Goal: Task Accomplishment & Management: Manage account settings

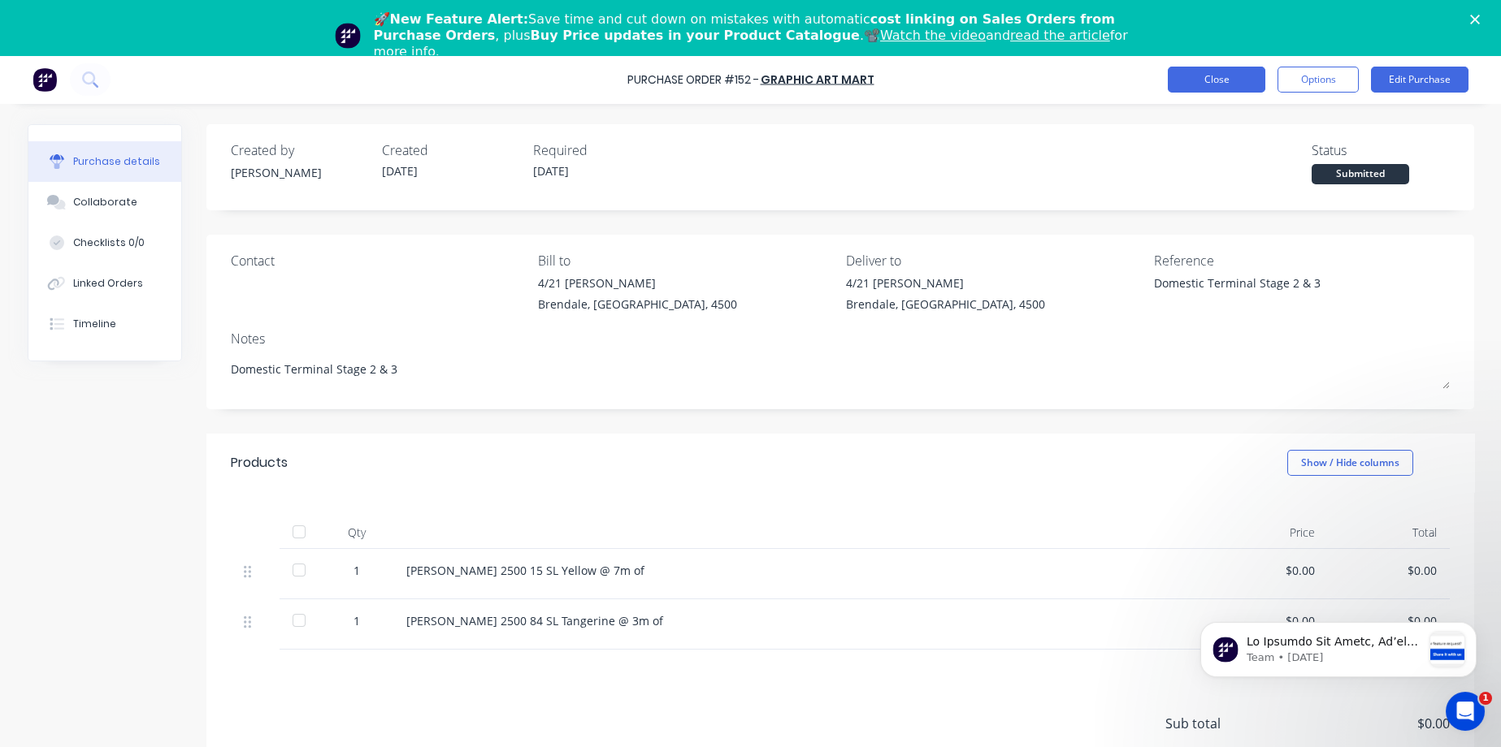
click at [1189, 78] on button "Close" at bounding box center [1216, 80] width 97 height 26
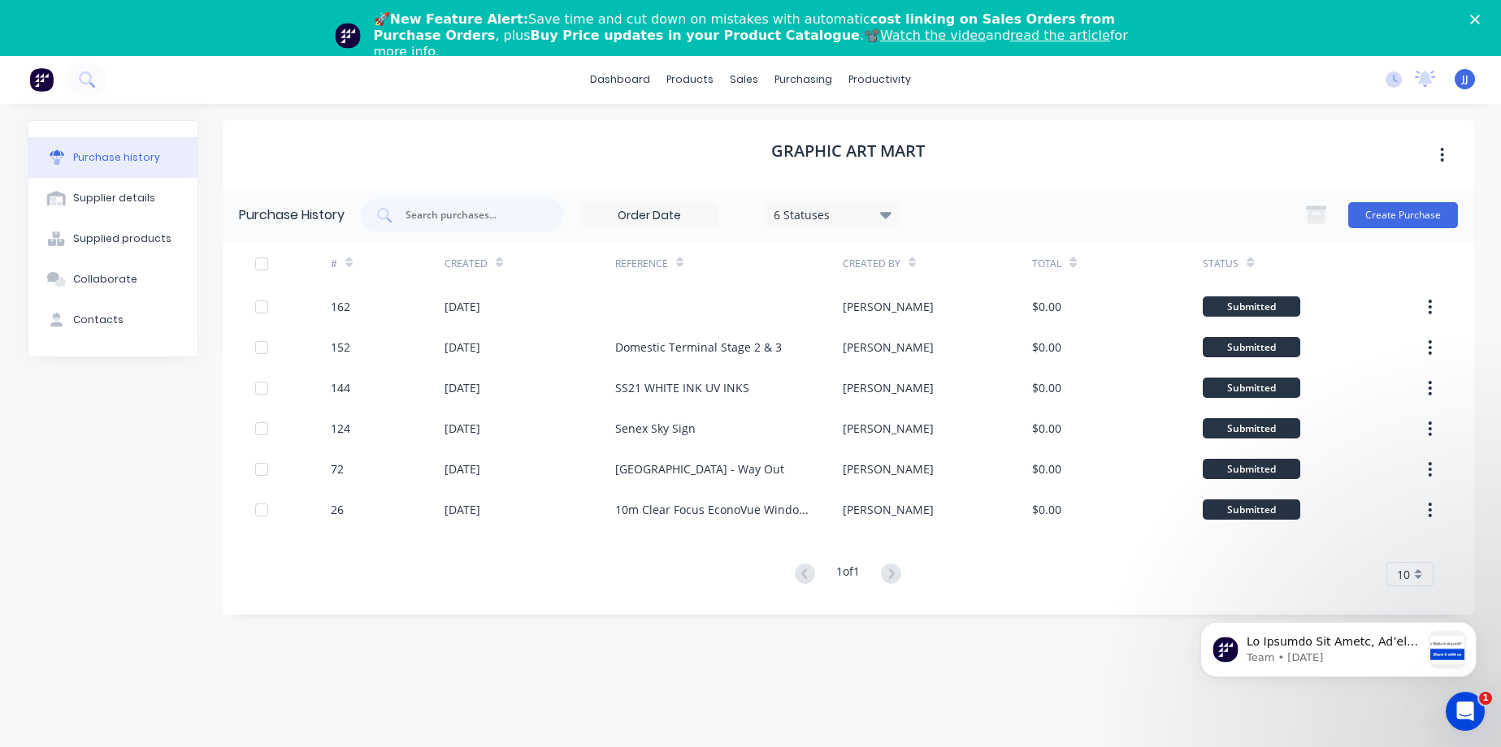
click at [35, 81] on img at bounding box center [41, 79] width 24 height 24
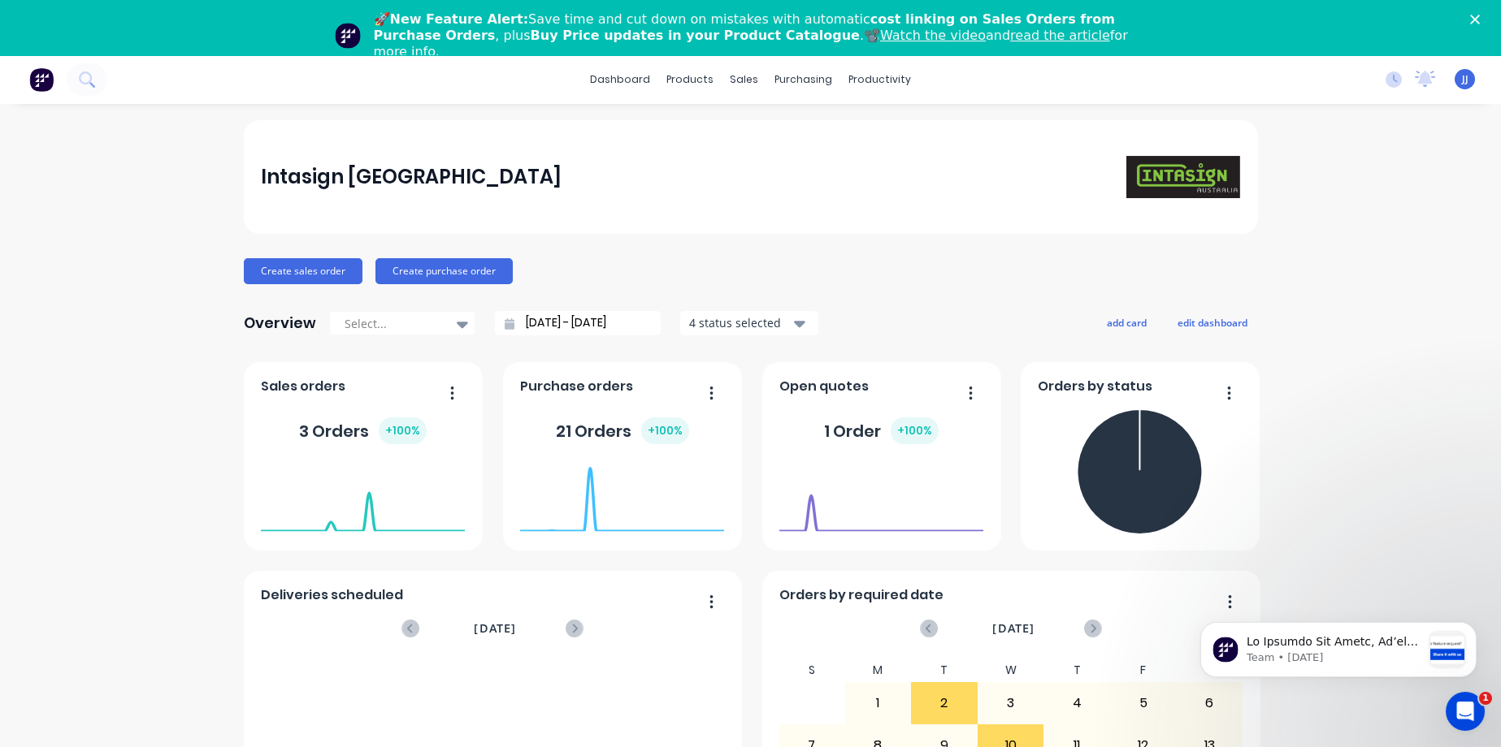
click at [323, 435] on div "3 Orders + 100 %" at bounding box center [363, 431] width 128 height 27
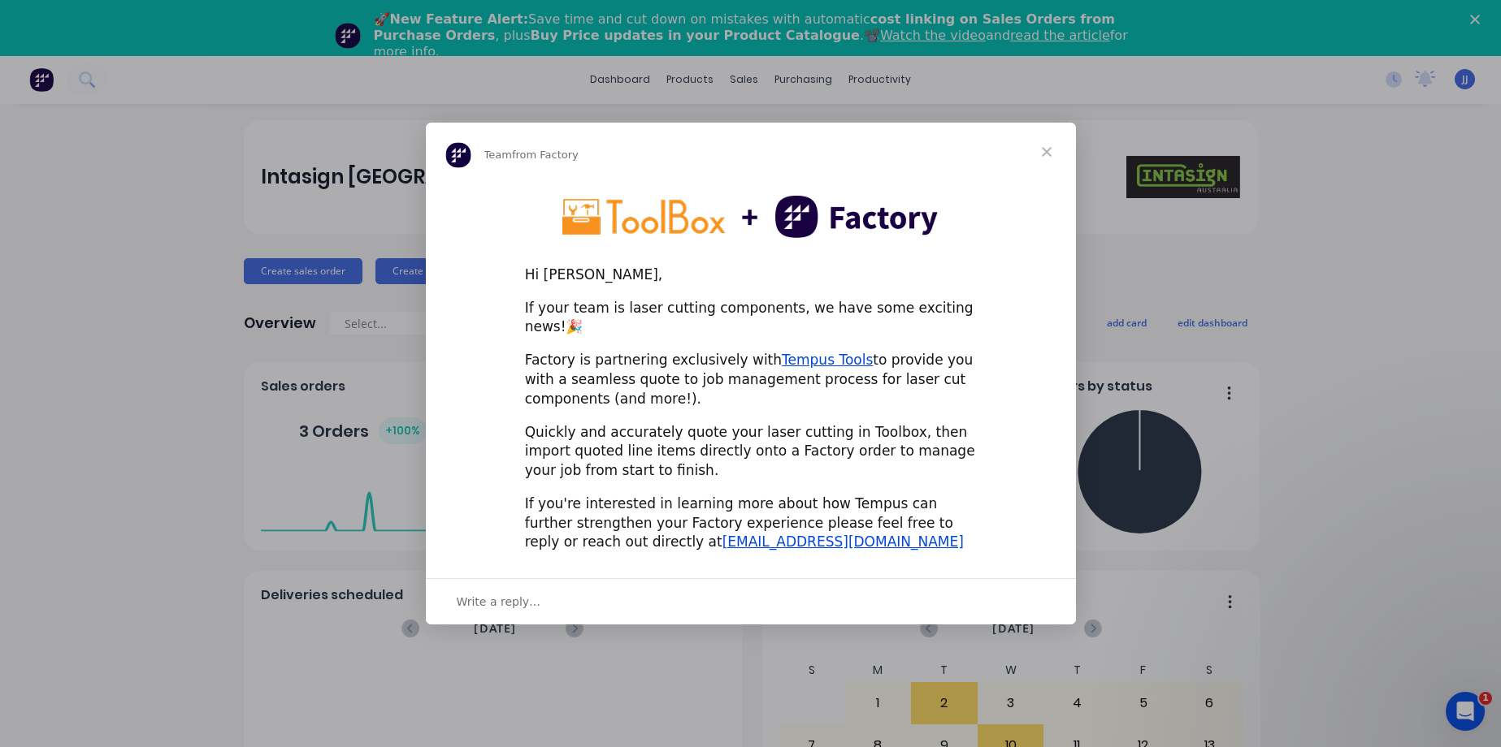
click at [1048, 161] on span "Close" at bounding box center [1046, 152] width 58 height 58
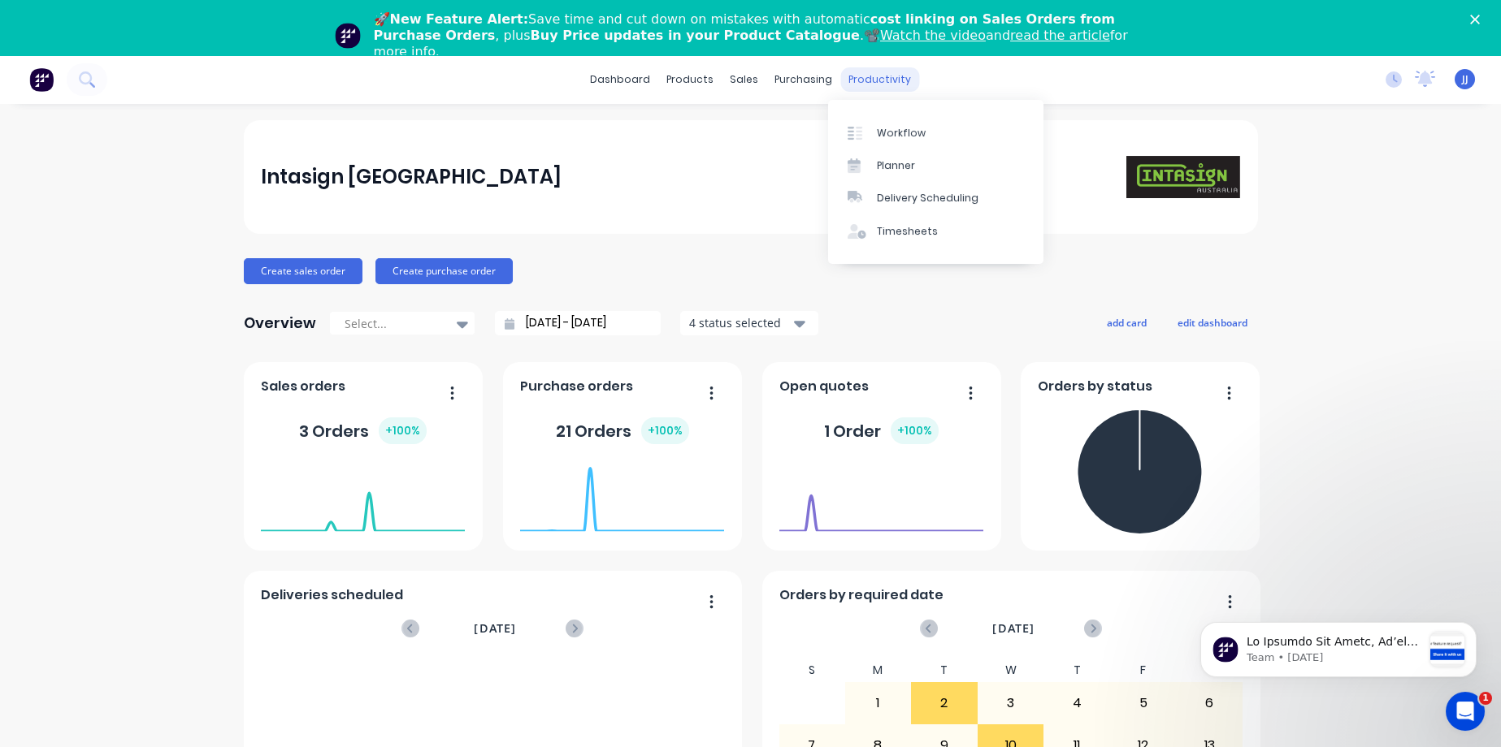
click at [871, 77] on div "productivity" at bounding box center [879, 79] width 79 height 24
click at [930, 139] on link "Workflow" at bounding box center [935, 132] width 215 height 32
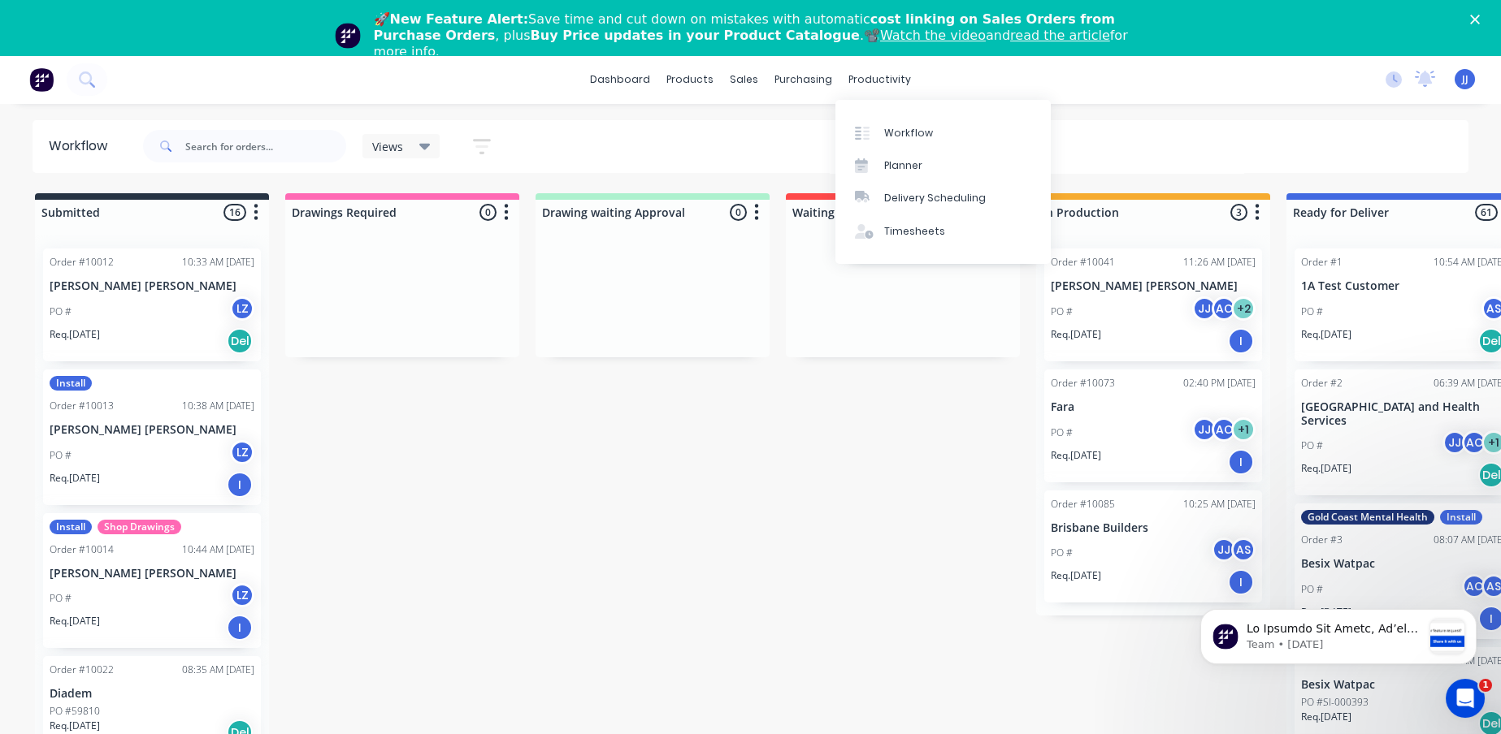
click at [413, 548] on div "Submitted 16 Sort By Created date Required date Order number Customer name Most…" at bounding box center [989, 484] width 2003 height 582
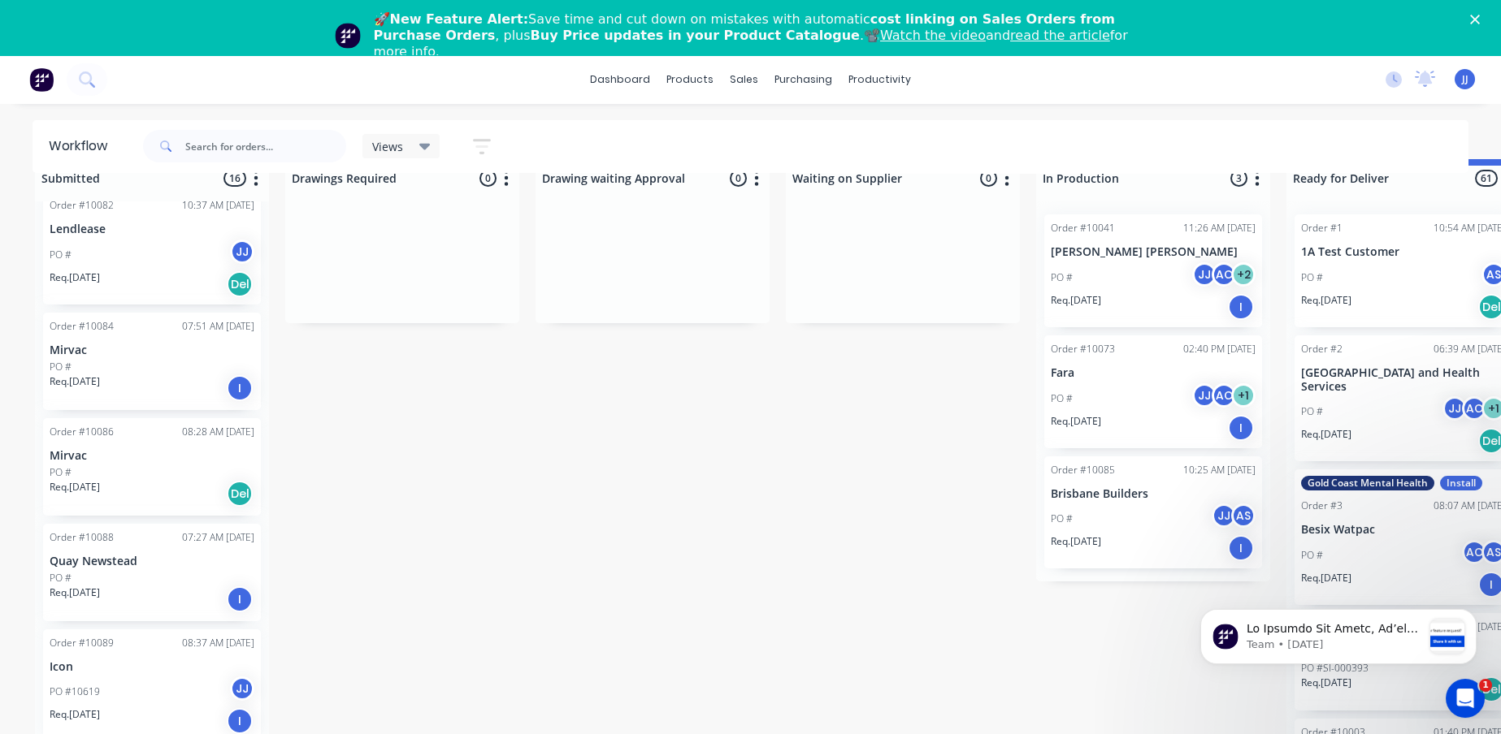
scroll to position [54, 0]
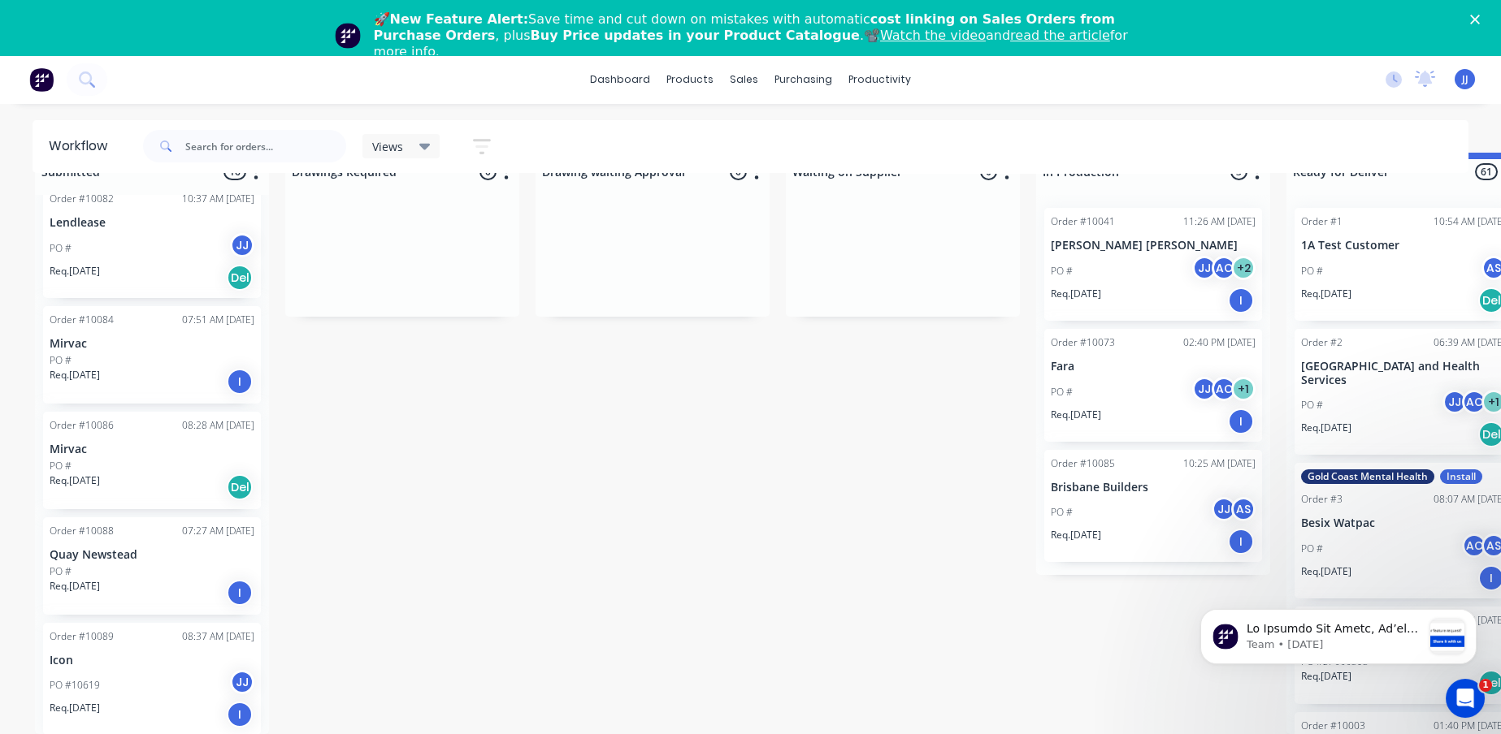
click at [151, 654] on p "Icon" at bounding box center [152, 661] width 205 height 14
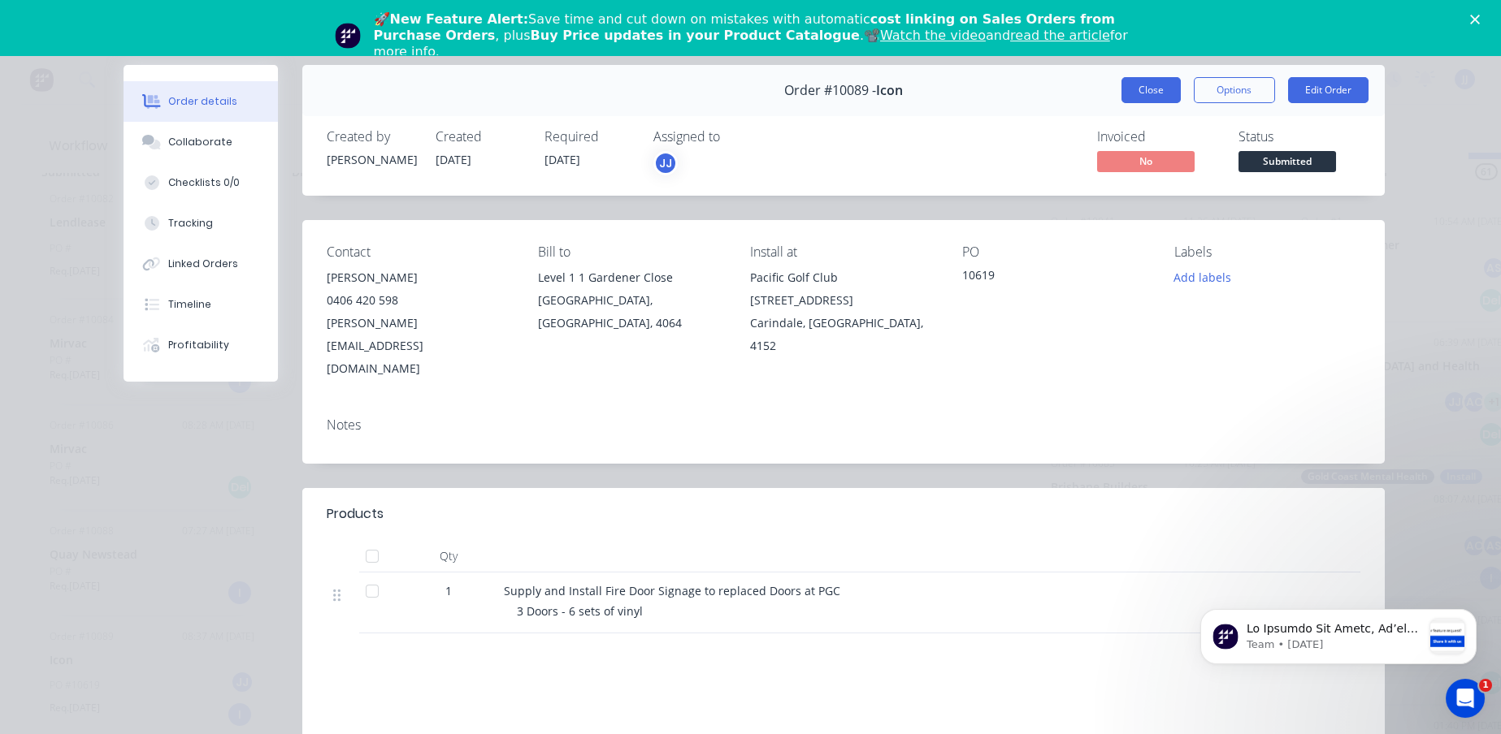
click at [1137, 91] on button "Close" at bounding box center [1150, 90] width 59 height 26
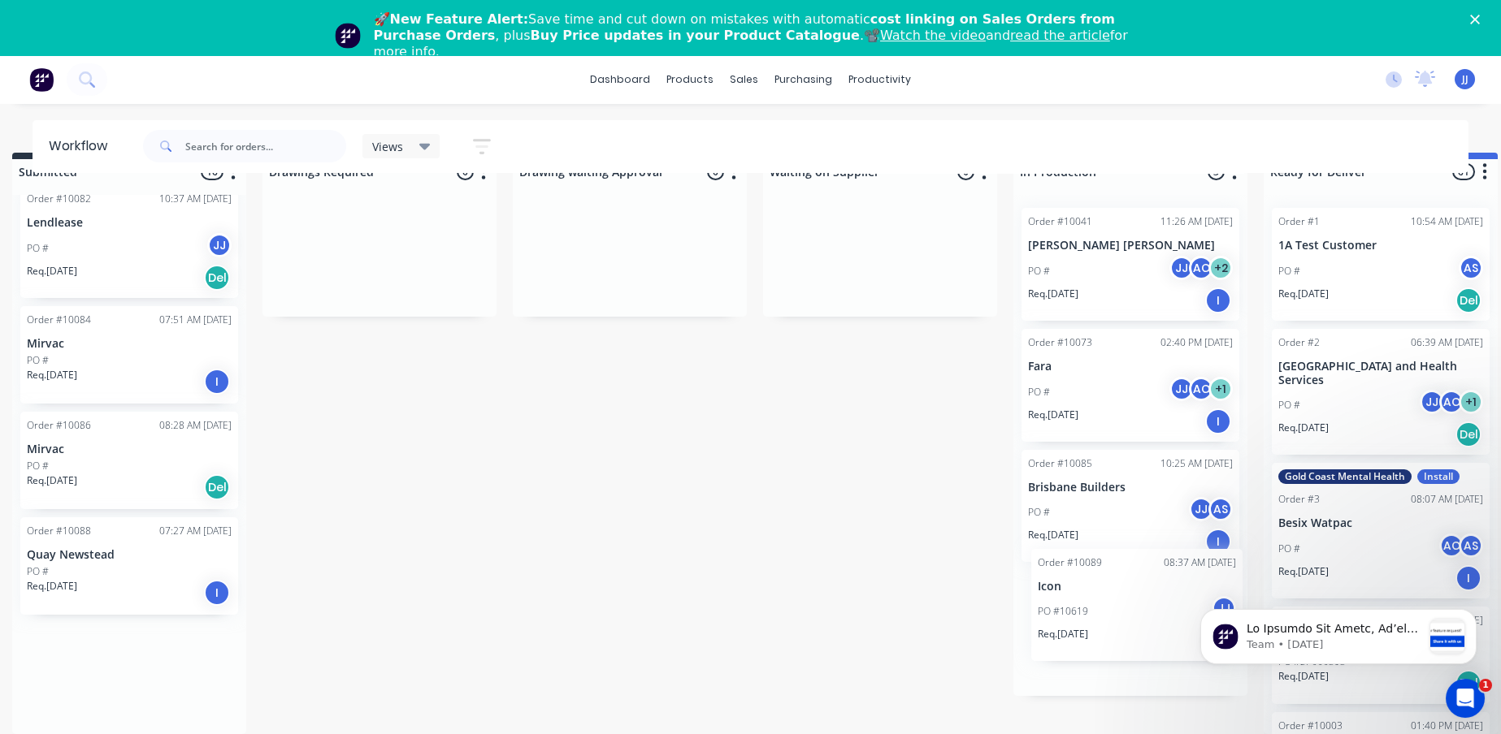
drag, startPoint x: 136, startPoint y: 674, endPoint x: 1125, endPoint y: 615, distance: 990.5
click at [1125, 615] on div "Submitted 16 Sort By Created date Required date Order number Customer name Most…" at bounding box center [966, 444] width 2003 height 582
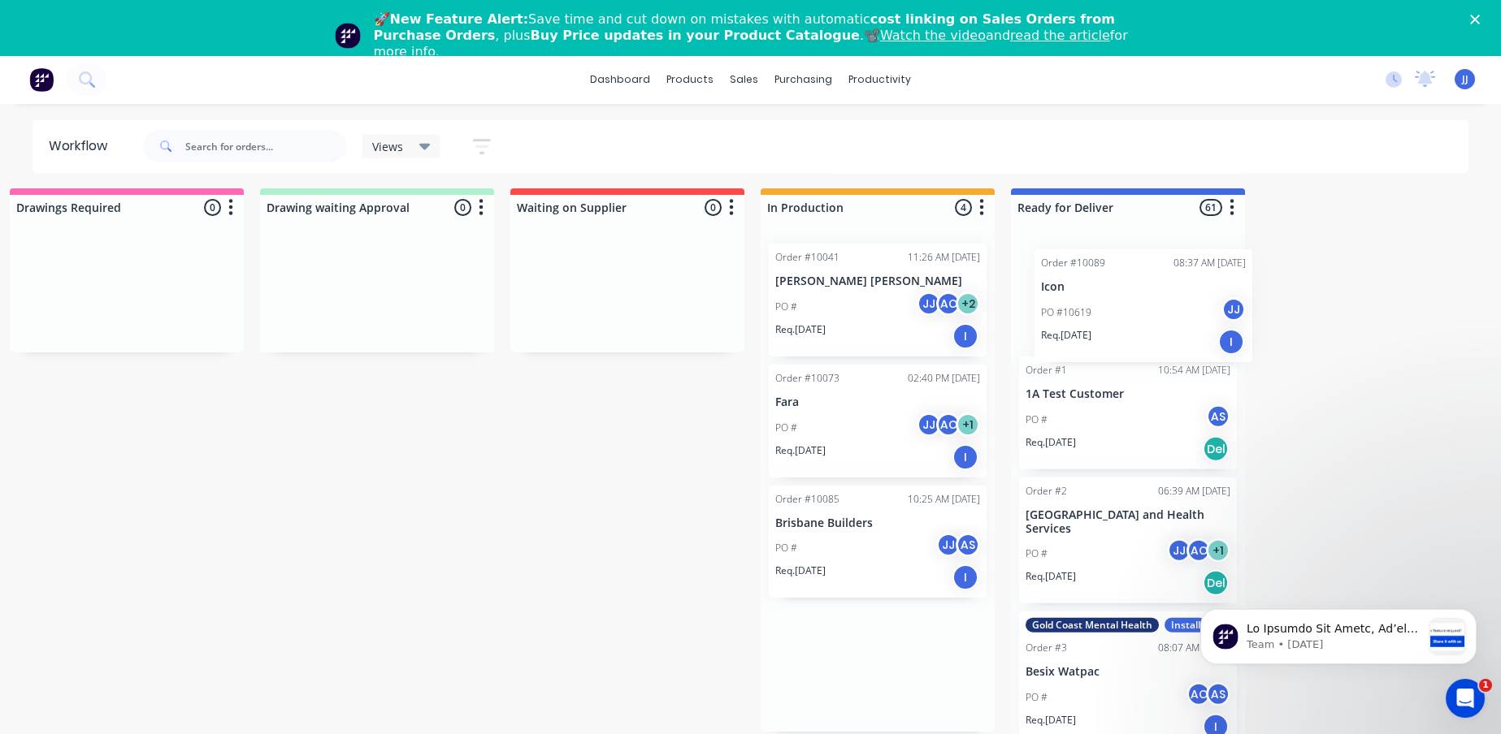
scroll to position [5, 279]
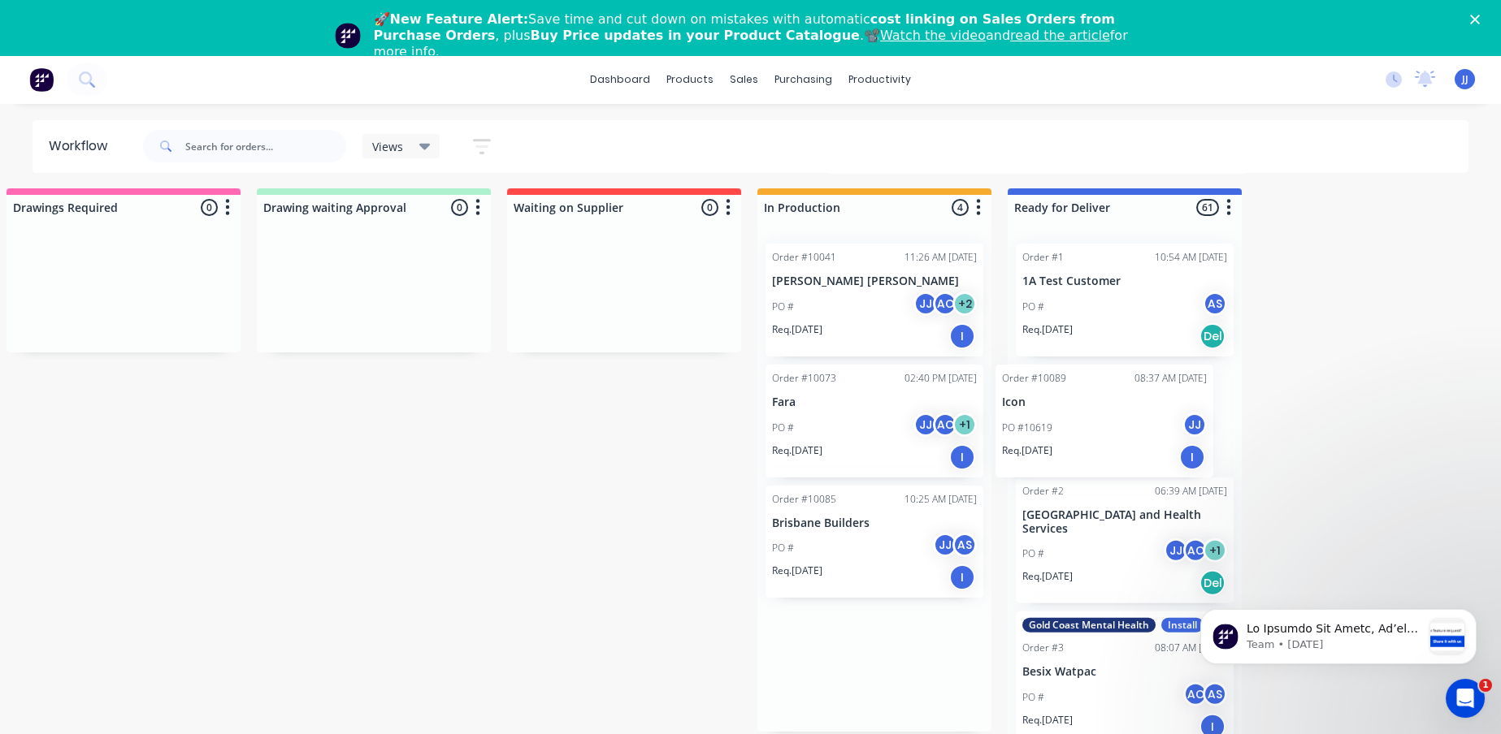
drag, startPoint x: 1056, startPoint y: 659, endPoint x: 1036, endPoint y: 402, distance: 257.6
click at [1036, 402] on div "Submitted 15 Sort By Created date Required date Order number Customer name Most…" at bounding box center [710, 479] width 2003 height 582
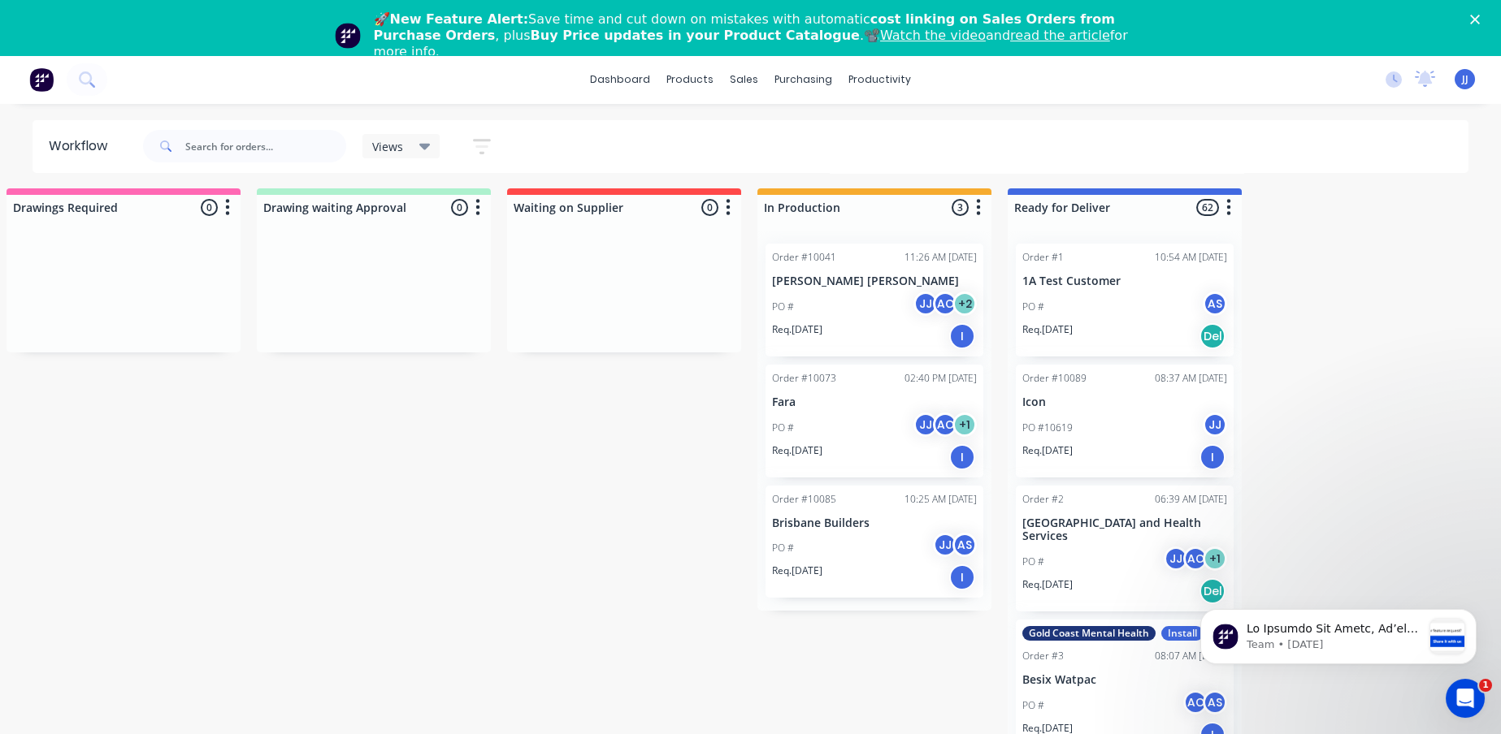
click at [858, 578] on div "Req. [DATE] I" at bounding box center [874, 578] width 205 height 28
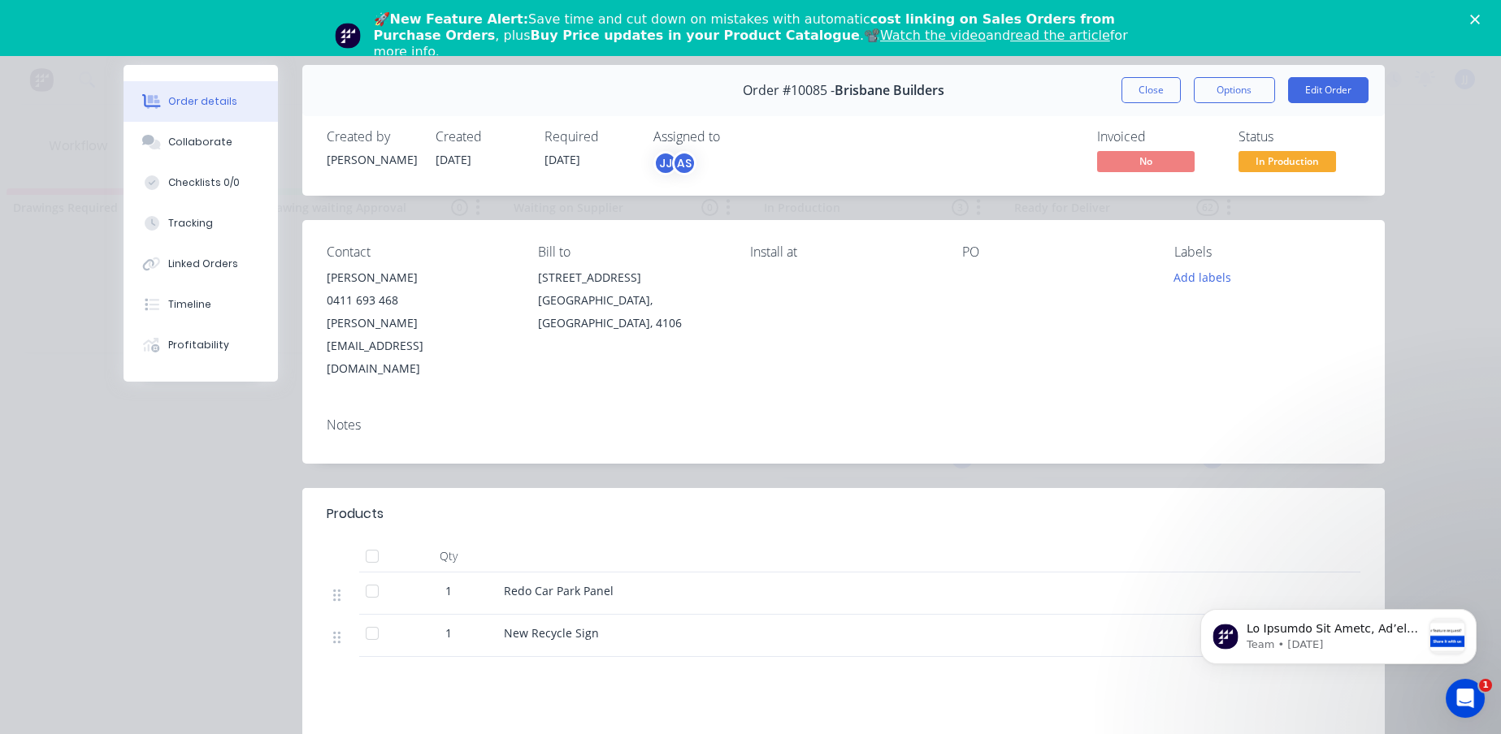
click at [1176, 92] on div "Close Options Edit Order" at bounding box center [1244, 90] width 247 height 26
click at [1168, 93] on button "Close" at bounding box center [1150, 90] width 59 height 26
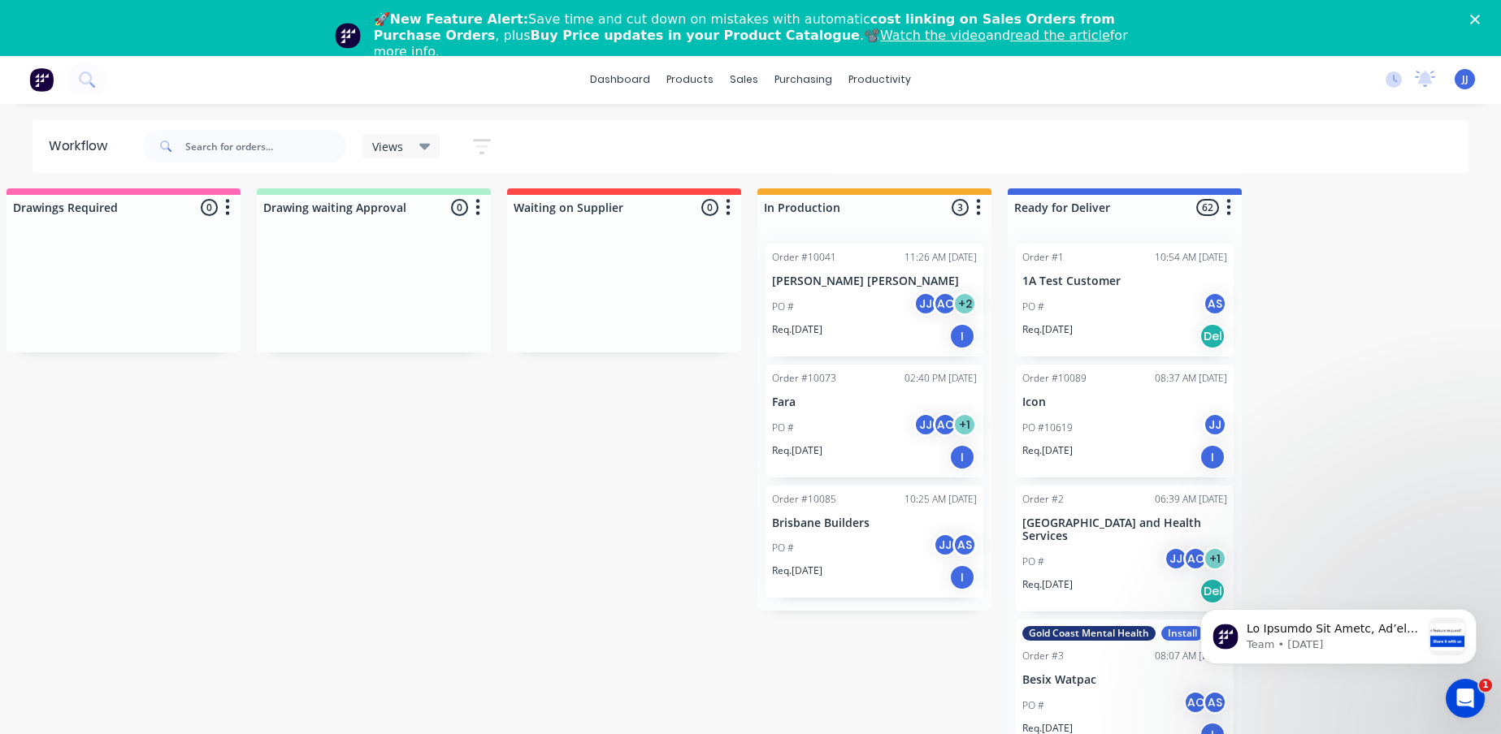
click at [833, 305] on div "PO # JJ AC + 2" at bounding box center [874, 307] width 205 height 31
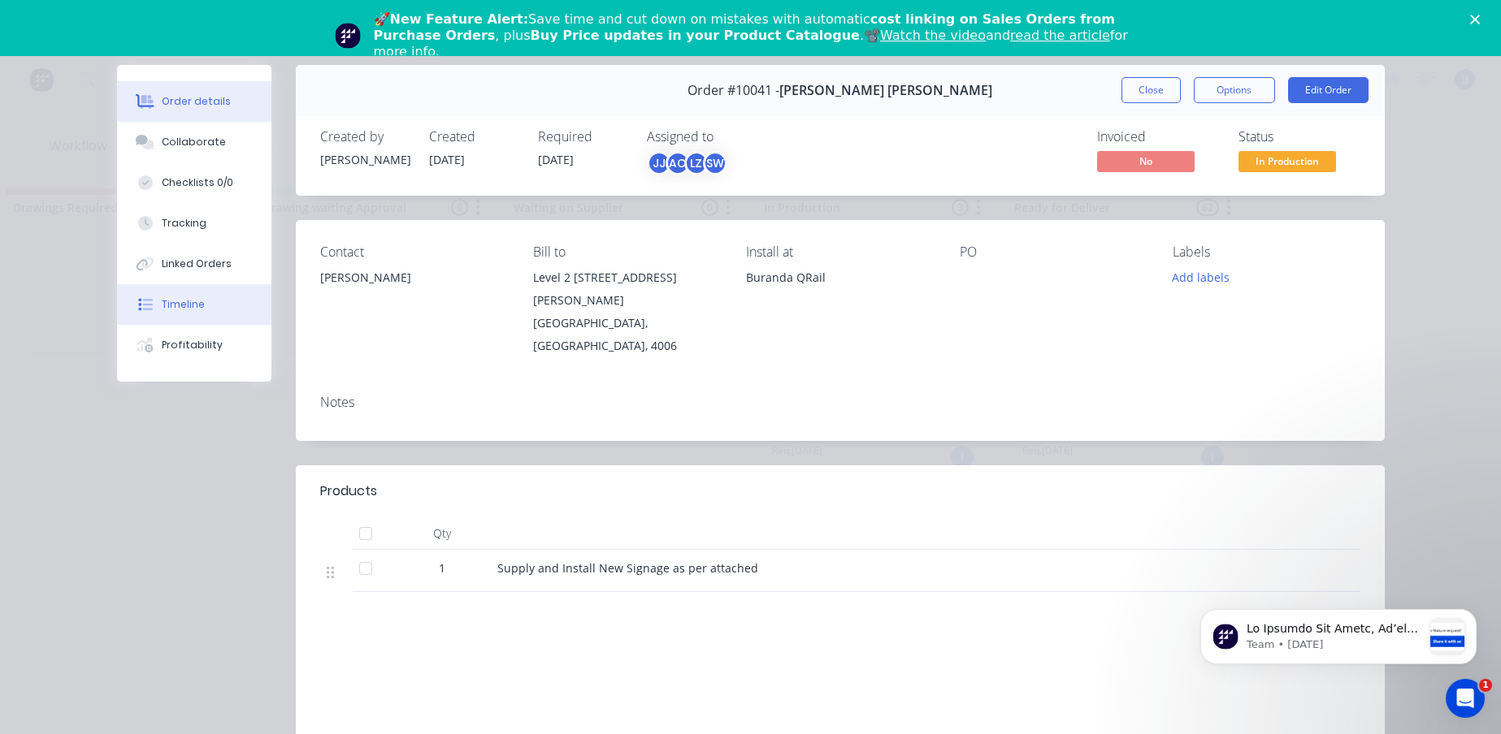
click at [153, 303] on button "Timeline" at bounding box center [194, 304] width 154 height 41
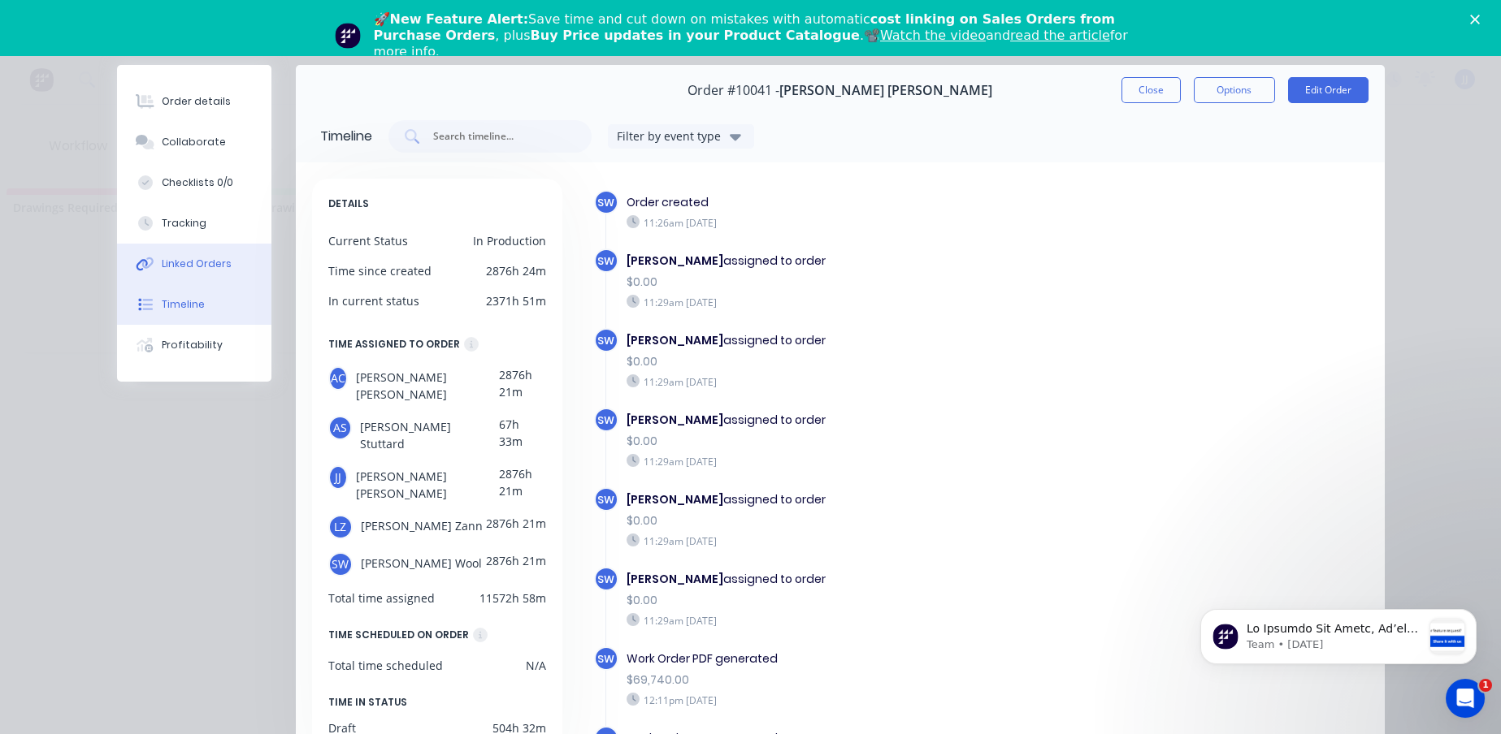
click at [207, 271] on button "Linked Orders" at bounding box center [194, 264] width 154 height 41
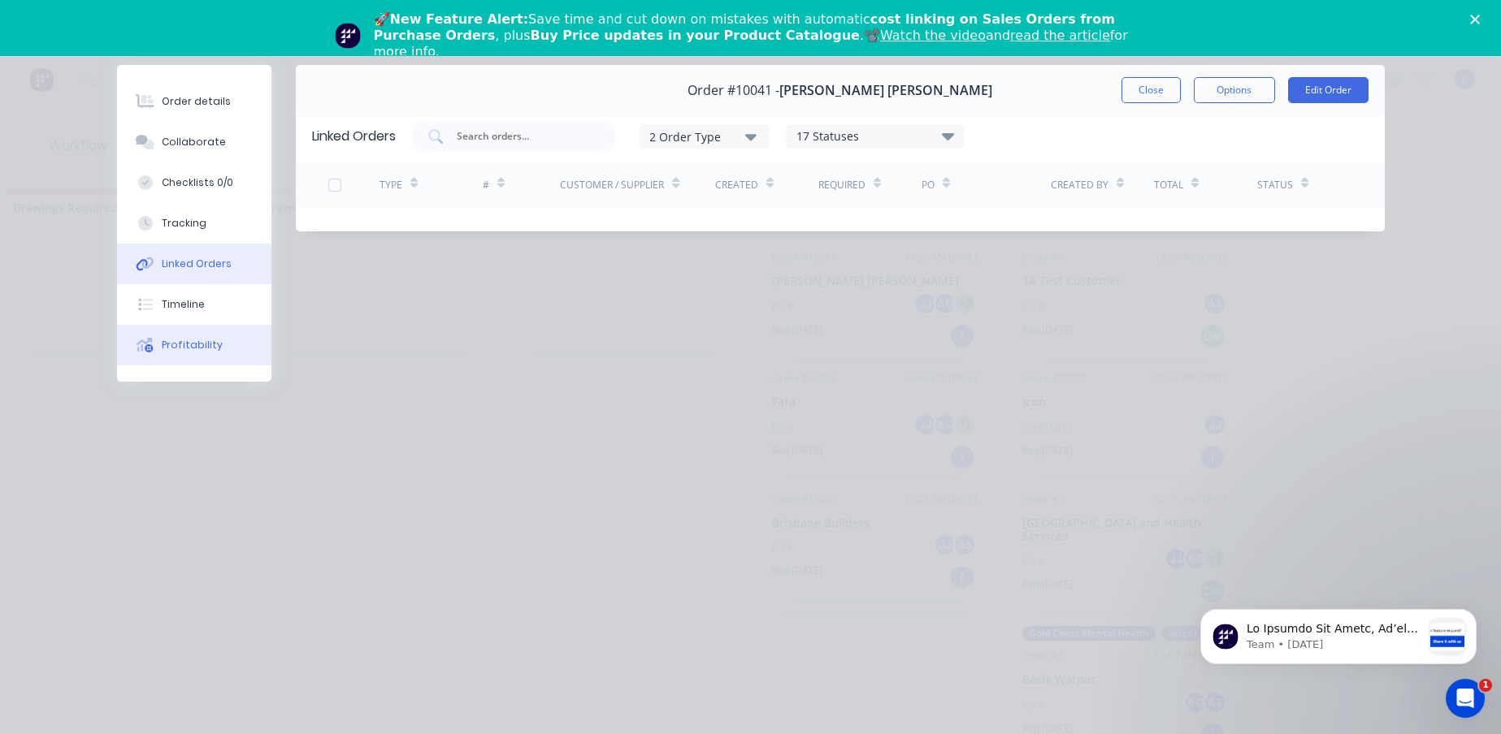
click at [206, 342] on div "Profitability" at bounding box center [192, 345] width 61 height 15
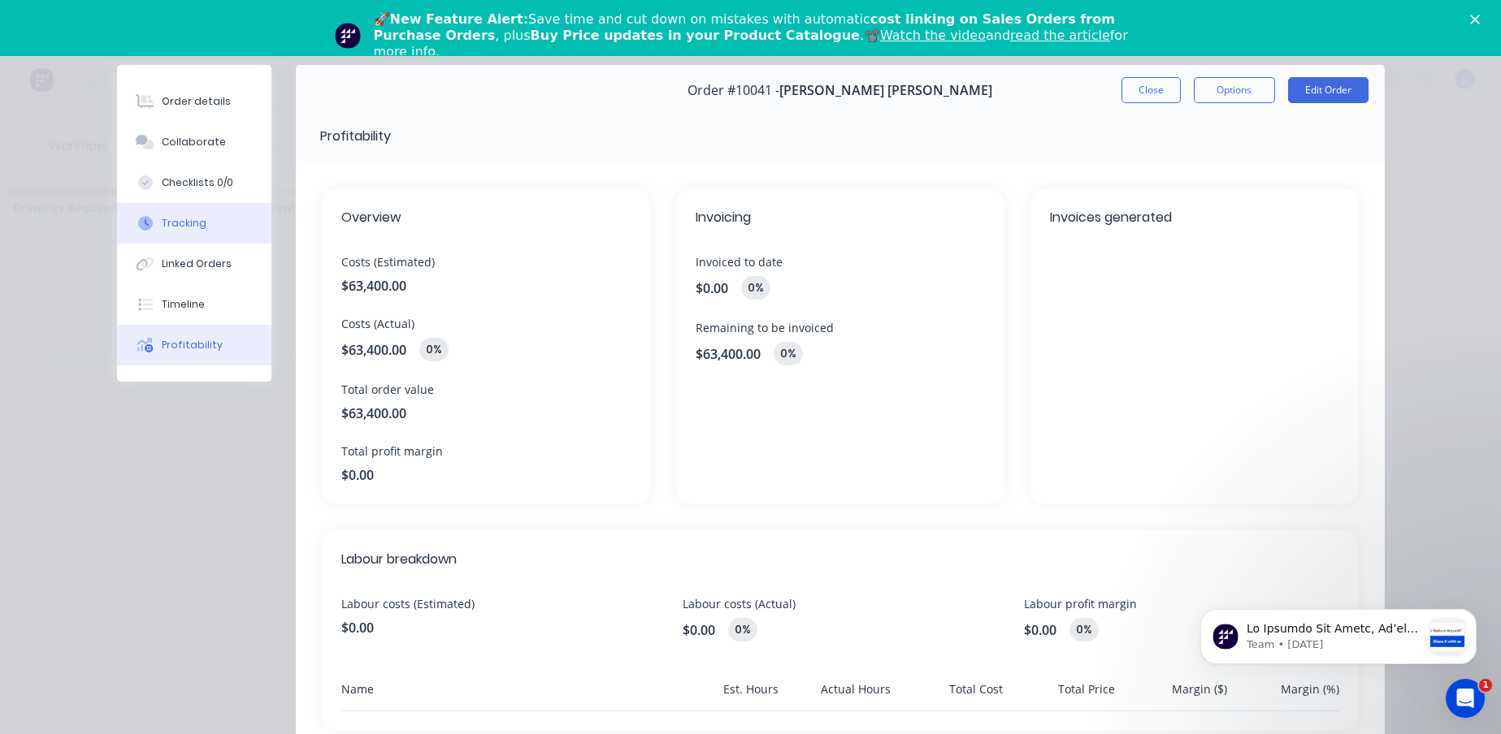
click at [198, 205] on button "Tracking" at bounding box center [194, 223] width 154 height 41
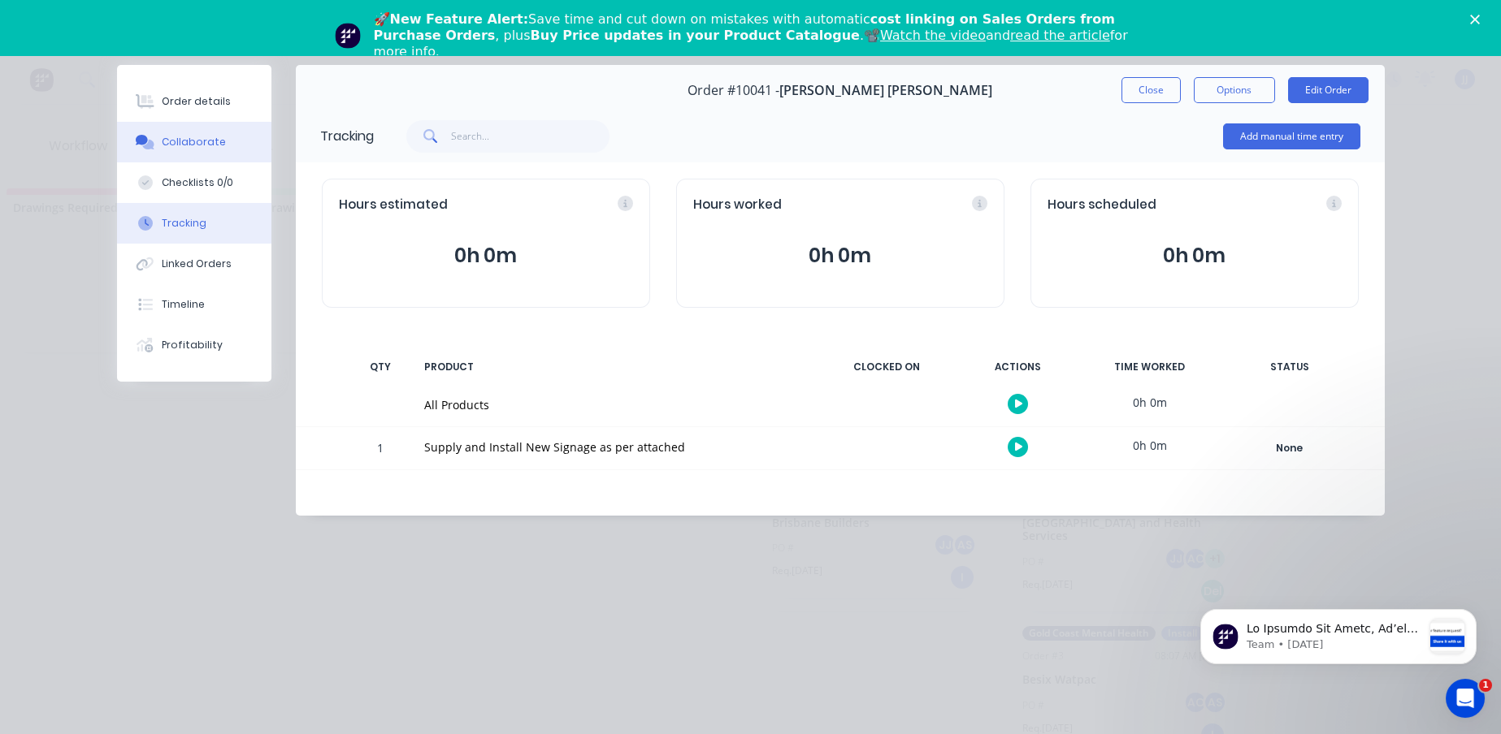
click at [225, 145] on button "Collaborate" at bounding box center [194, 142] width 154 height 41
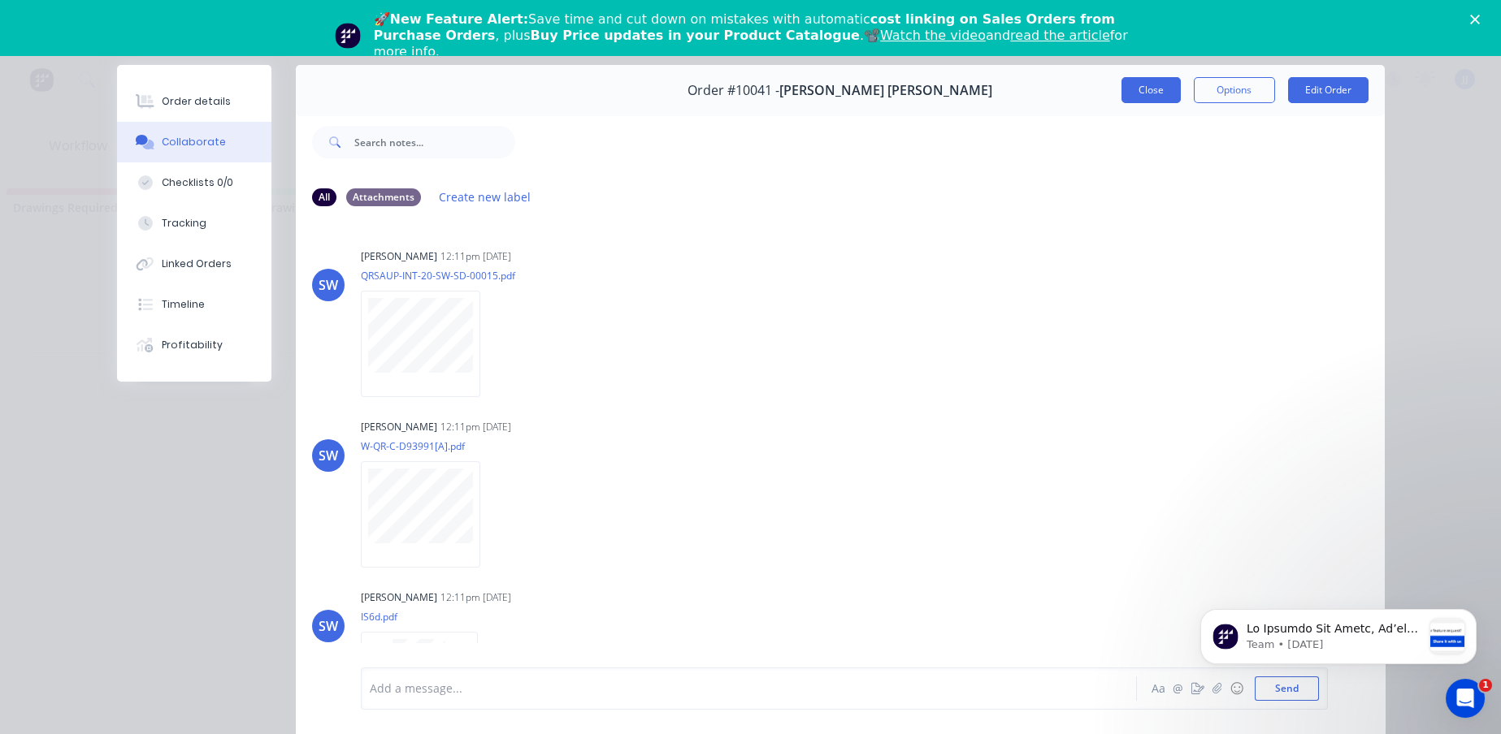
click at [1137, 92] on button "Close" at bounding box center [1150, 90] width 59 height 26
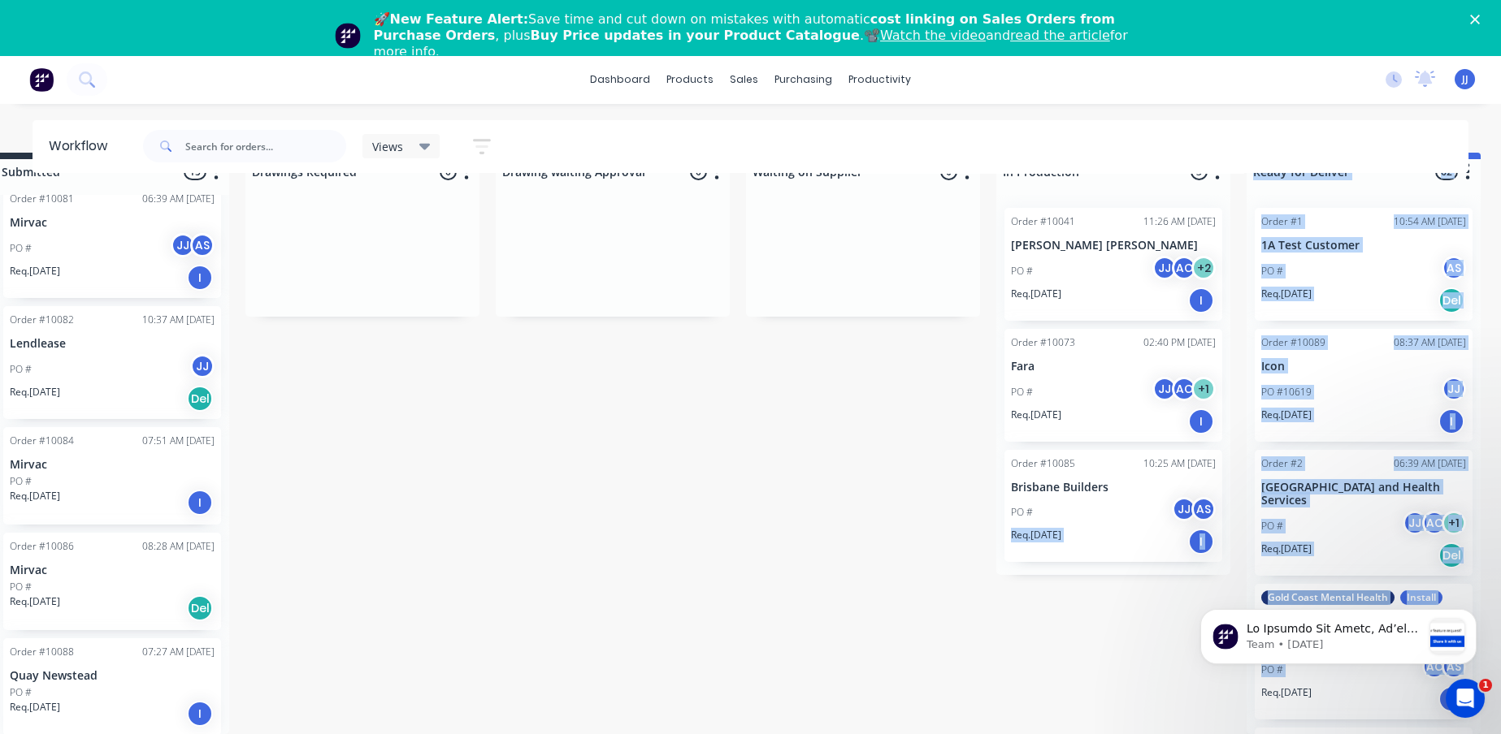
scroll to position [54, 0]
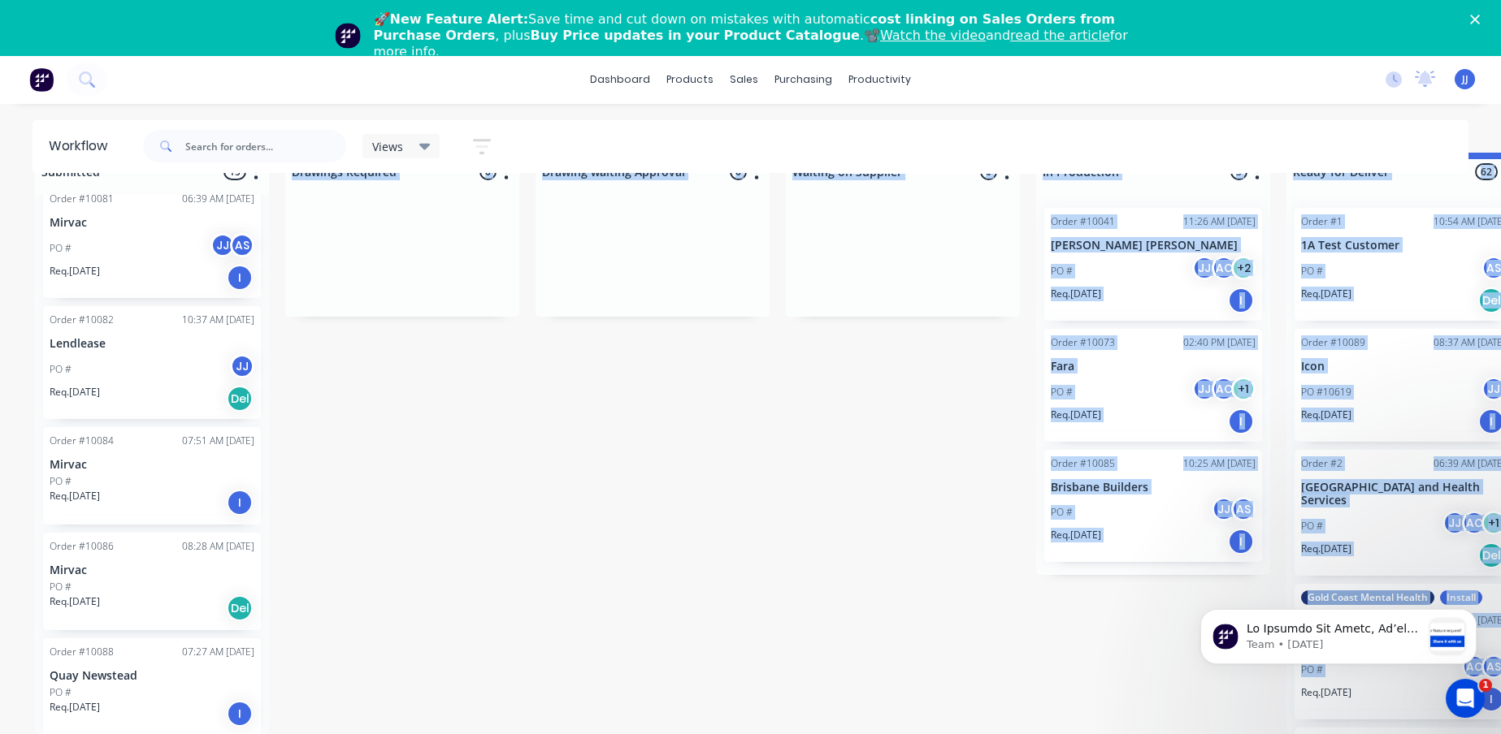
drag, startPoint x: 927, startPoint y: 747, endPoint x: 598, endPoint y: 728, distance: 329.6
click at [608, 652] on html "dashboard products sales purchasing productivity dashboard products Product Cat…" at bounding box center [750, 305] width 1501 height 692
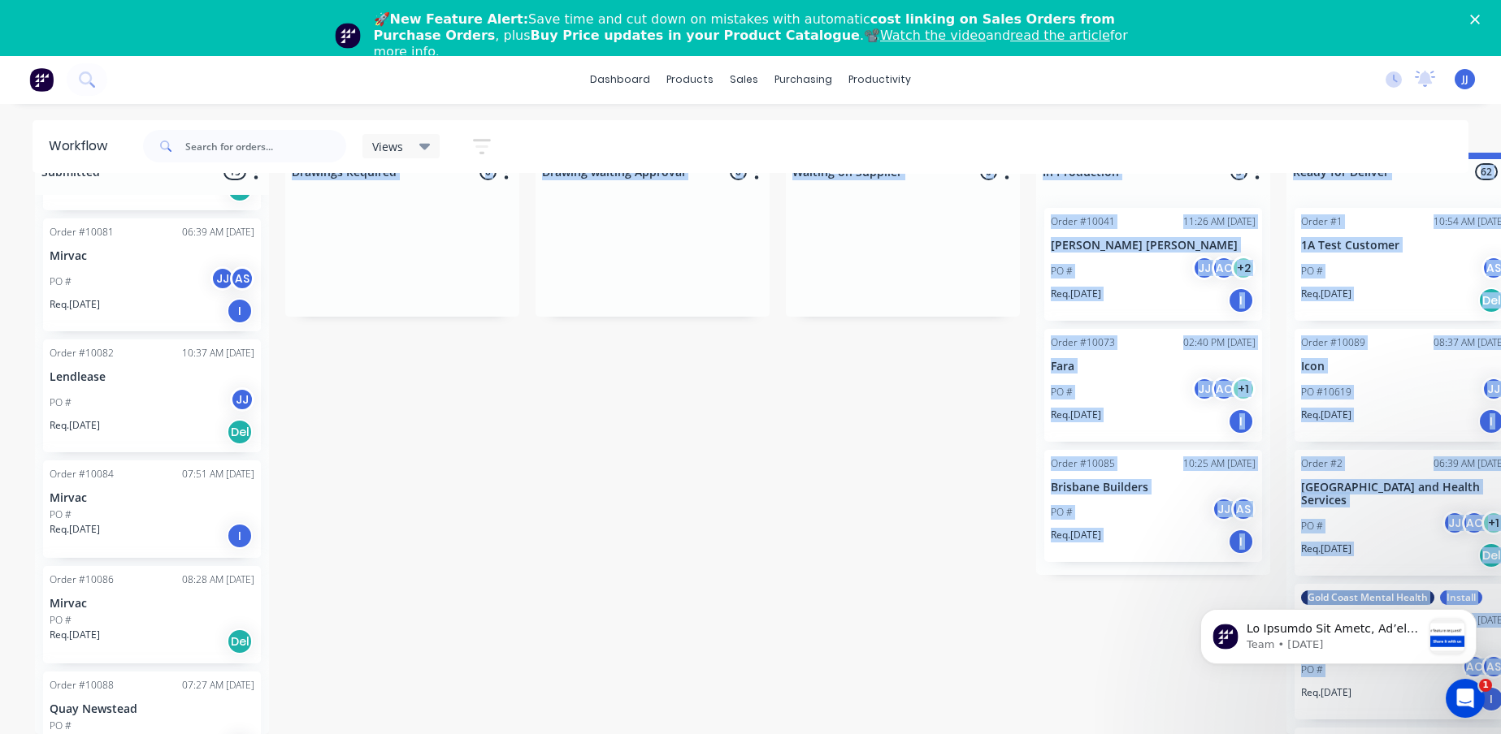
scroll to position [1201, 0]
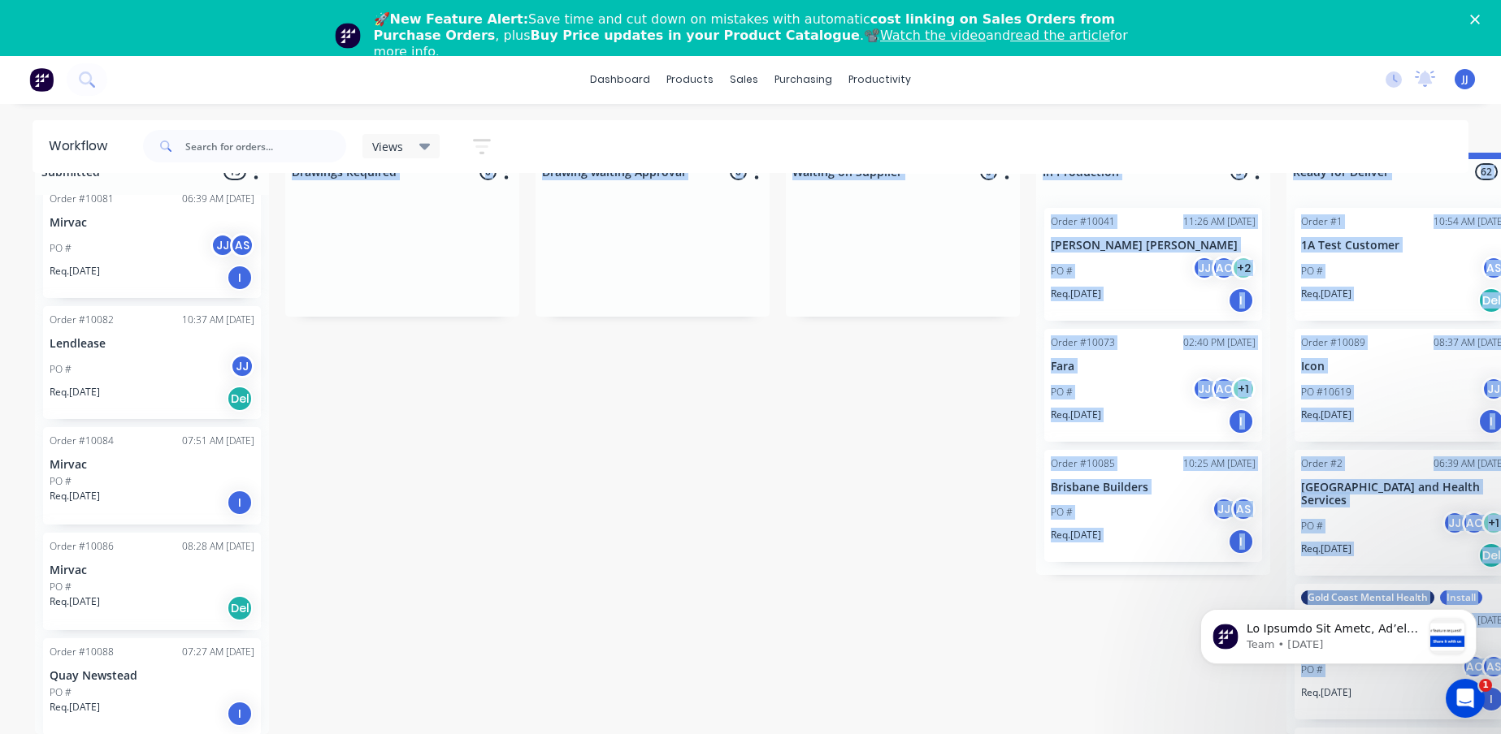
click at [191, 700] on div "Req. [DATE] I" at bounding box center [152, 714] width 205 height 28
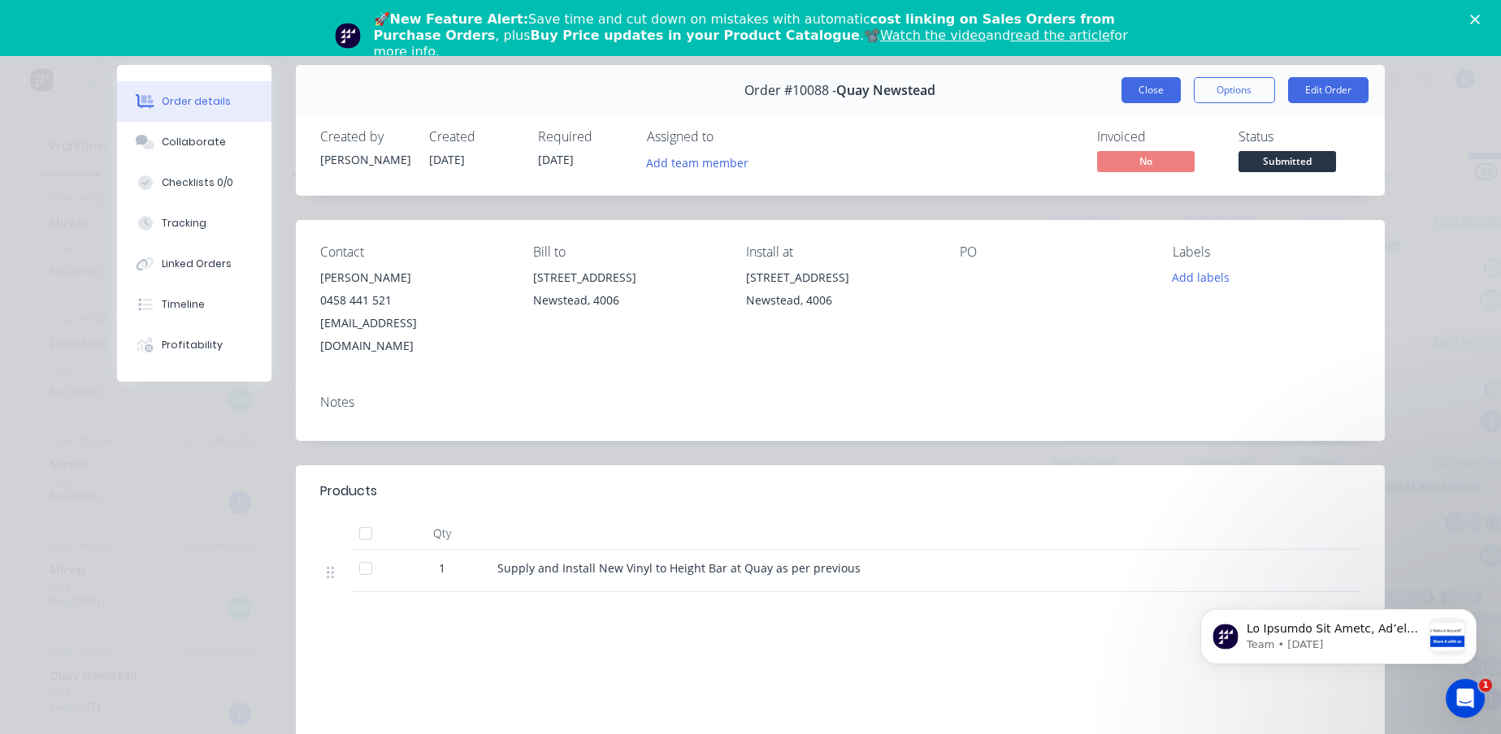
click at [1121, 94] on button "Close" at bounding box center [1150, 90] width 59 height 26
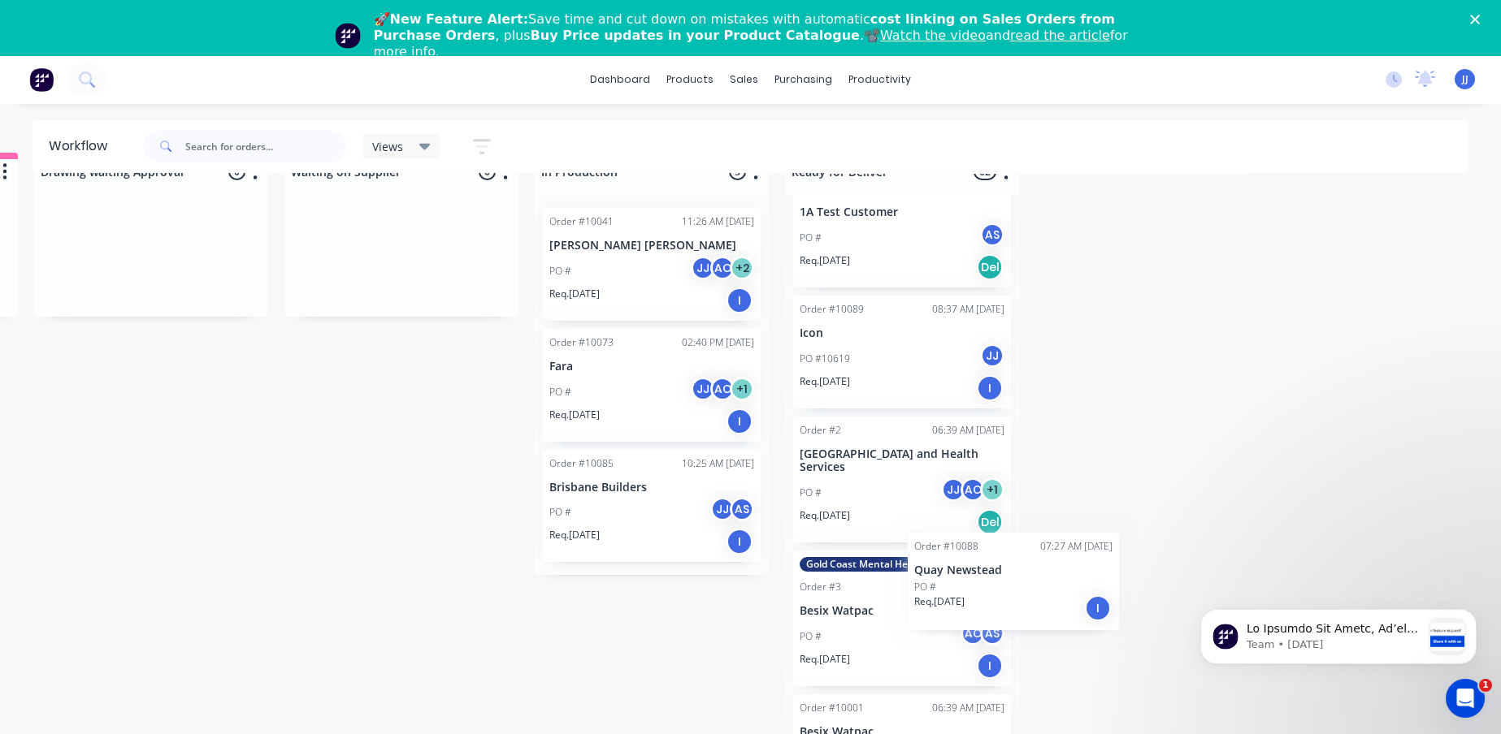
scroll to position [33, 0]
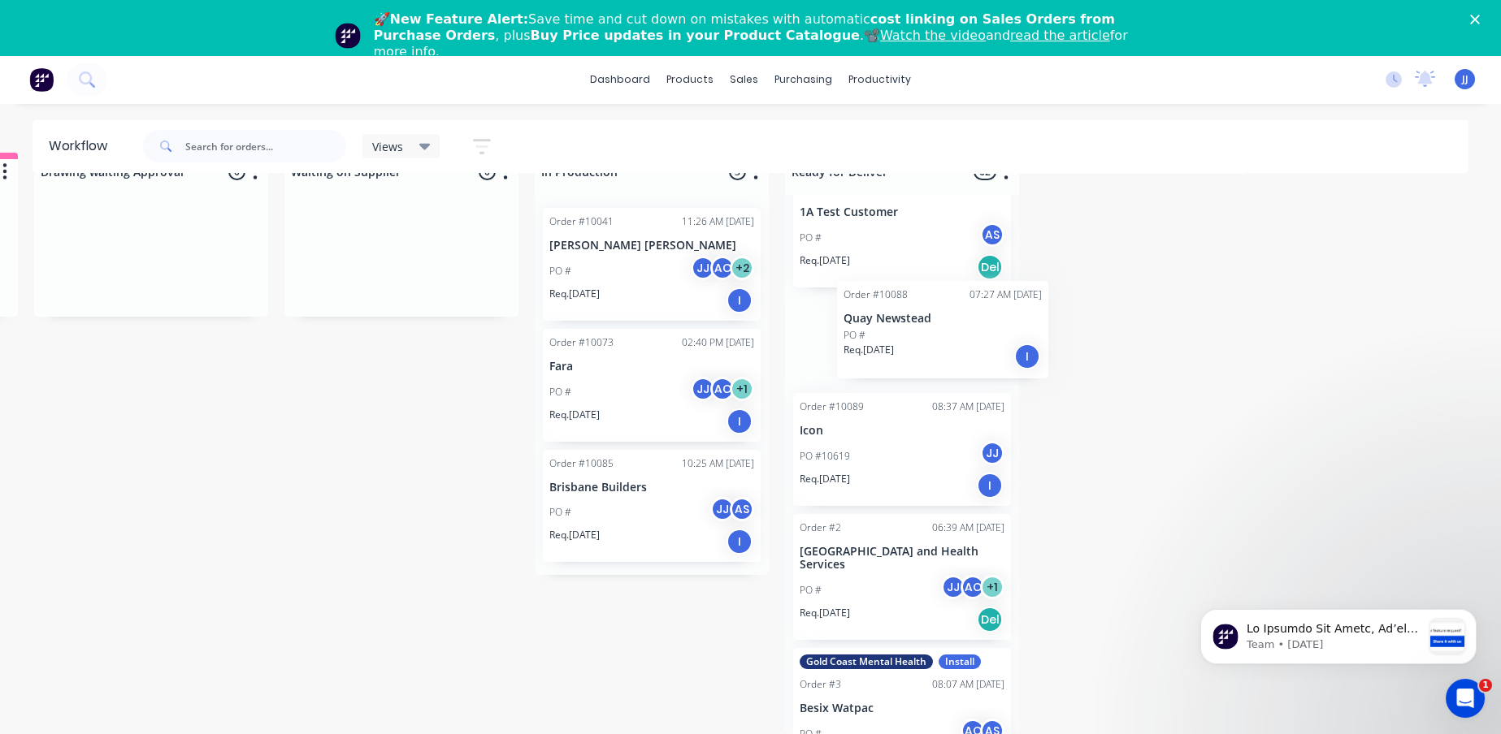
drag, startPoint x: 112, startPoint y: 671, endPoint x: 879, endPoint y: 330, distance: 839.5
click at [879, 330] on div "Submitted 15 Sort By Created date Required date Order number Customer name Most…" at bounding box center [488, 444] width 2003 height 582
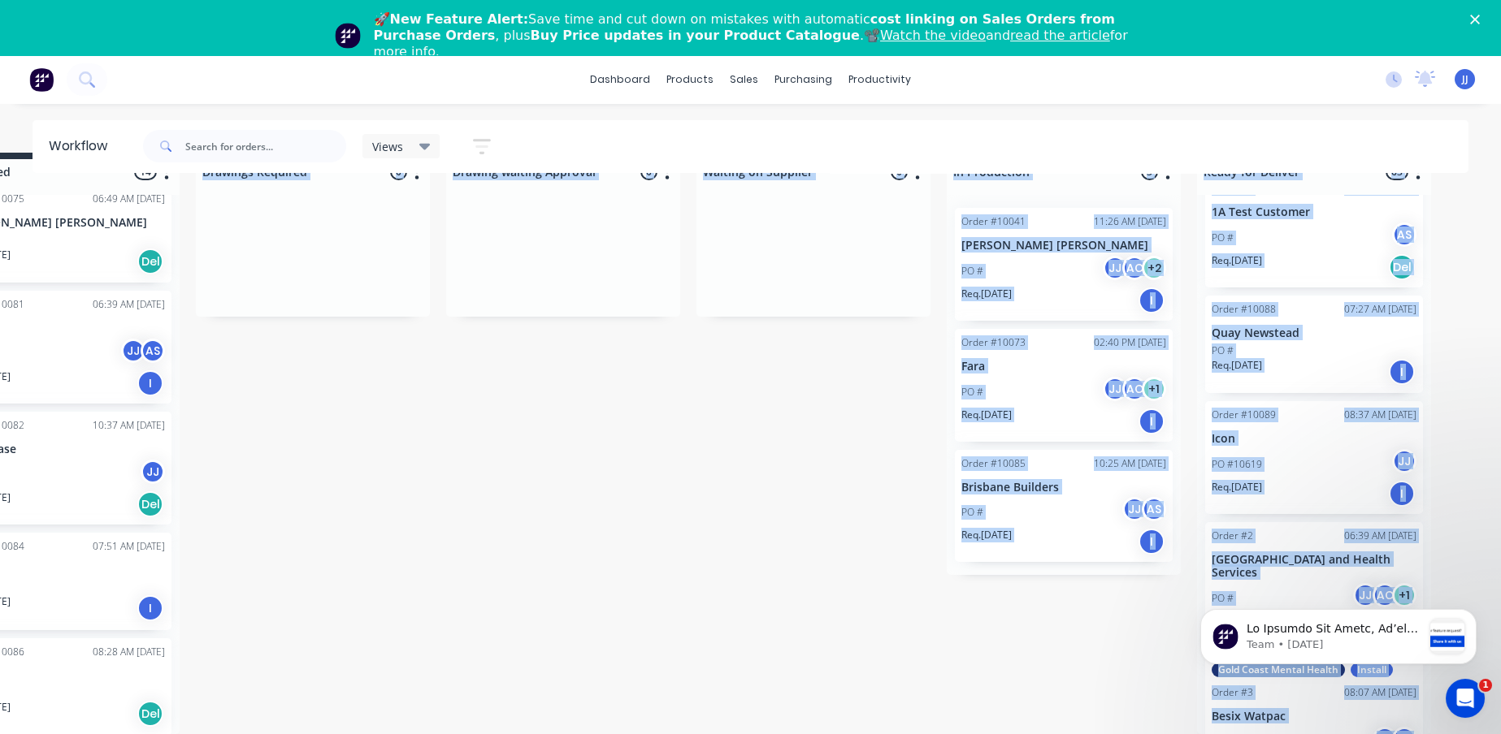
scroll to position [54, 30]
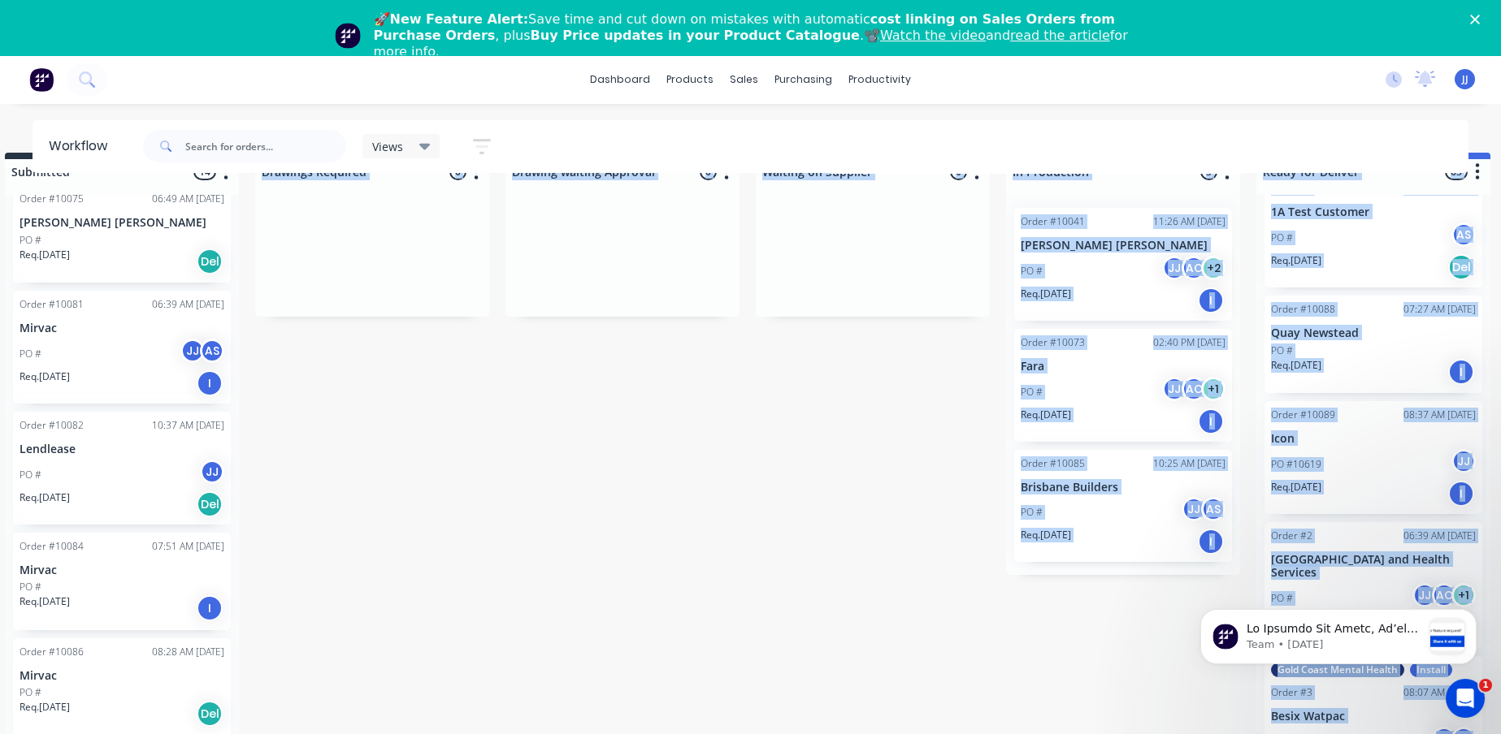
click at [144, 669] on p "Mirvac" at bounding box center [121, 676] width 205 height 14
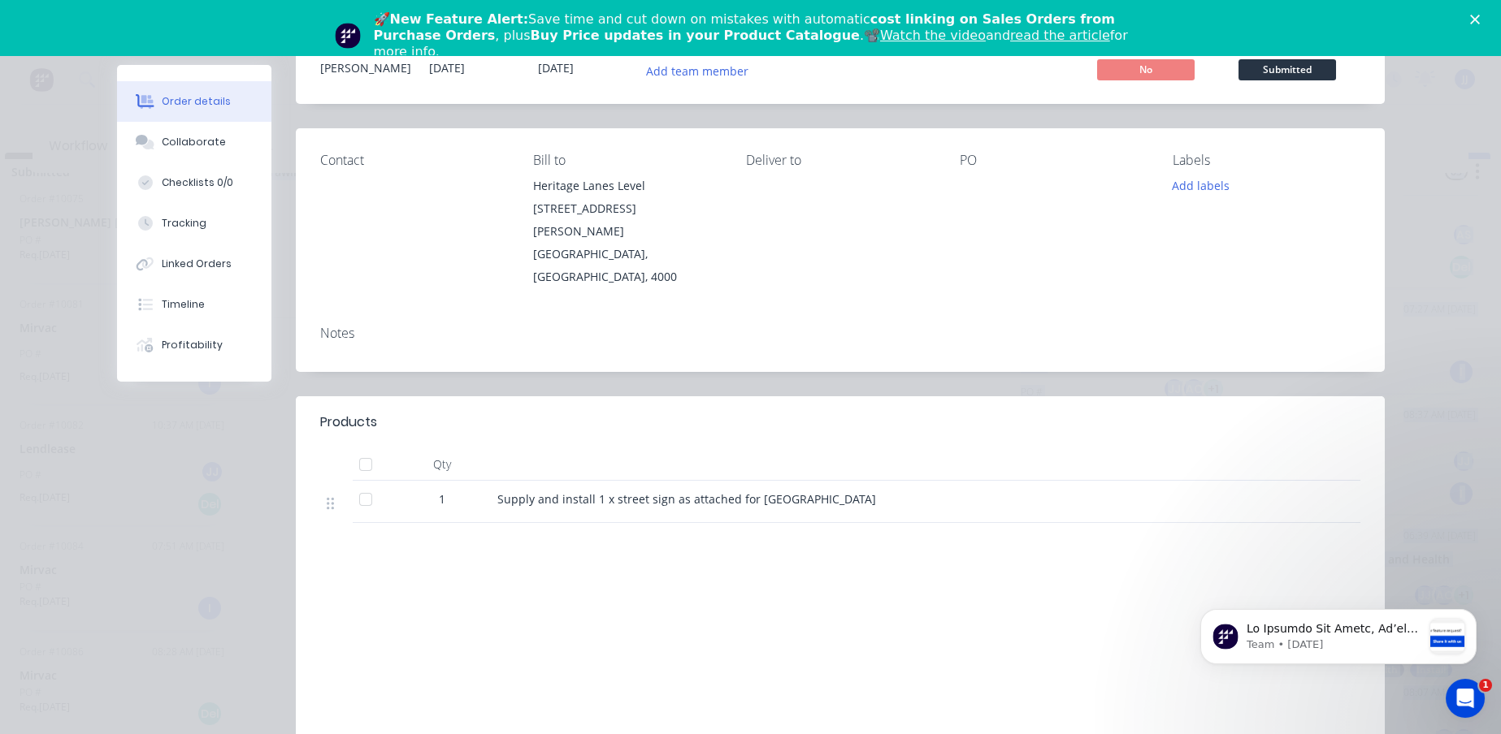
scroll to position [0, 0]
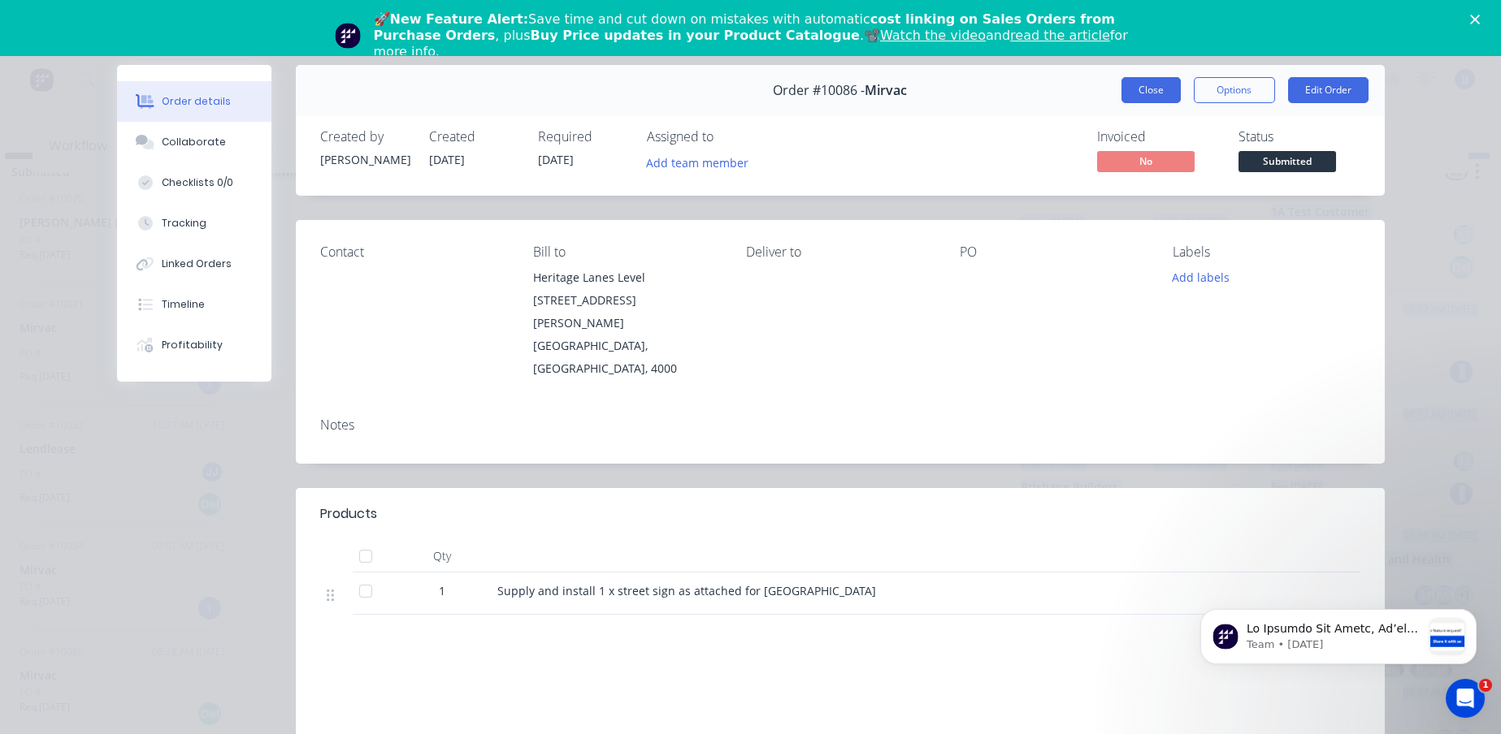
click at [1161, 94] on button "Close" at bounding box center [1150, 90] width 59 height 26
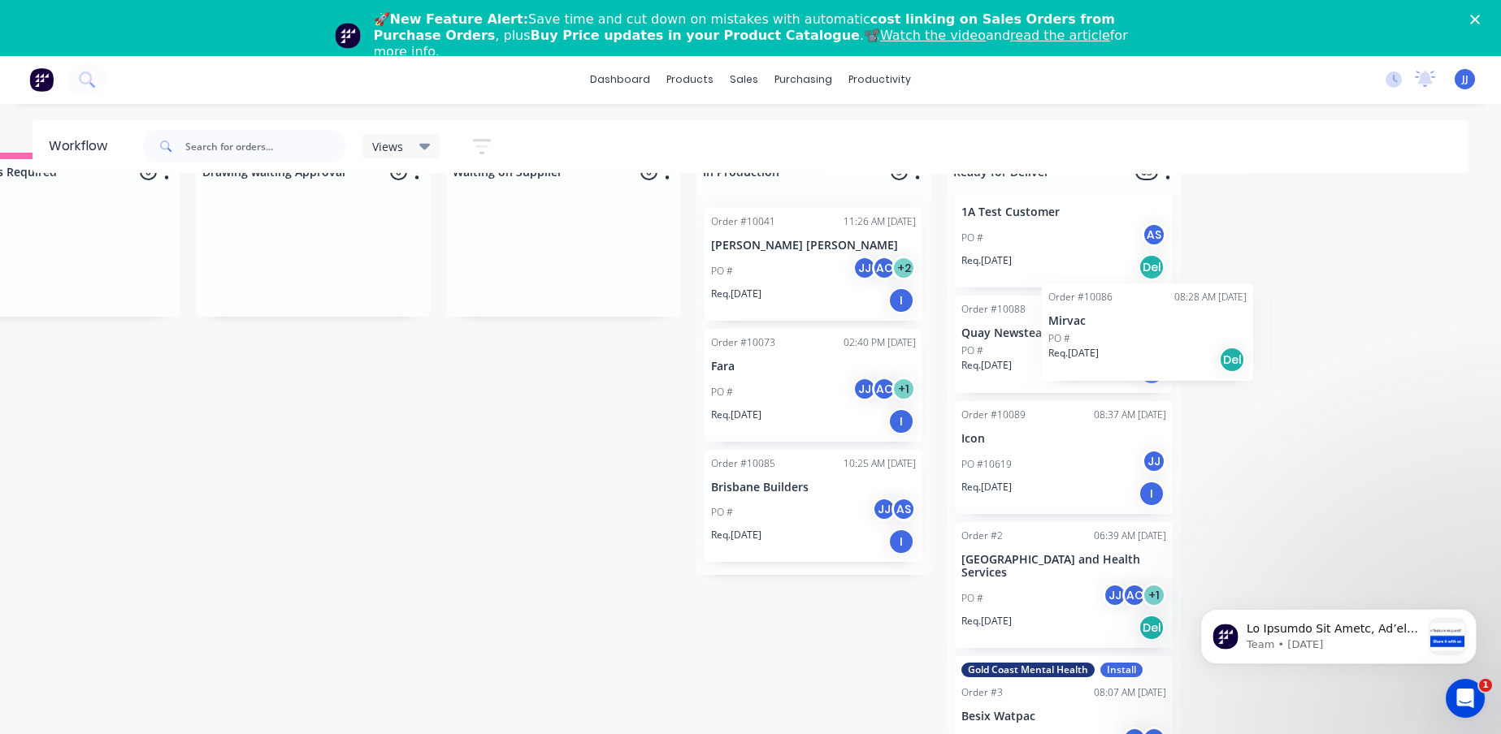
scroll to position [54, 427]
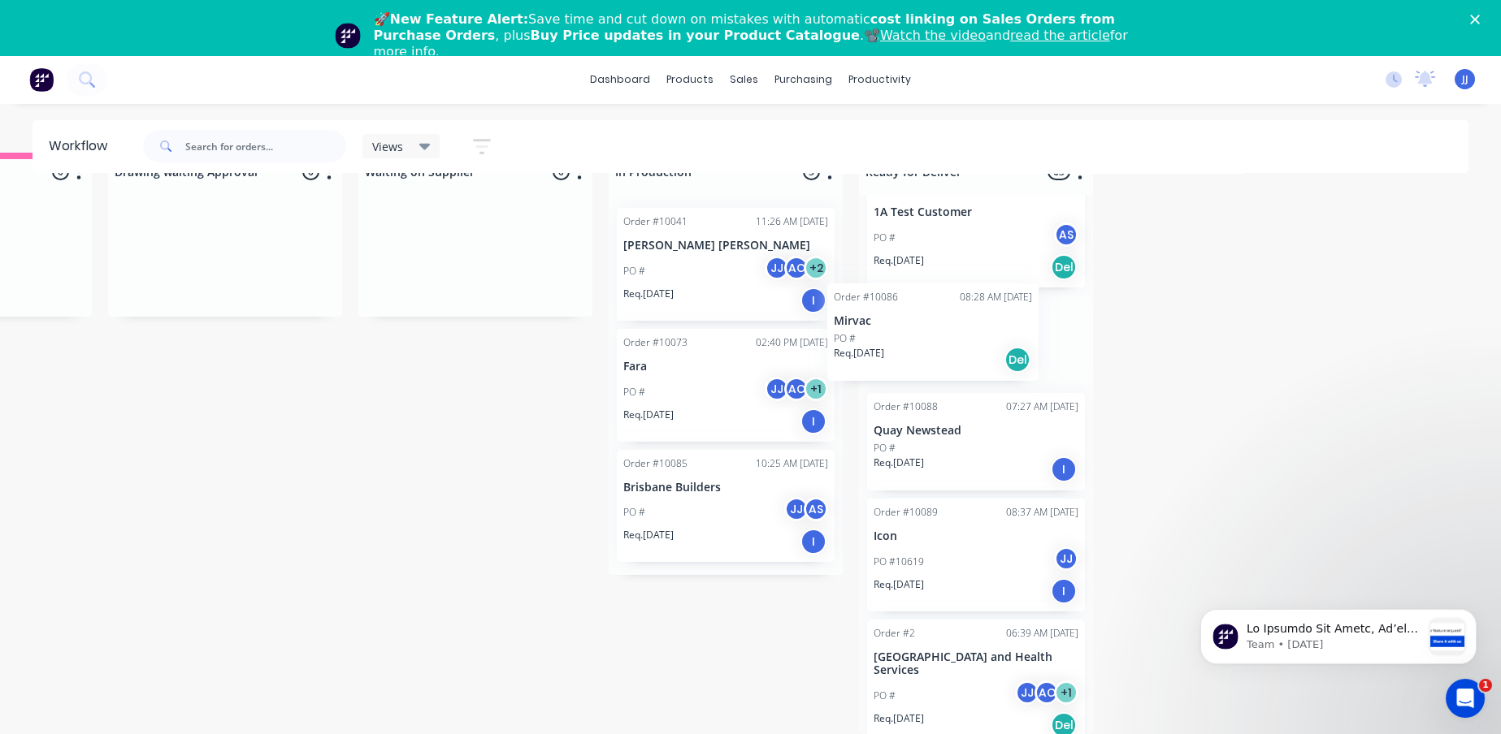
drag, startPoint x: 69, startPoint y: 676, endPoint x: 902, endPoint y: 327, distance: 902.8
click at [902, 327] on div "Submitted 14 Sort By Created date Required date Order number Customer name Most…" at bounding box center [561, 444] width 2003 height 582
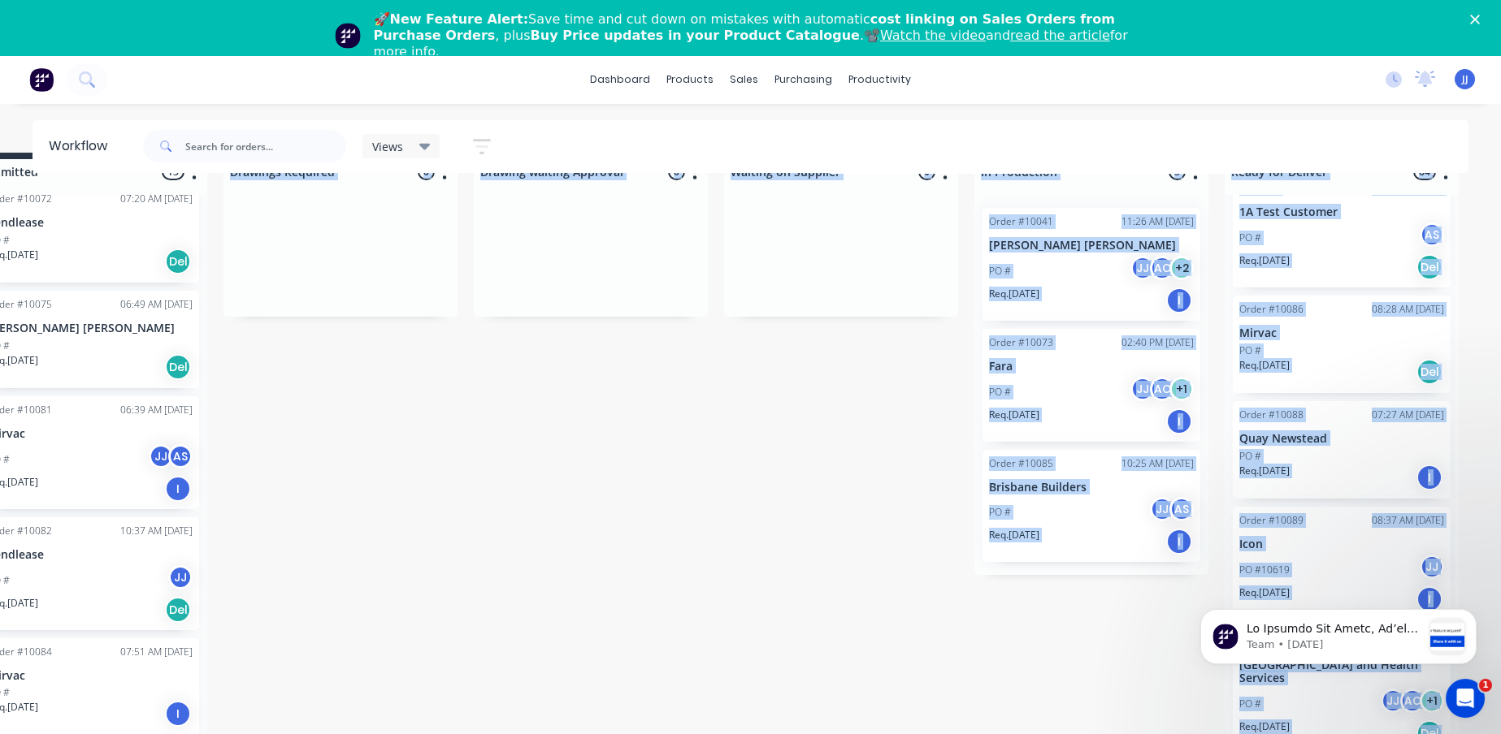
scroll to position [54, 0]
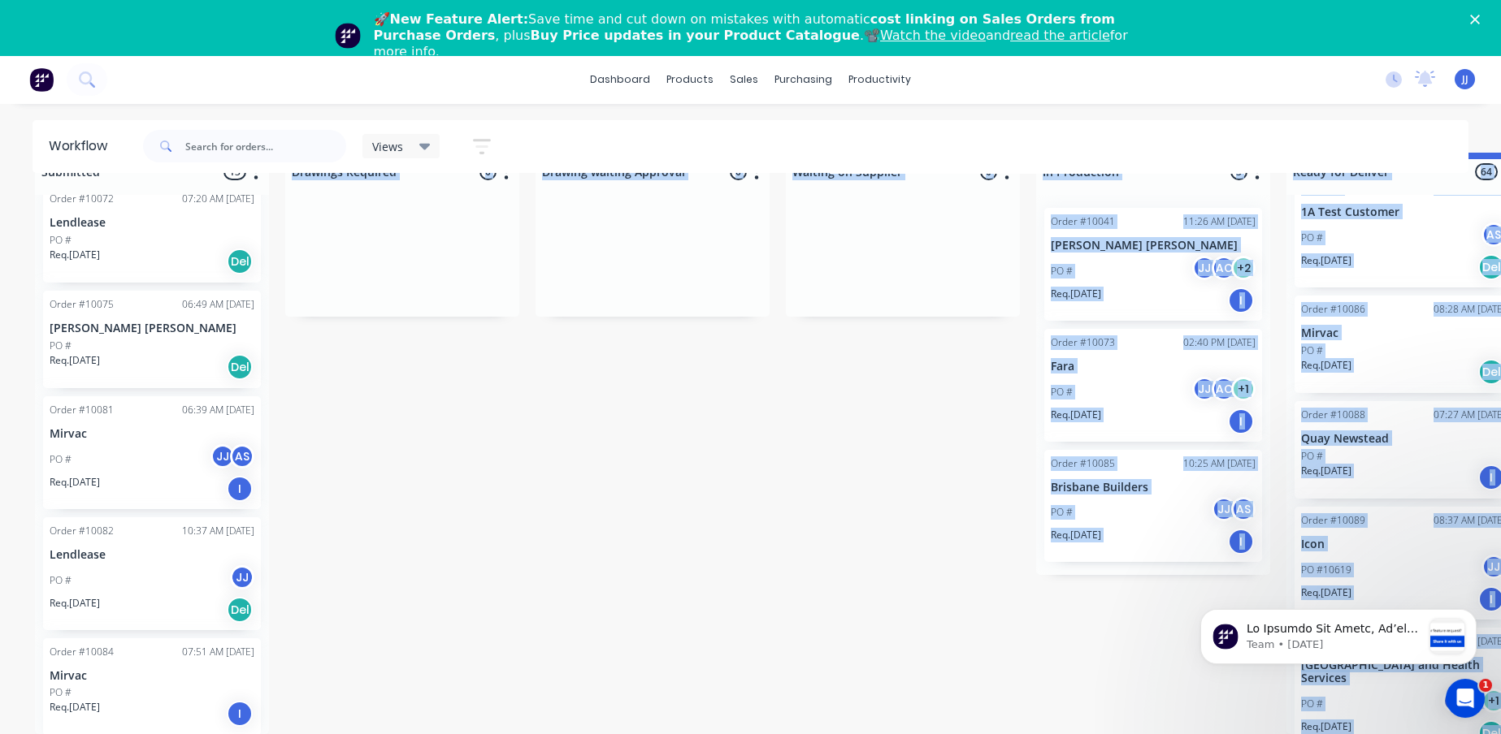
click at [552, 549] on div "Submitted 13 Sort By Created date Required date Order number Customer name Most…" at bounding box center [989, 444] width 2003 height 582
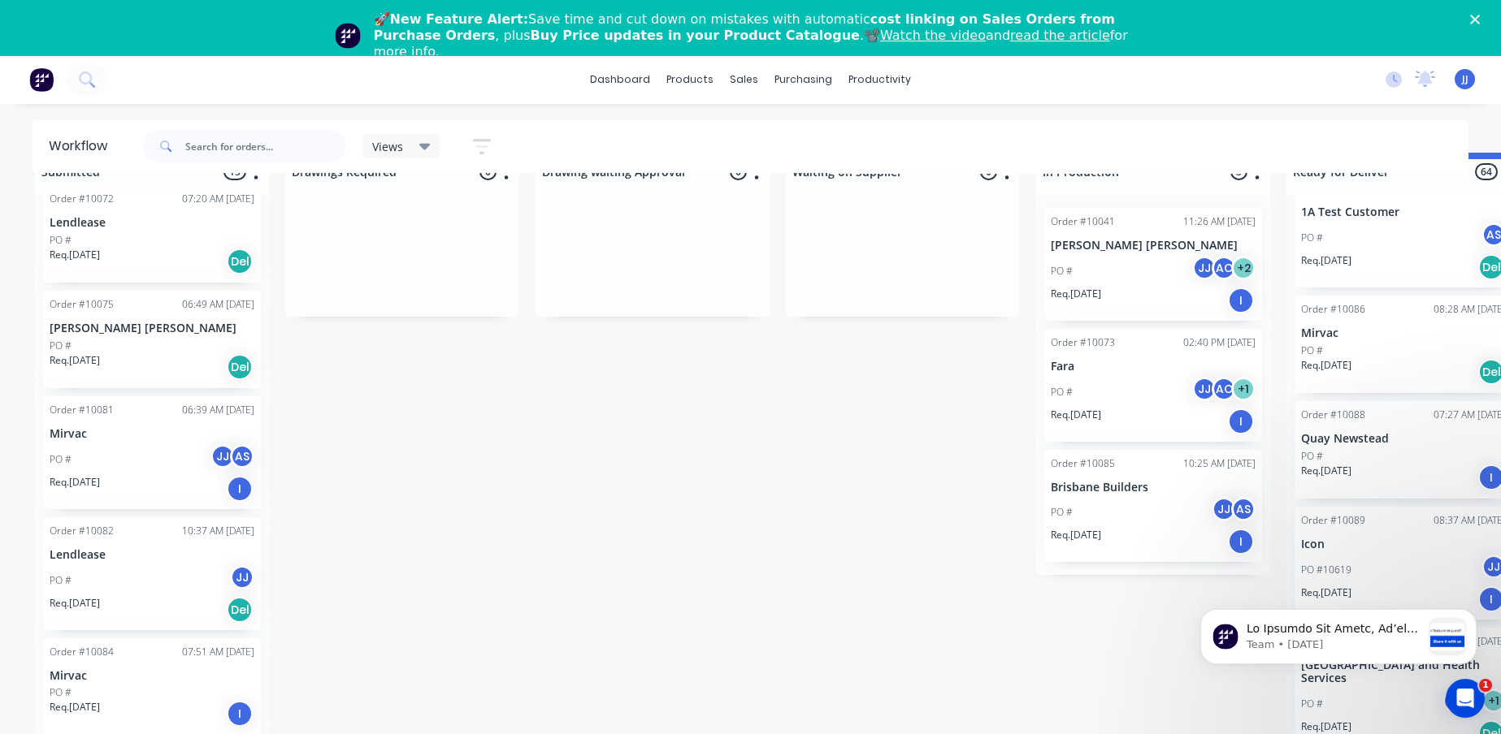
click at [144, 650] on div "Order #10084 07:51 AM [DATE] Mirvac PO # Req. [DATE] I" at bounding box center [152, 687] width 218 height 97
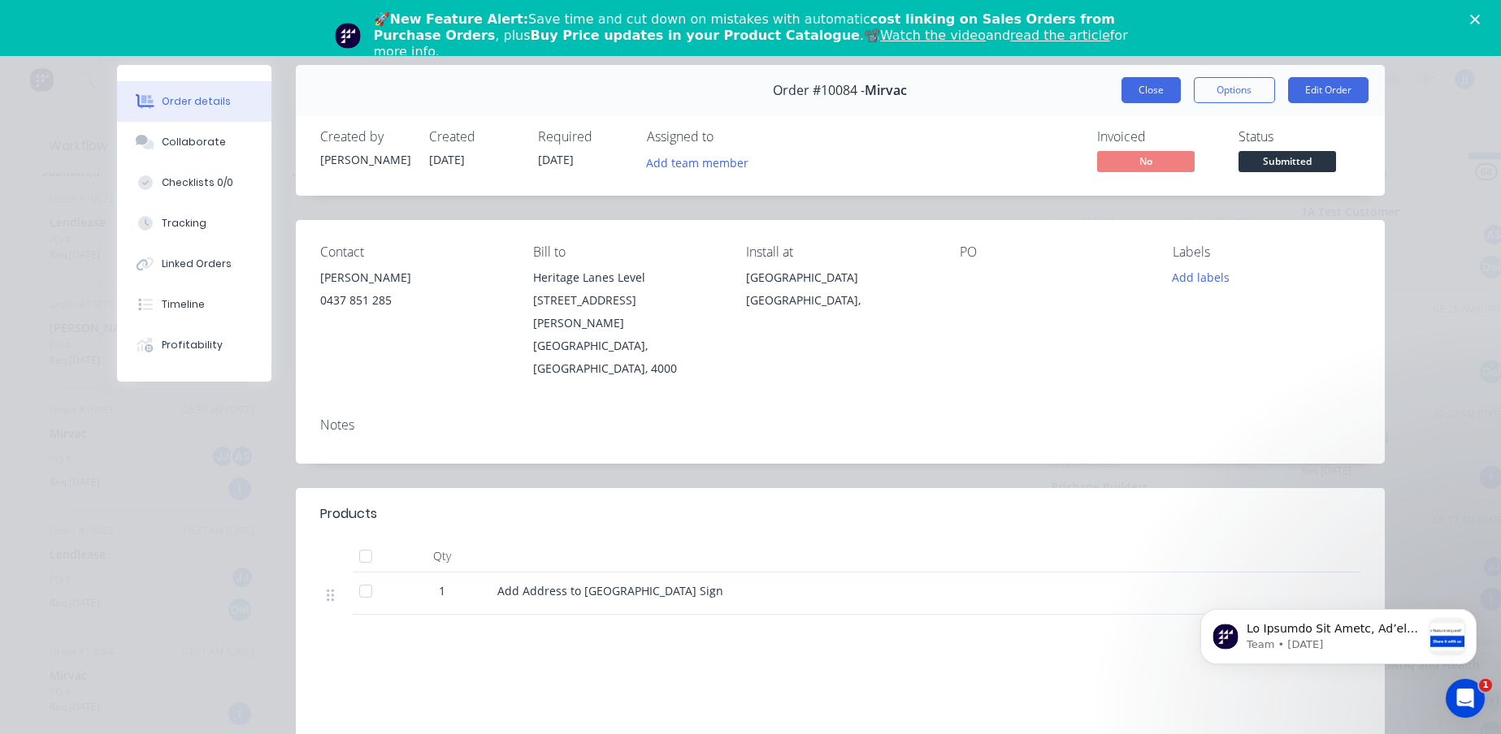
click at [1129, 88] on button "Close" at bounding box center [1150, 90] width 59 height 26
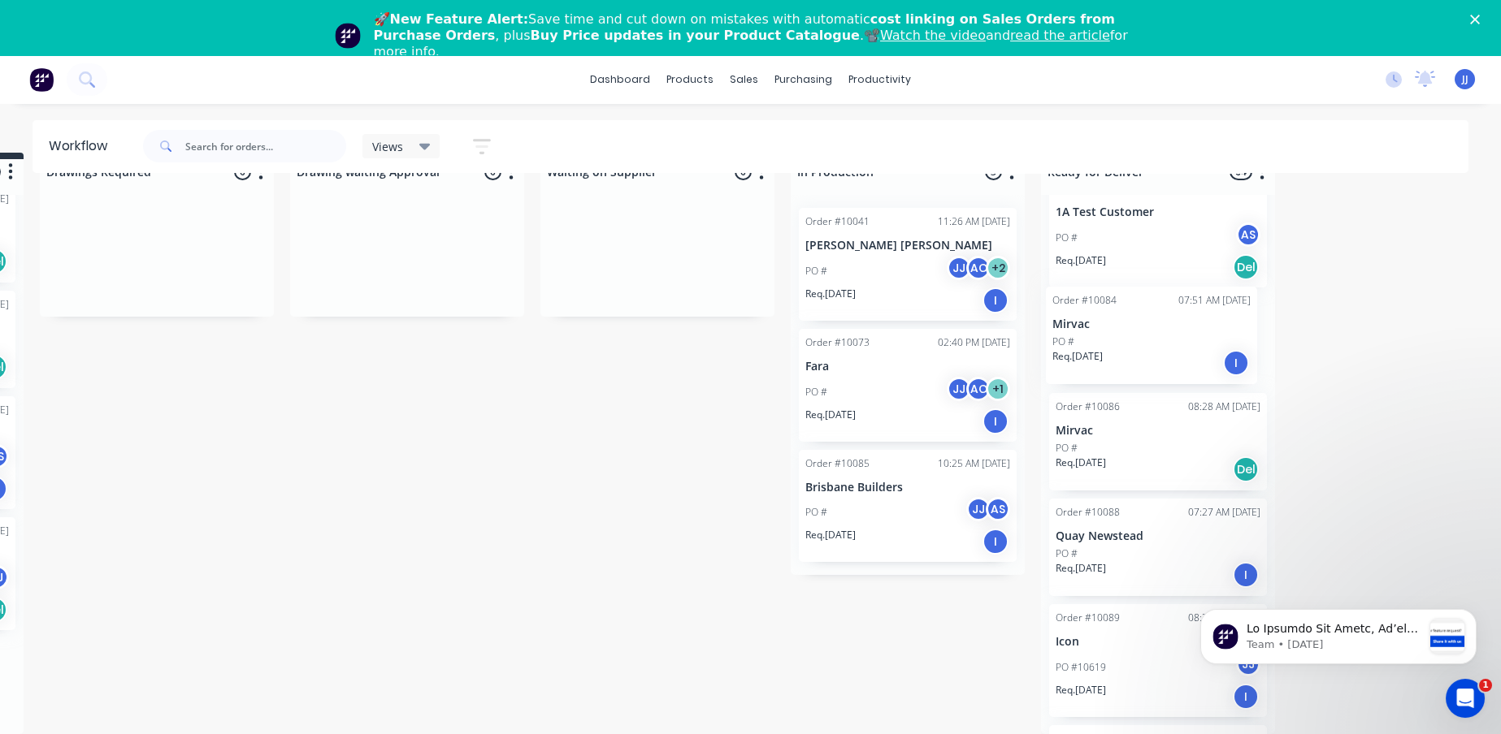
drag, startPoint x: 119, startPoint y: 676, endPoint x: 1119, endPoint y: 337, distance: 1055.2
click at [1119, 337] on div "Submitted 13 Sort By Created date Required date Order number Customer name Most…" at bounding box center [743, 444] width 2003 height 582
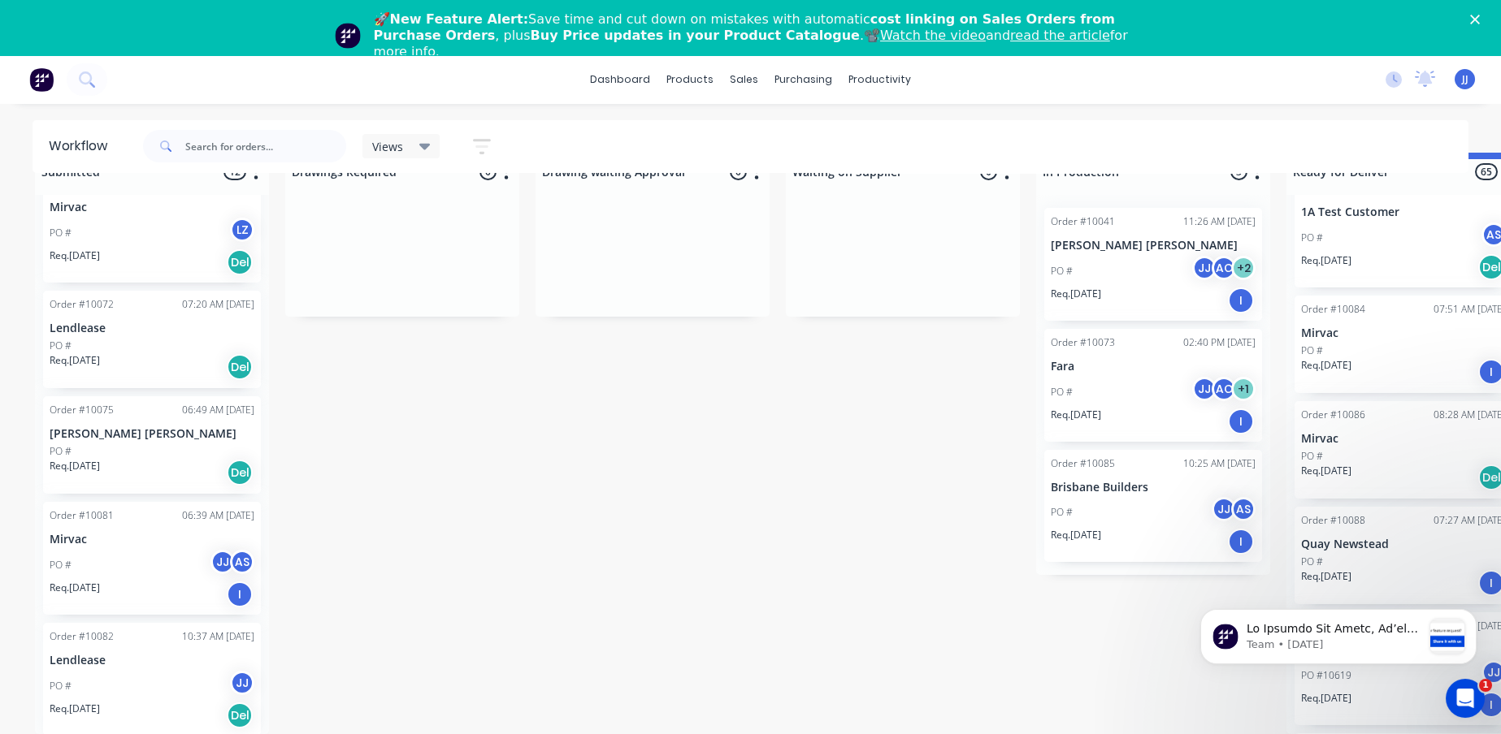
click at [162, 654] on p "Lendlease" at bounding box center [152, 661] width 205 height 14
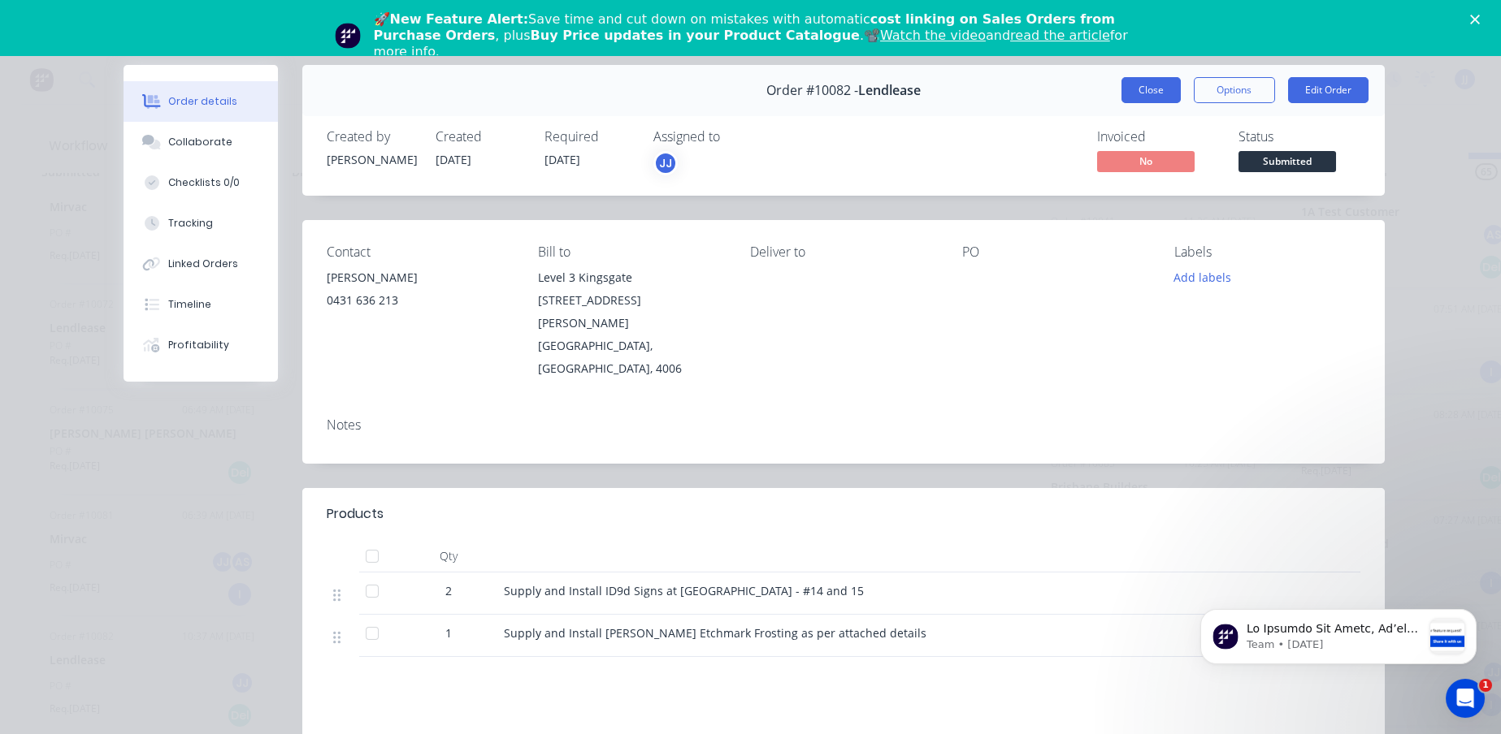
click at [1156, 97] on button "Close" at bounding box center [1150, 90] width 59 height 26
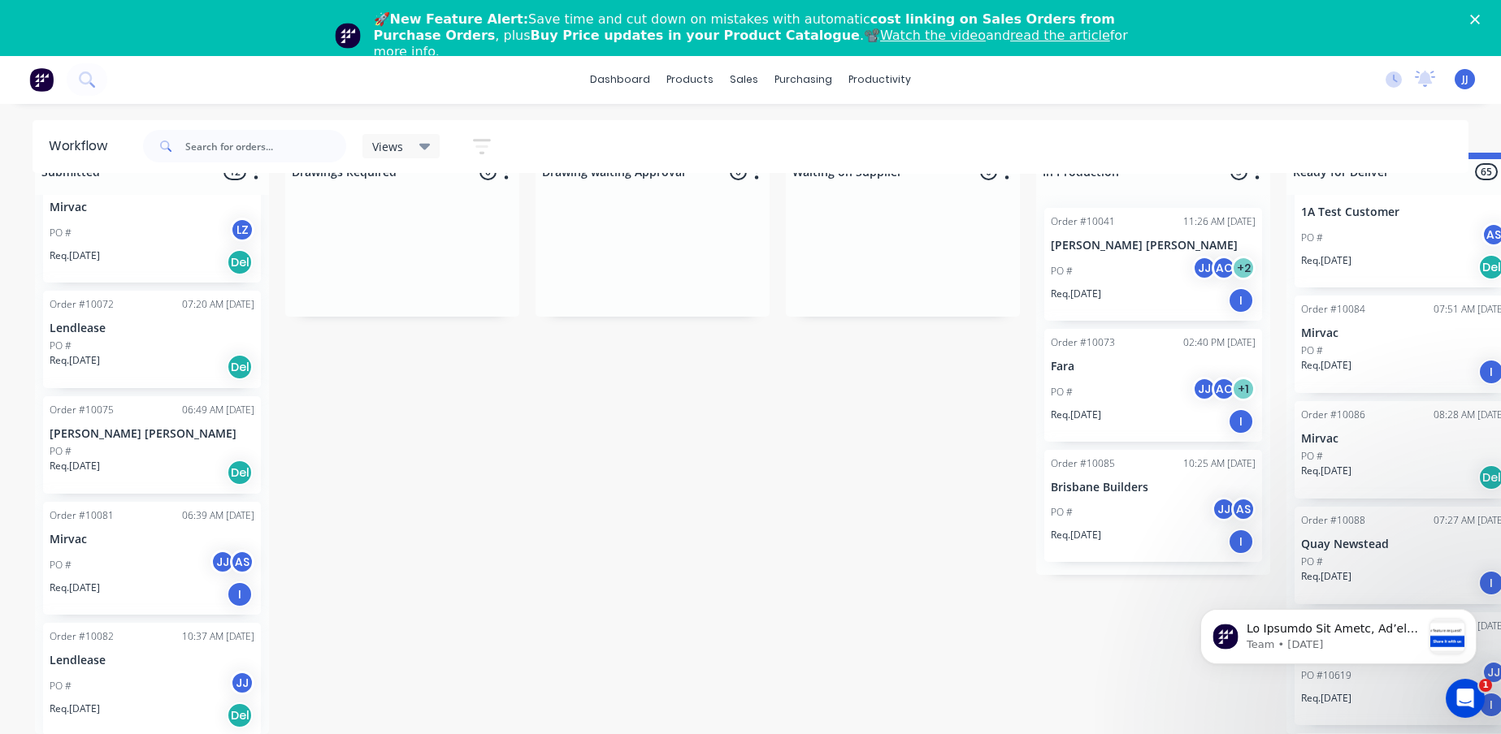
click at [119, 702] on div "Req. [DATE] Del" at bounding box center [152, 716] width 205 height 28
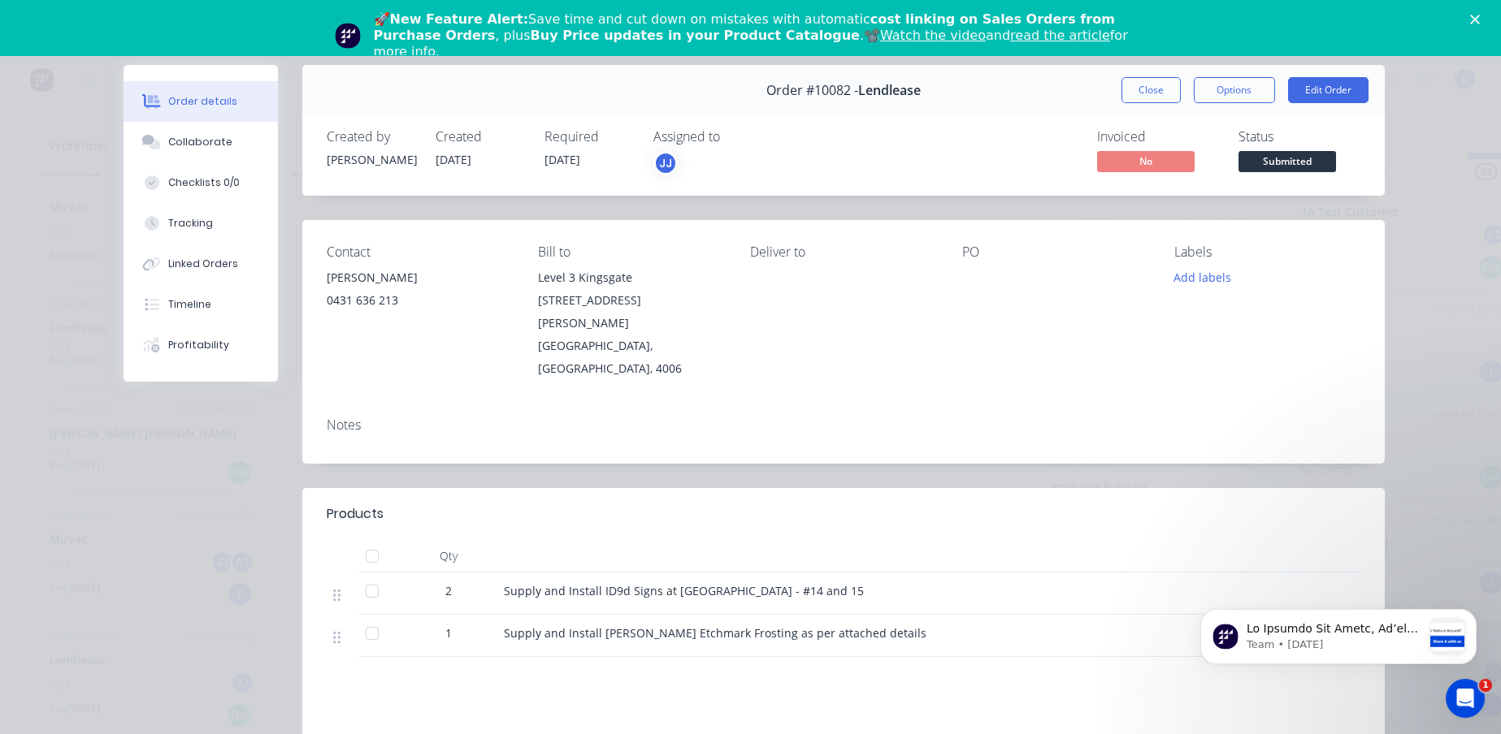
click at [1112, 85] on div "Order #10082 - Lendlease Close Options Edit Order" at bounding box center [843, 90] width 1082 height 51
click at [1155, 84] on button "Close" at bounding box center [1150, 90] width 59 height 26
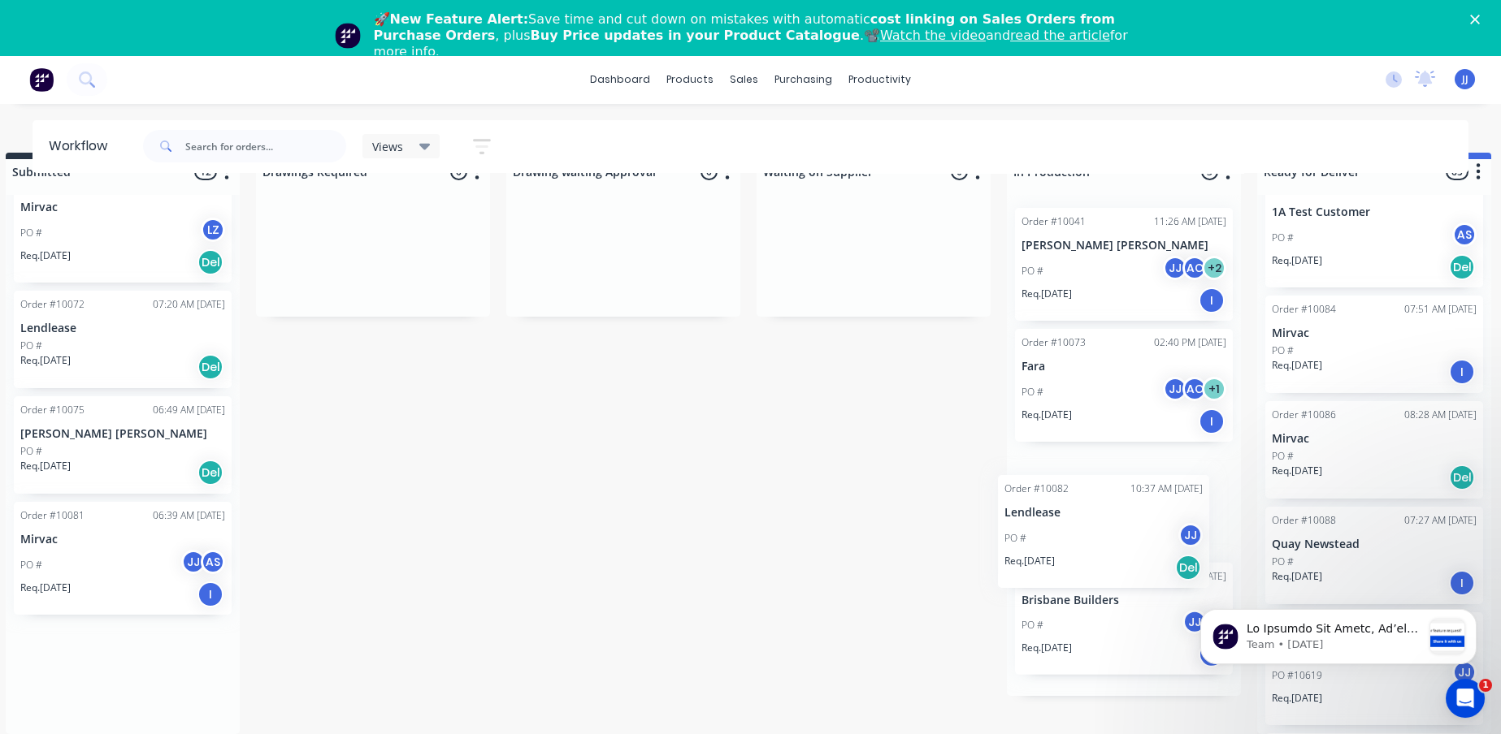
scroll to position [54, 32]
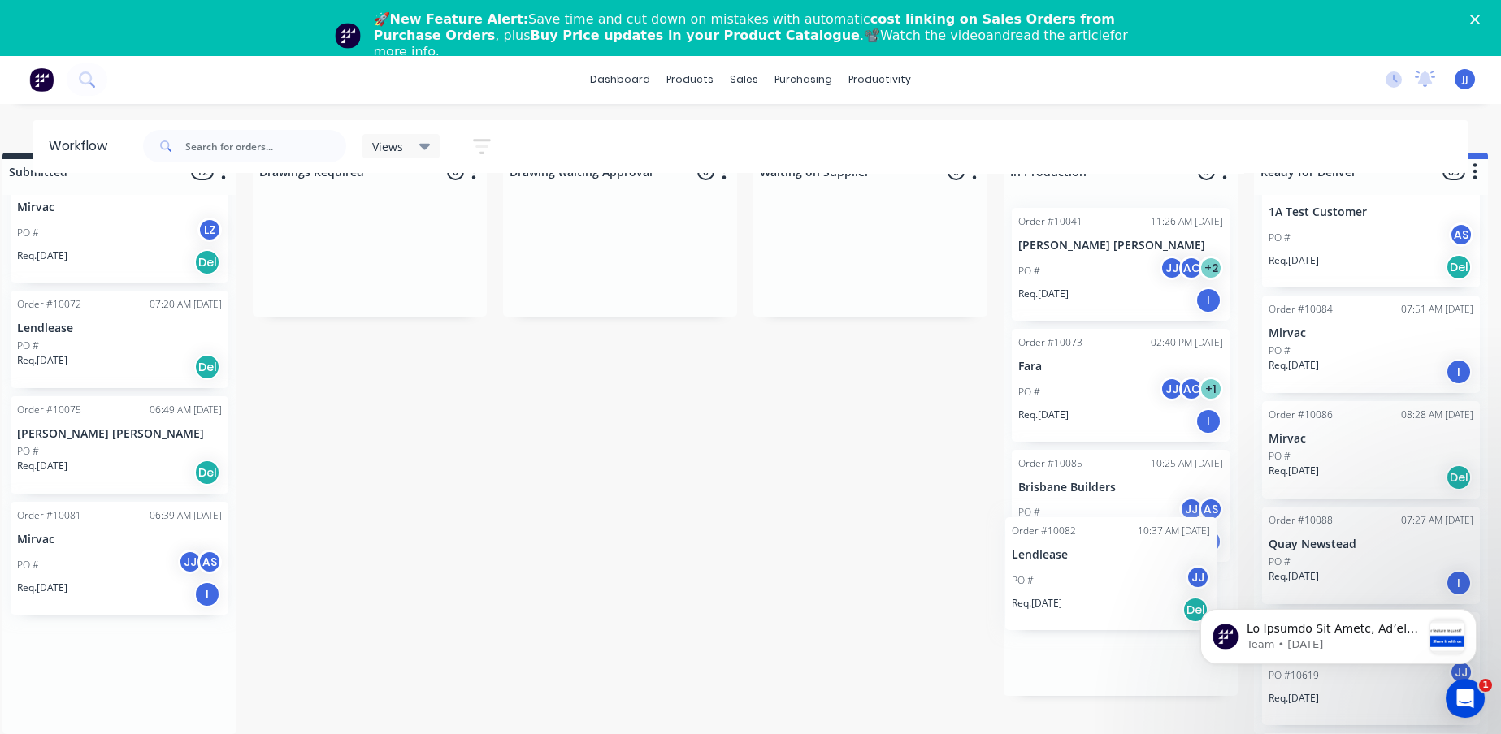
drag, startPoint x: 102, startPoint y: 674, endPoint x: 1072, endPoint y: 580, distance: 973.8
click at [1072, 580] on div "Submitted 12 Sort By Created date Required date Order number Customer name Most…" at bounding box center [956, 444] width 2003 height 582
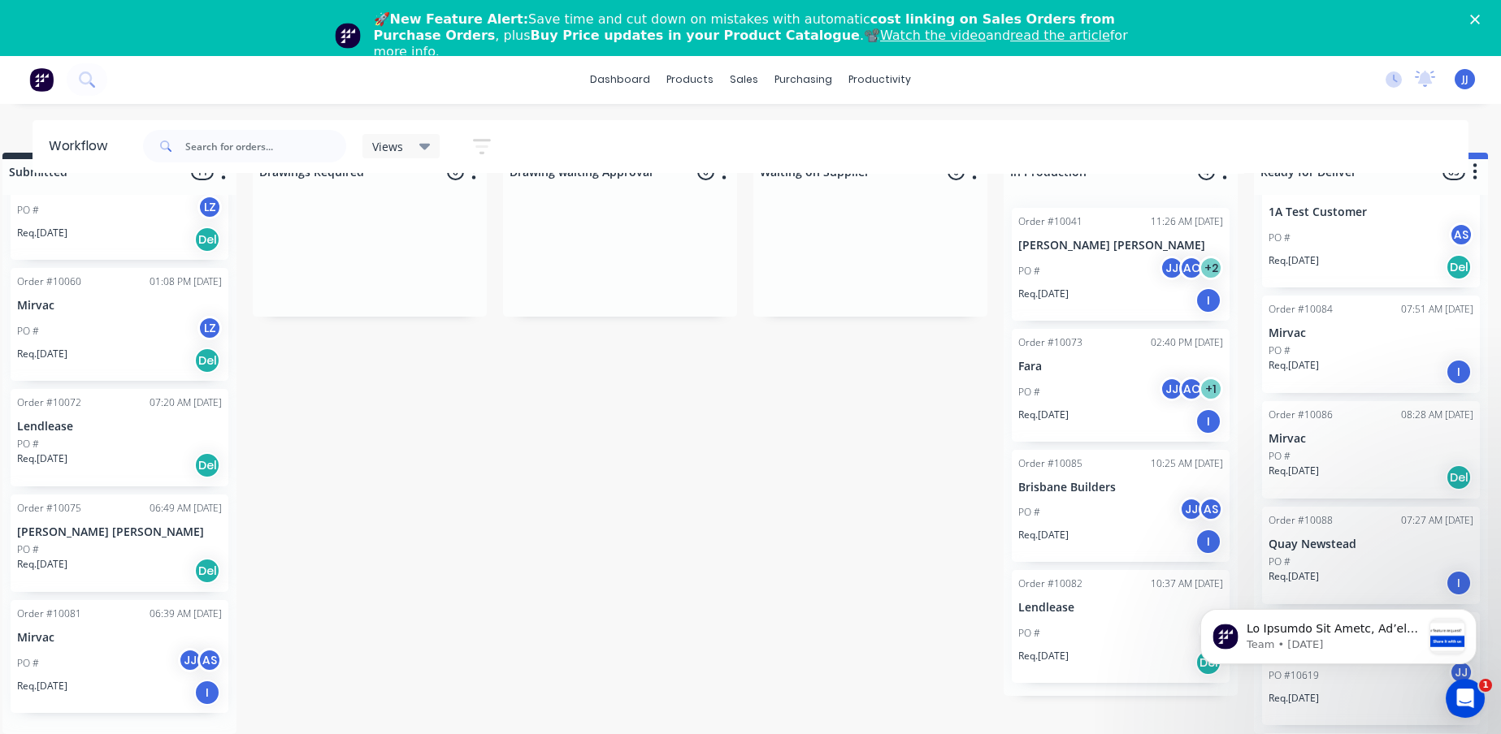
scroll to position [763, 0]
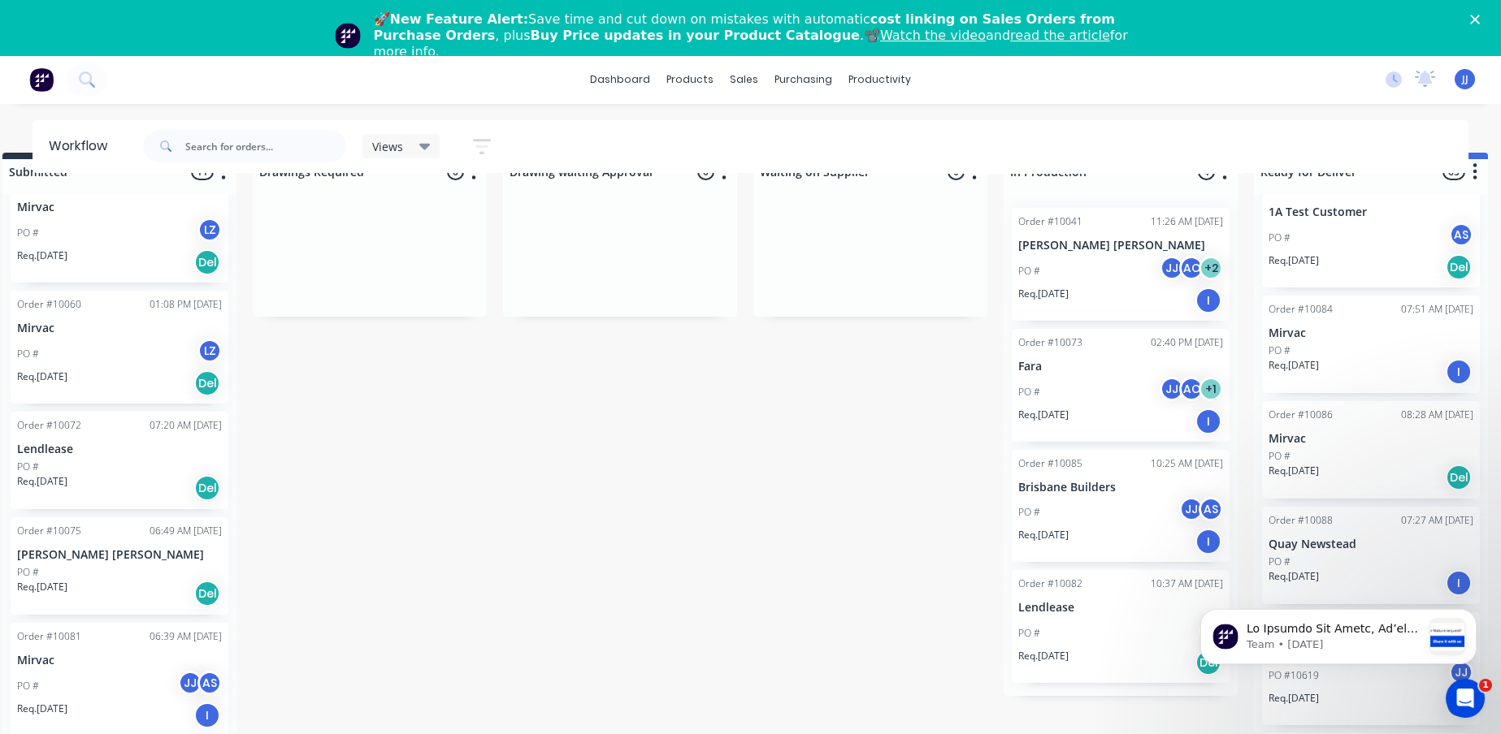
click at [111, 654] on p "Mirvac" at bounding box center [119, 661] width 205 height 14
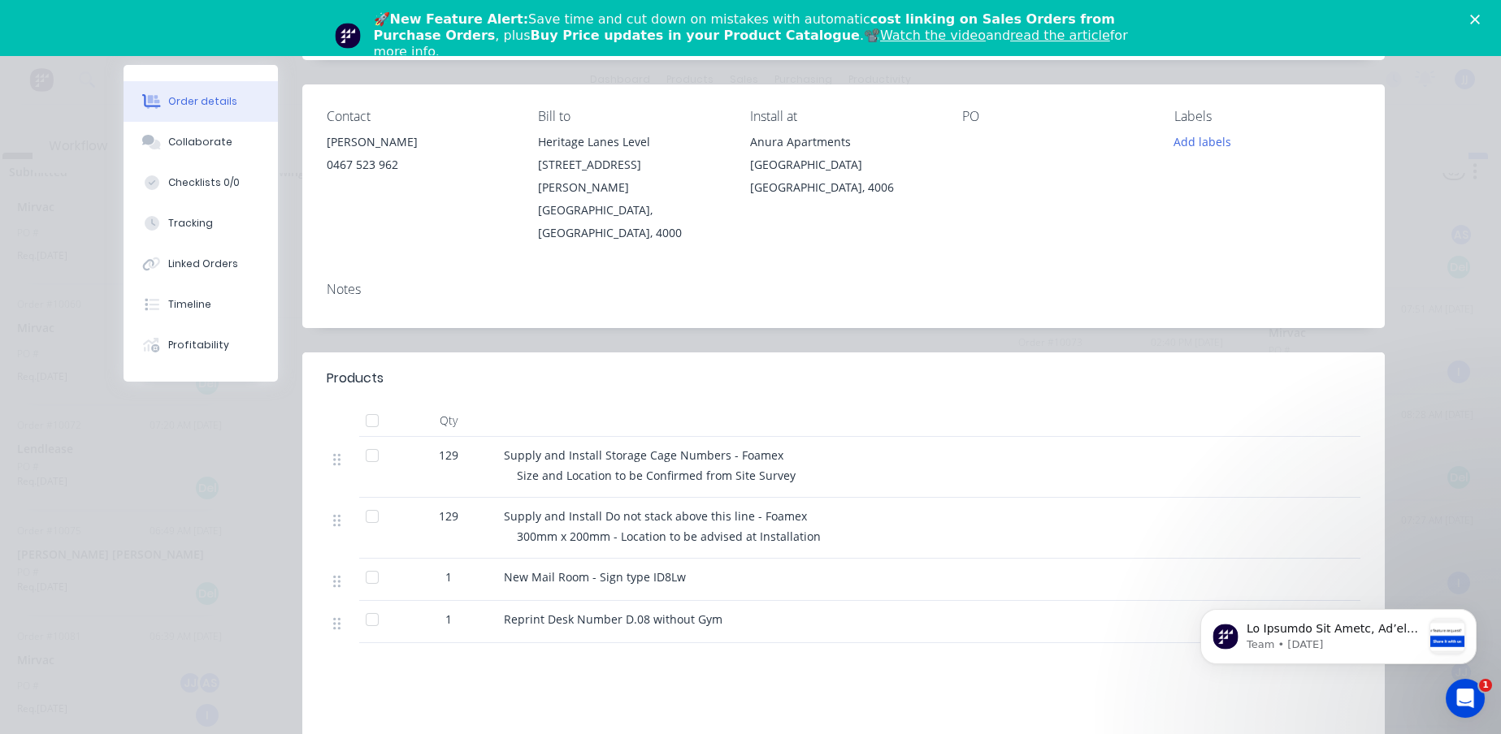
scroll to position [180, 0]
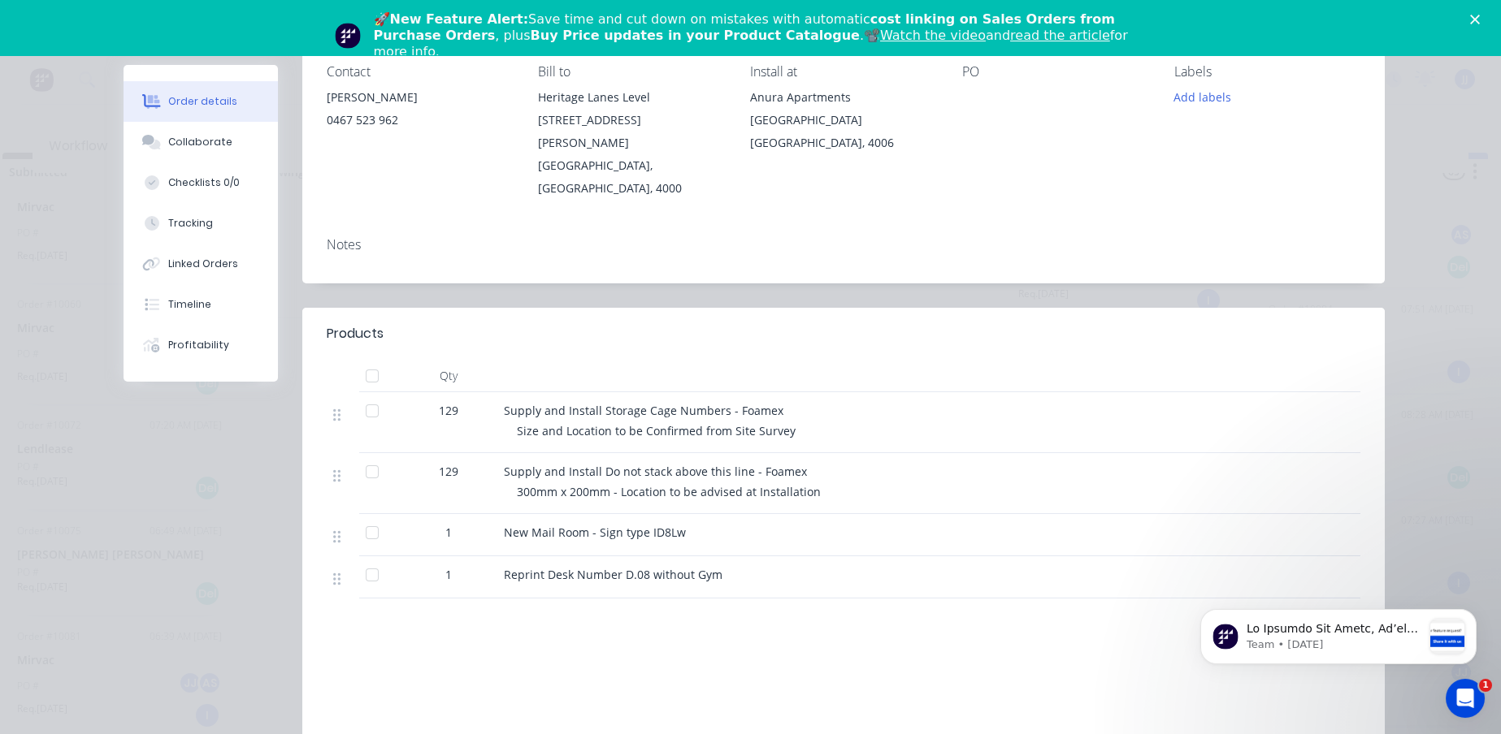
click at [210, 470] on div "Order #10081 - Mirvac Close Options Edit Order Created by [PERSON_NAME] Created…" at bounding box center [753, 386] width 1261 height 1003
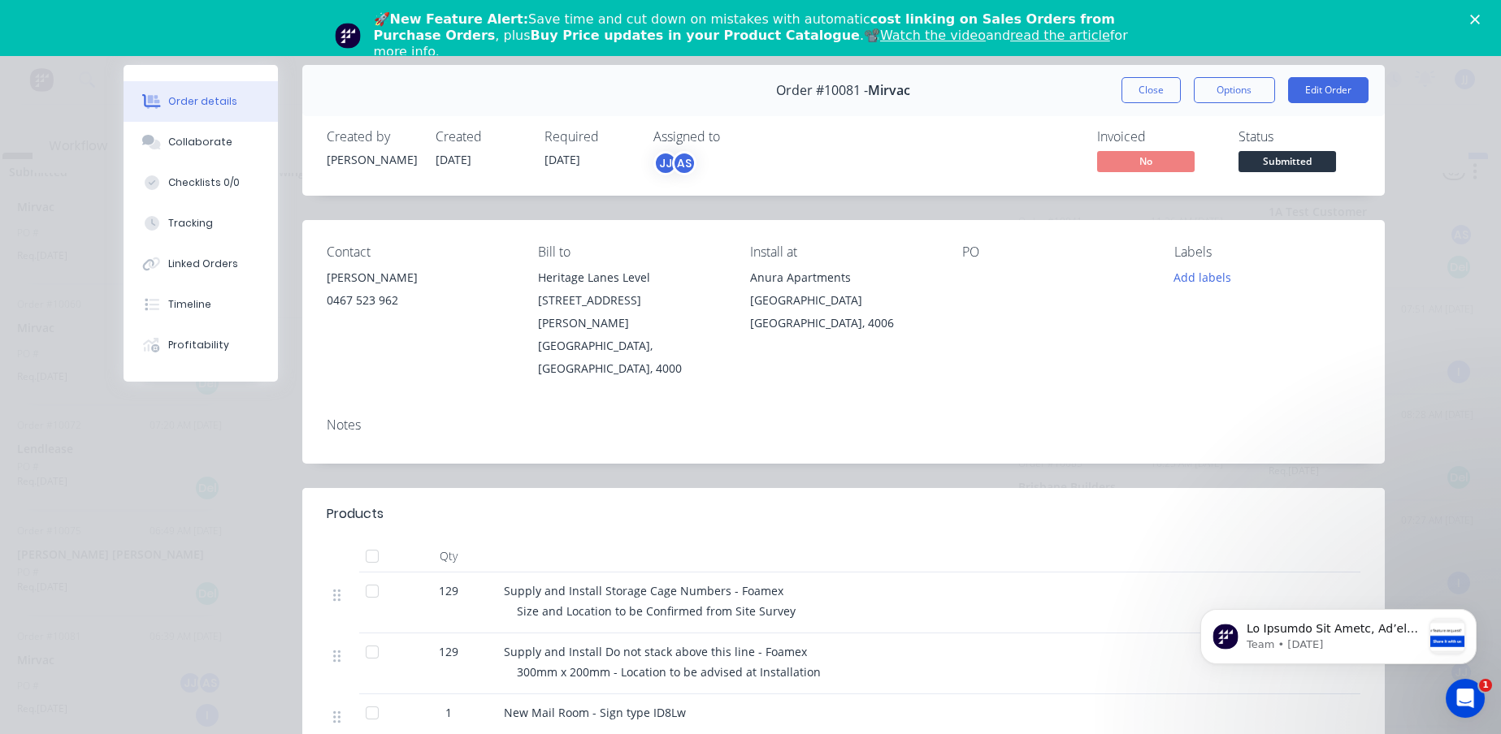
scroll to position [0, 32]
click at [1140, 91] on button "Close" at bounding box center [1150, 90] width 59 height 26
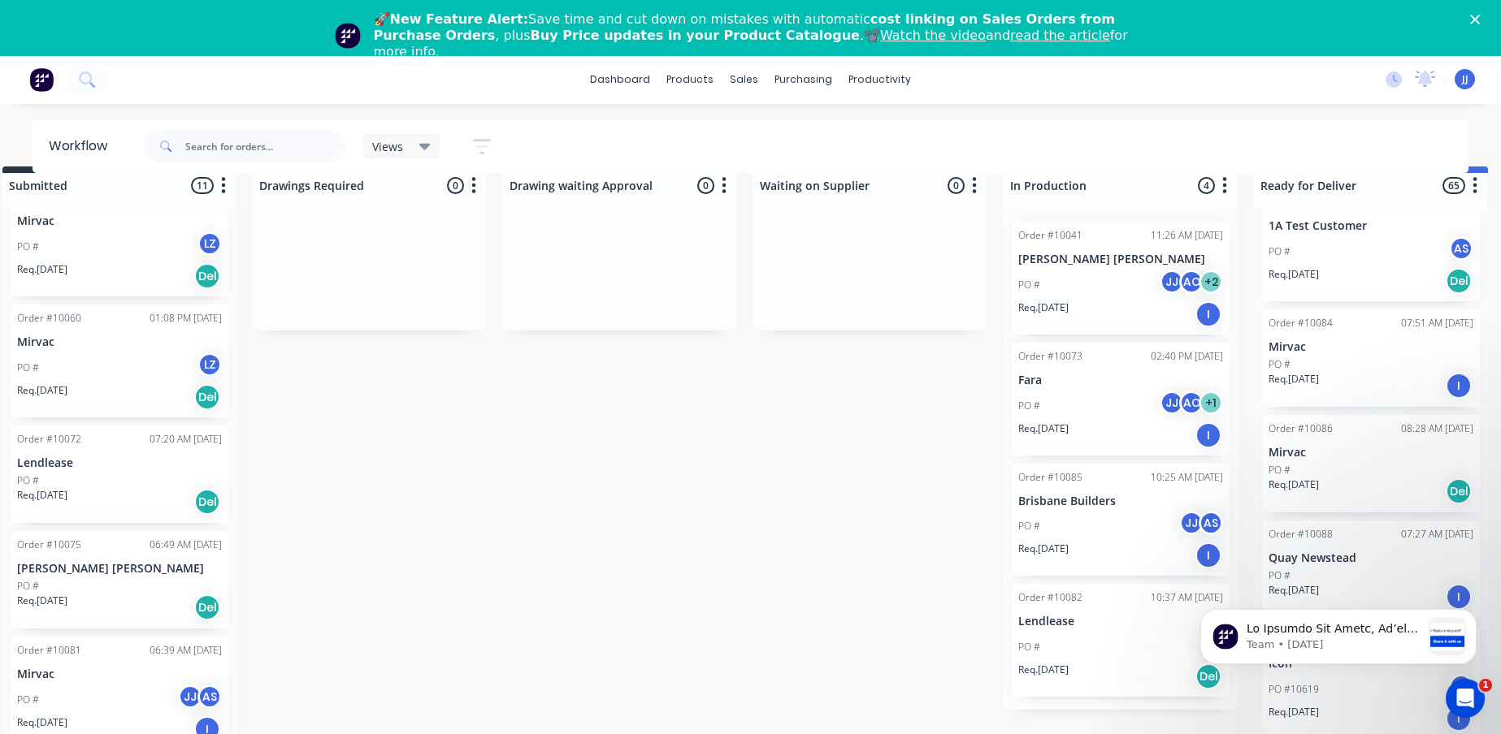
scroll to position [54, 32]
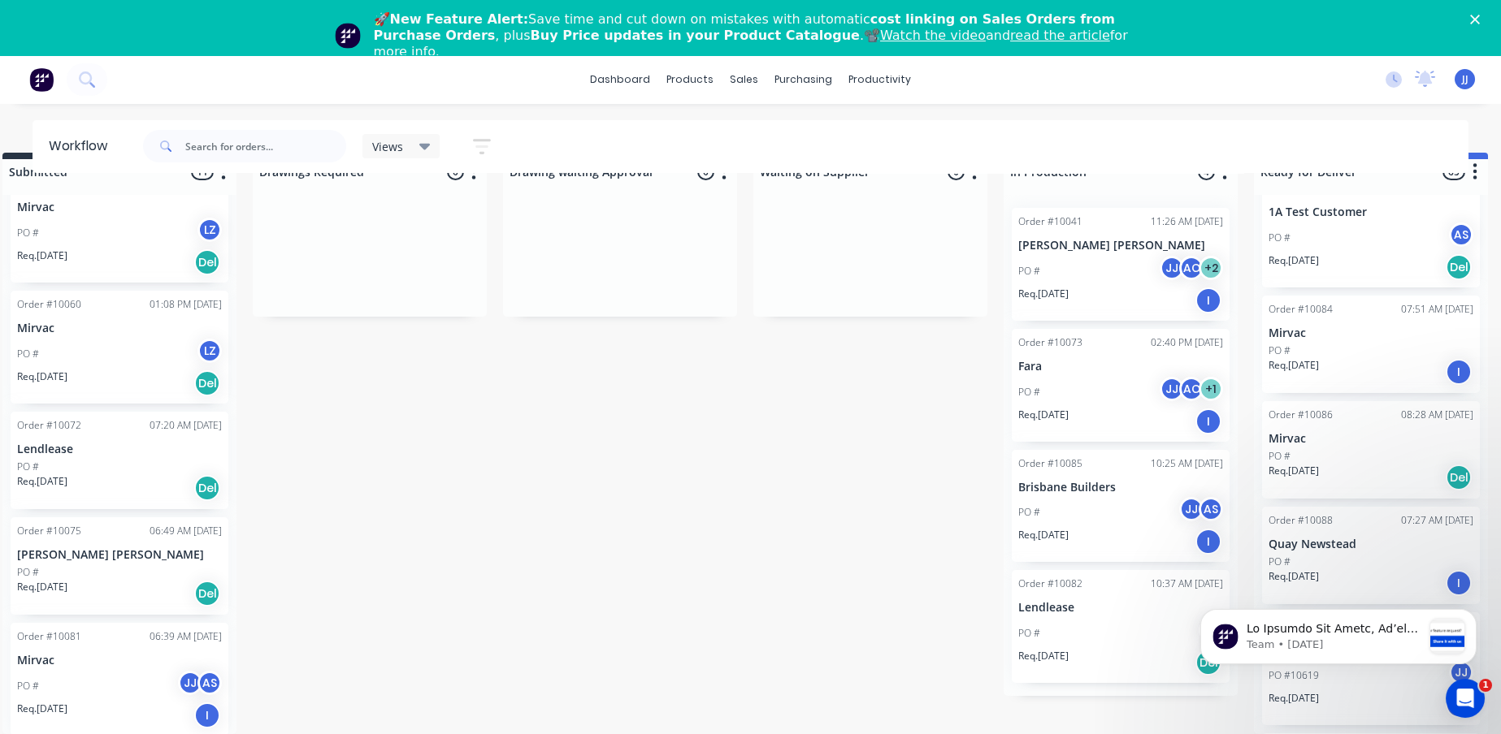
click at [149, 654] on p "Mirvac" at bounding box center [119, 661] width 205 height 14
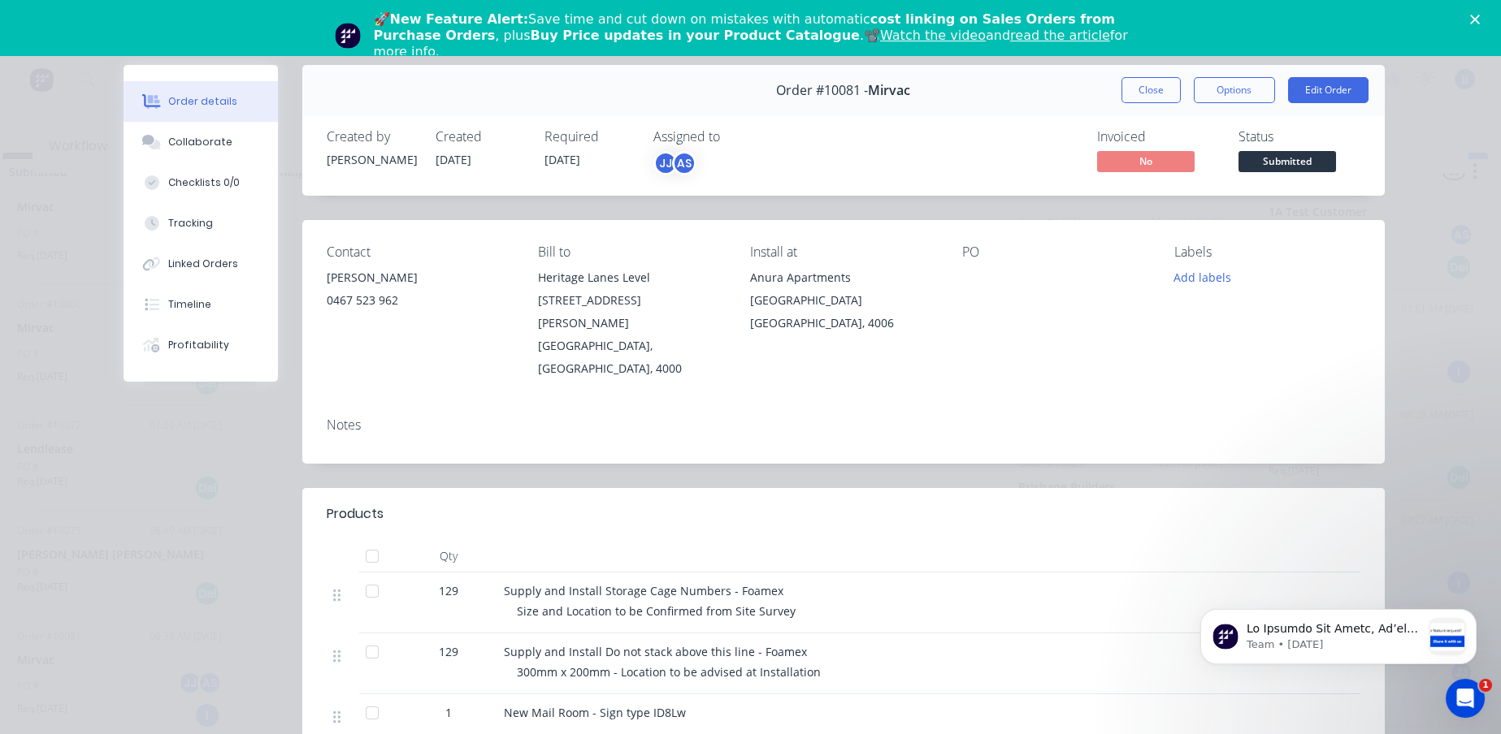
click at [1160, 104] on div "Order #10081 - Mirvac Close Options Edit Order" at bounding box center [843, 90] width 1082 height 51
click at [1154, 87] on button "Close" at bounding box center [1150, 90] width 59 height 26
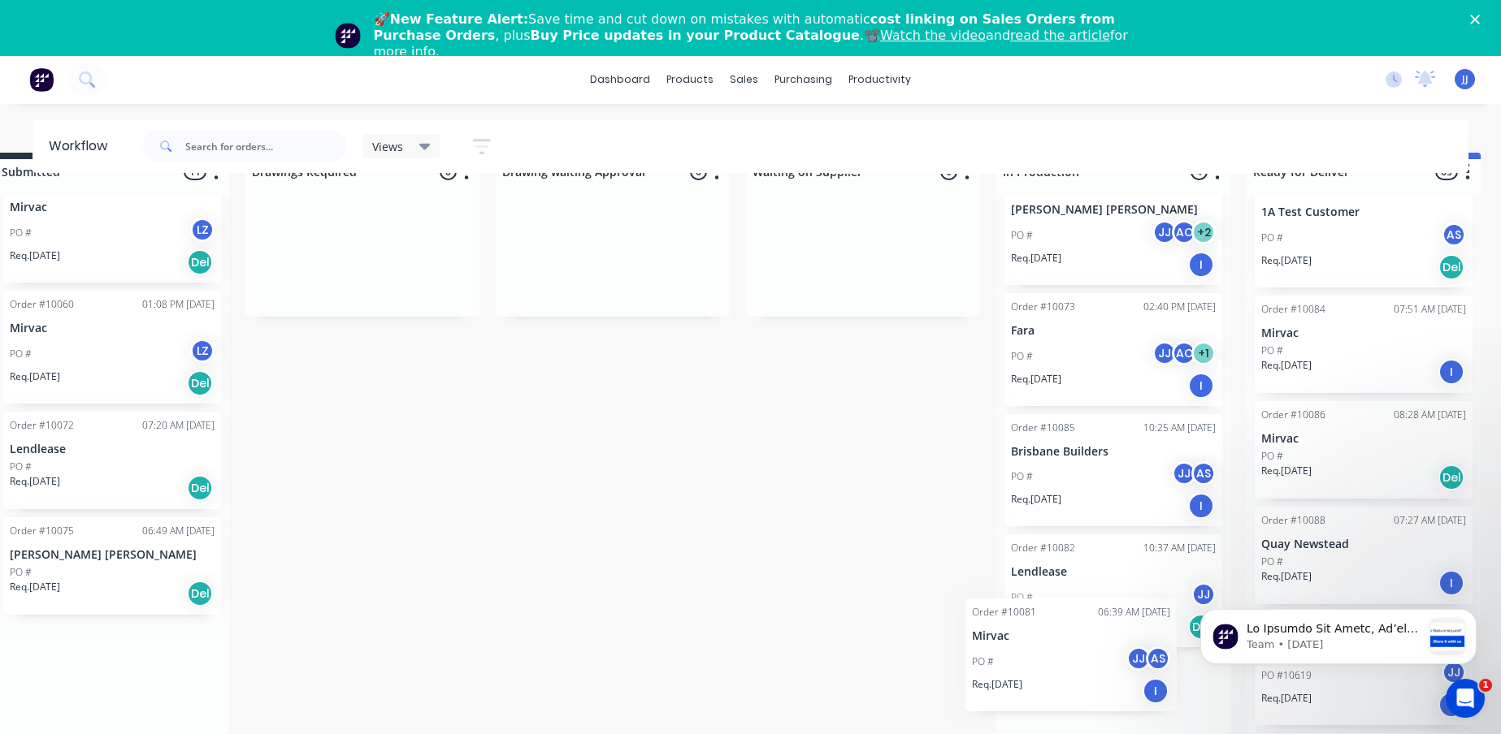
scroll to position [68, 0]
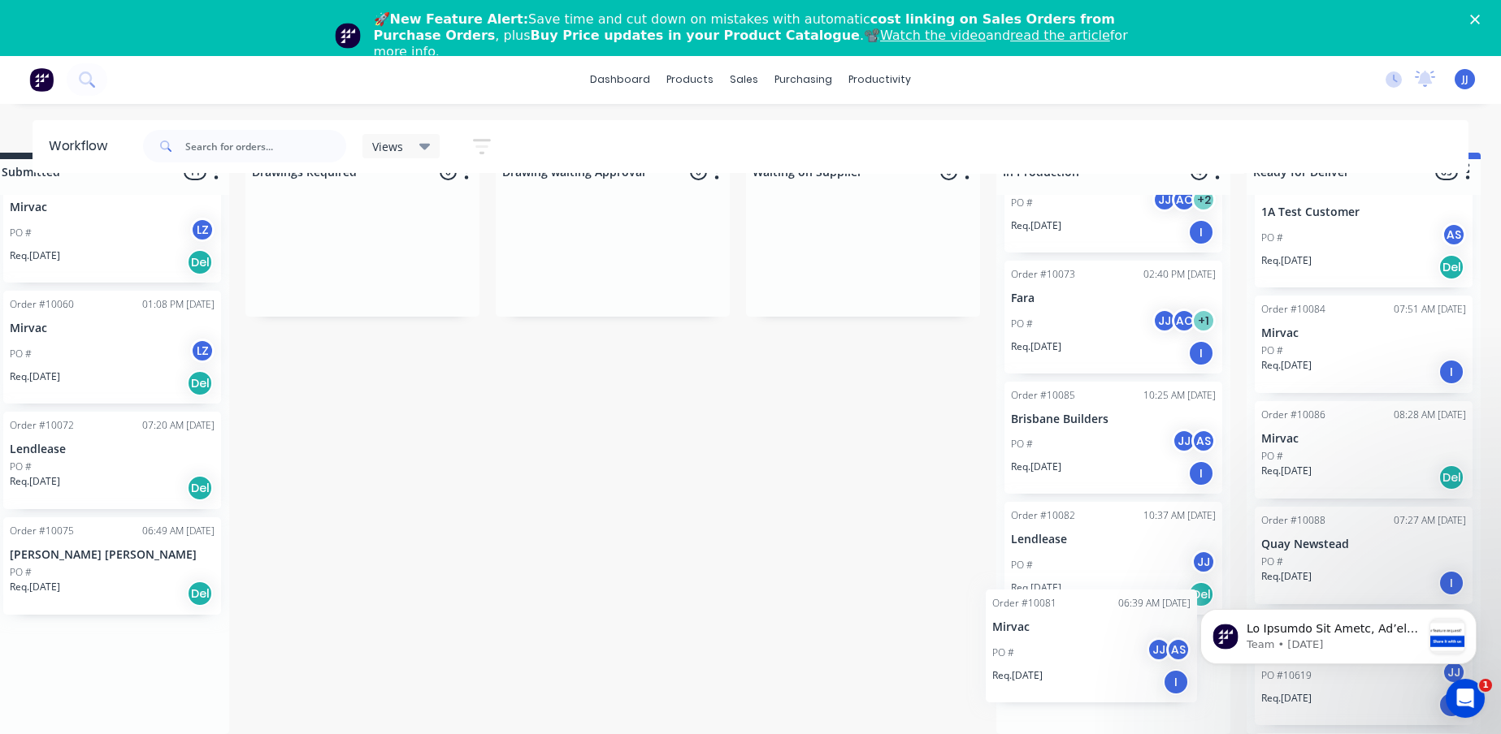
drag, startPoint x: 73, startPoint y: 643, endPoint x: 1055, endPoint y: 622, distance: 982.5
click at [1064, 622] on div "Submitted 11 Sort By Created date Required date Order number Customer name Most…" at bounding box center [949, 444] width 2003 height 582
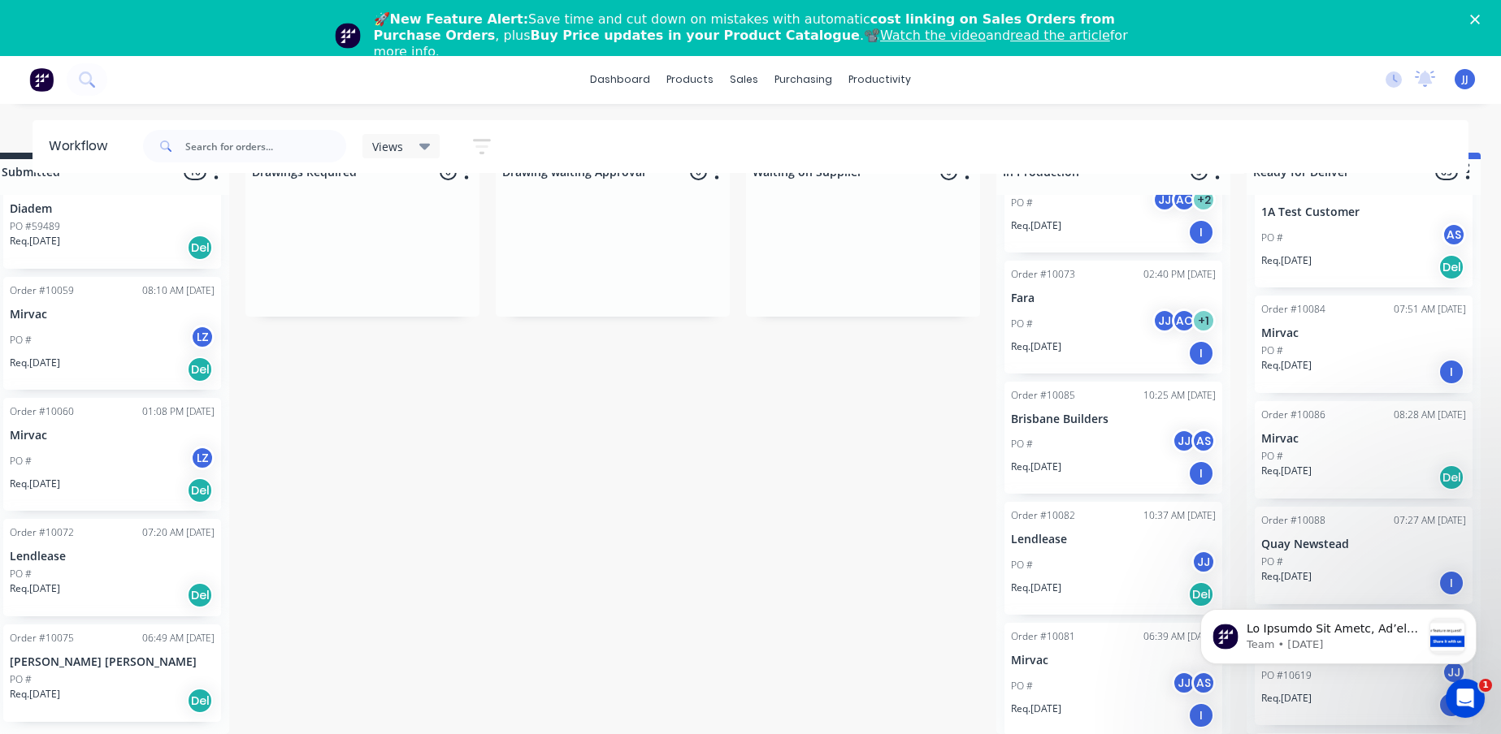
scroll to position [643, 0]
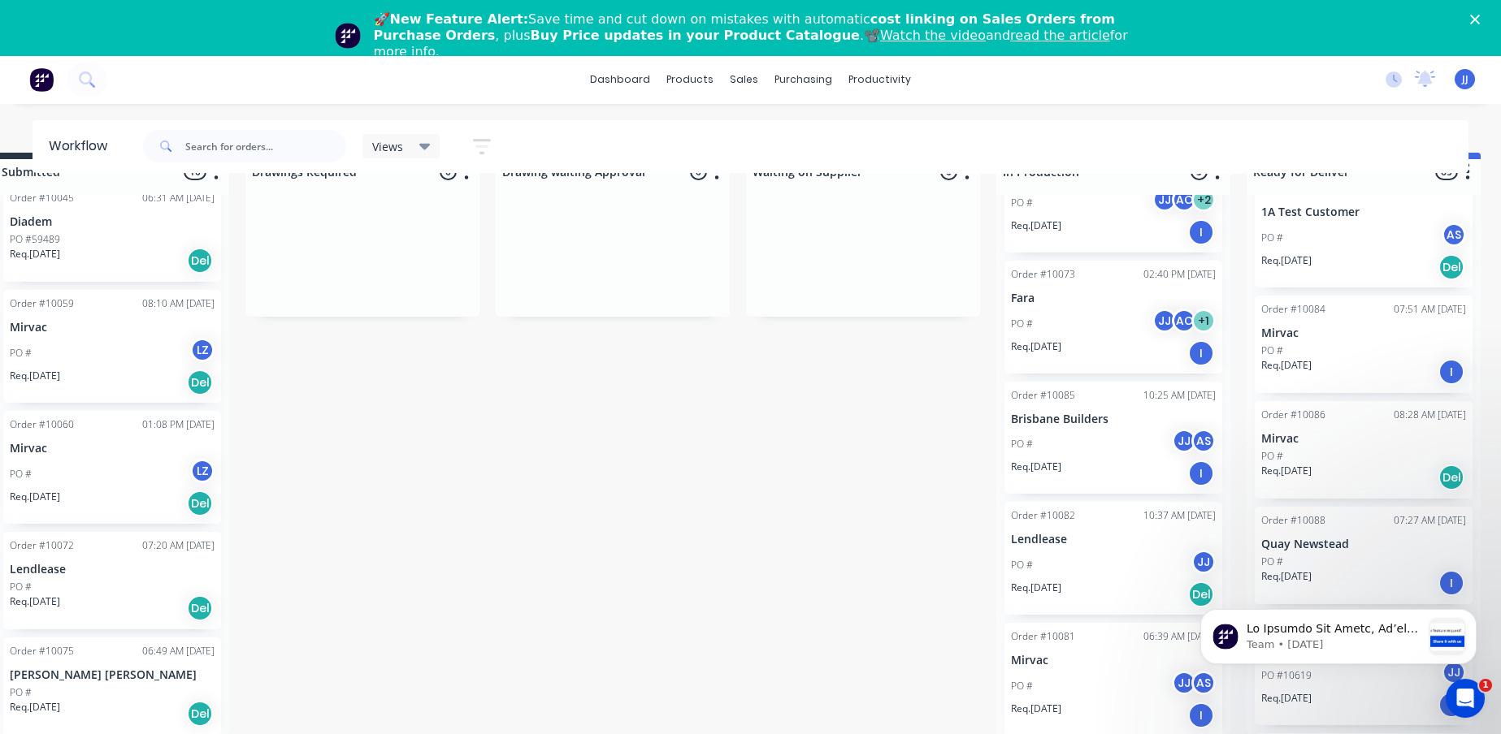
click at [99, 669] on p "[PERSON_NAME] [PERSON_NAME]" at bounding box center [112, 676] width 205 height 14
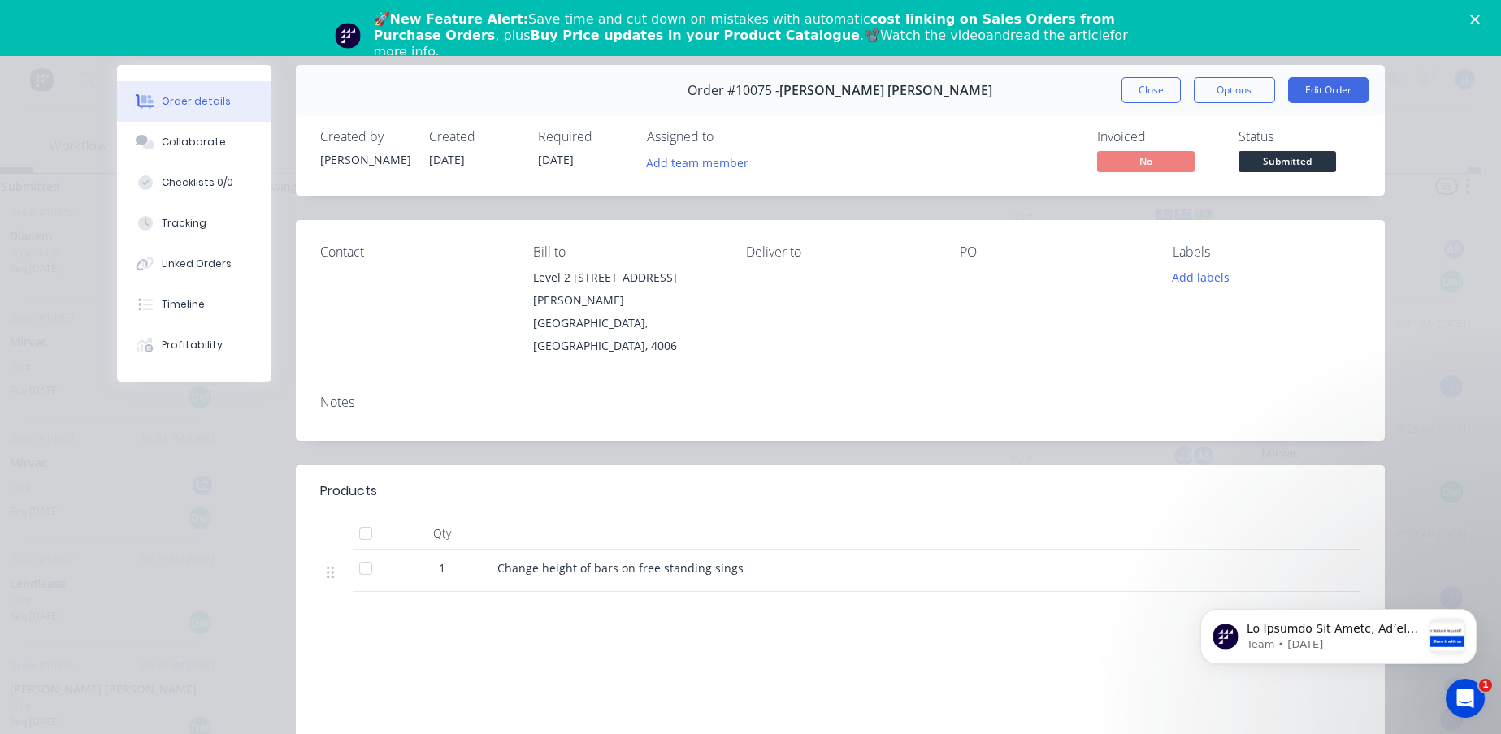
scroll to position [0, 40]
click at [1137, 77] on button "Close" at bounding box center [1150, 90] width 59 height 26
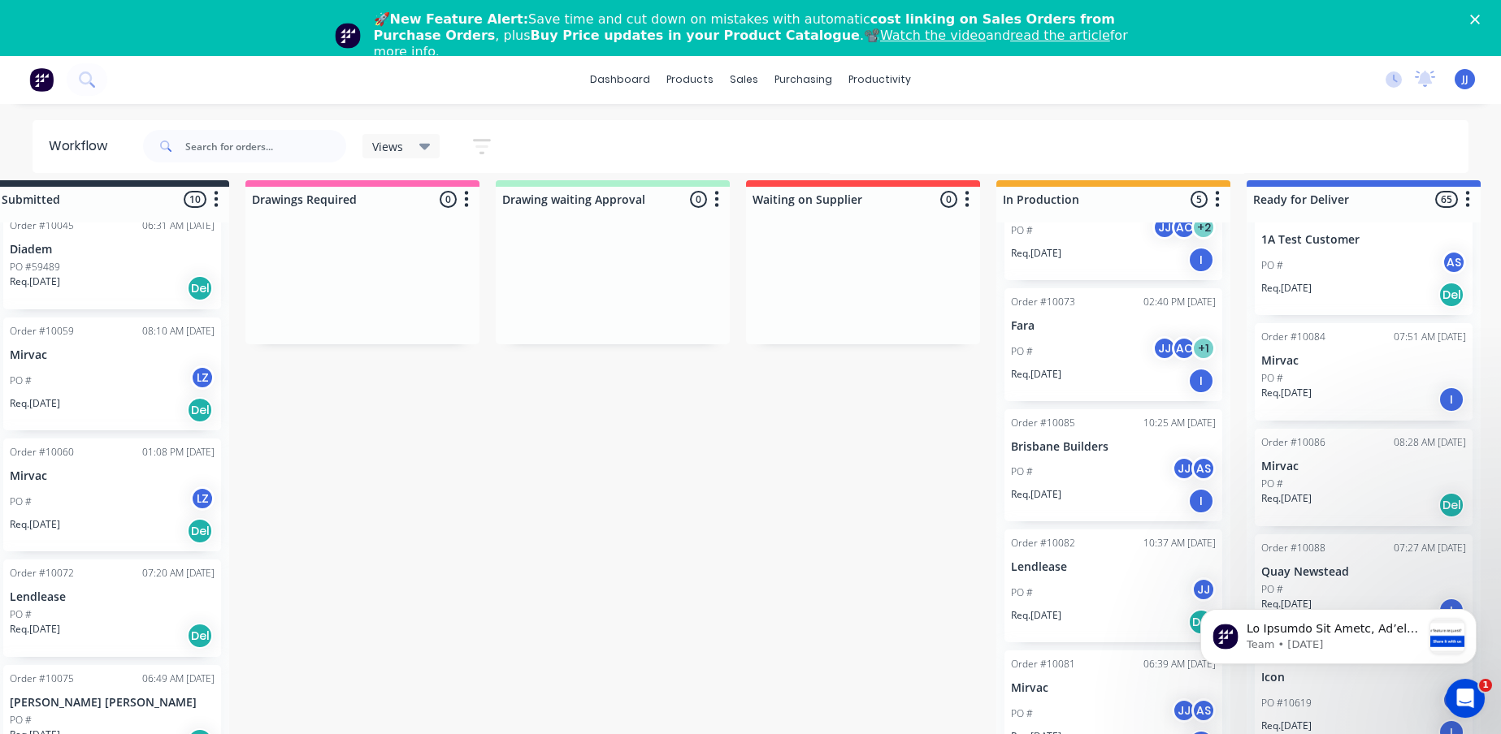
scroll to position [54, 40]
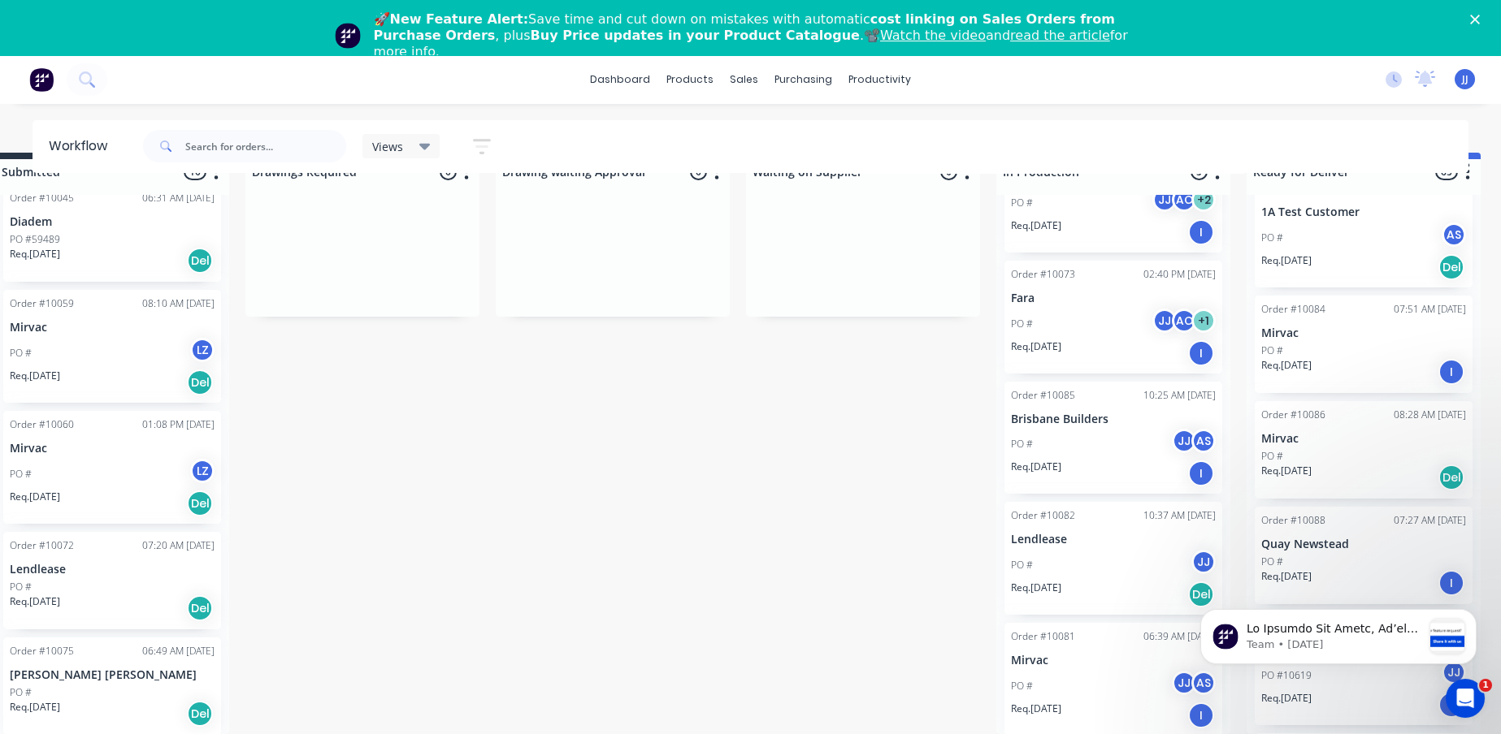
click at [132, 563] on p "Lendlease" at bounding box center [112, 570] width 205 height 14
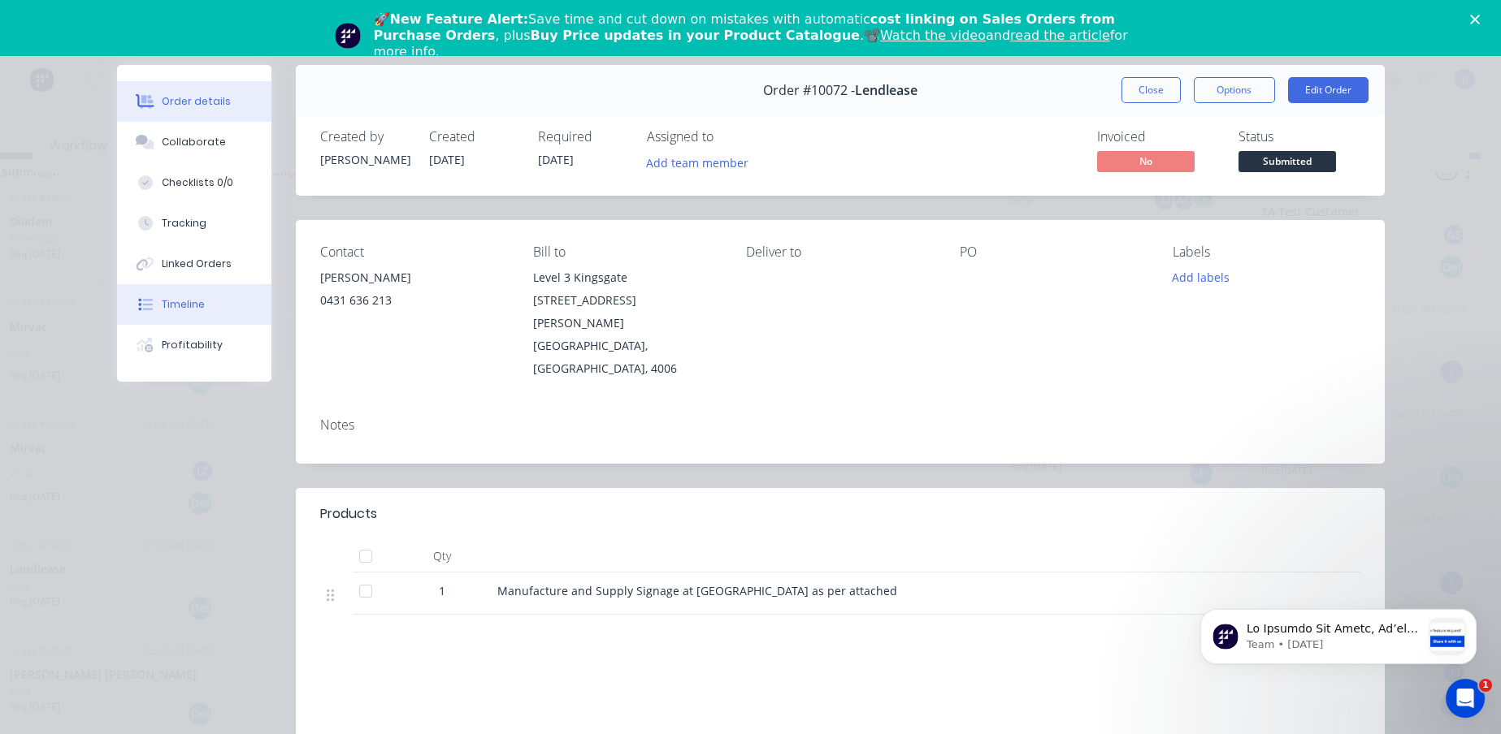
click at [240, 298] on button "Timeline" at bounding box center [194, 304] width 154 height 41
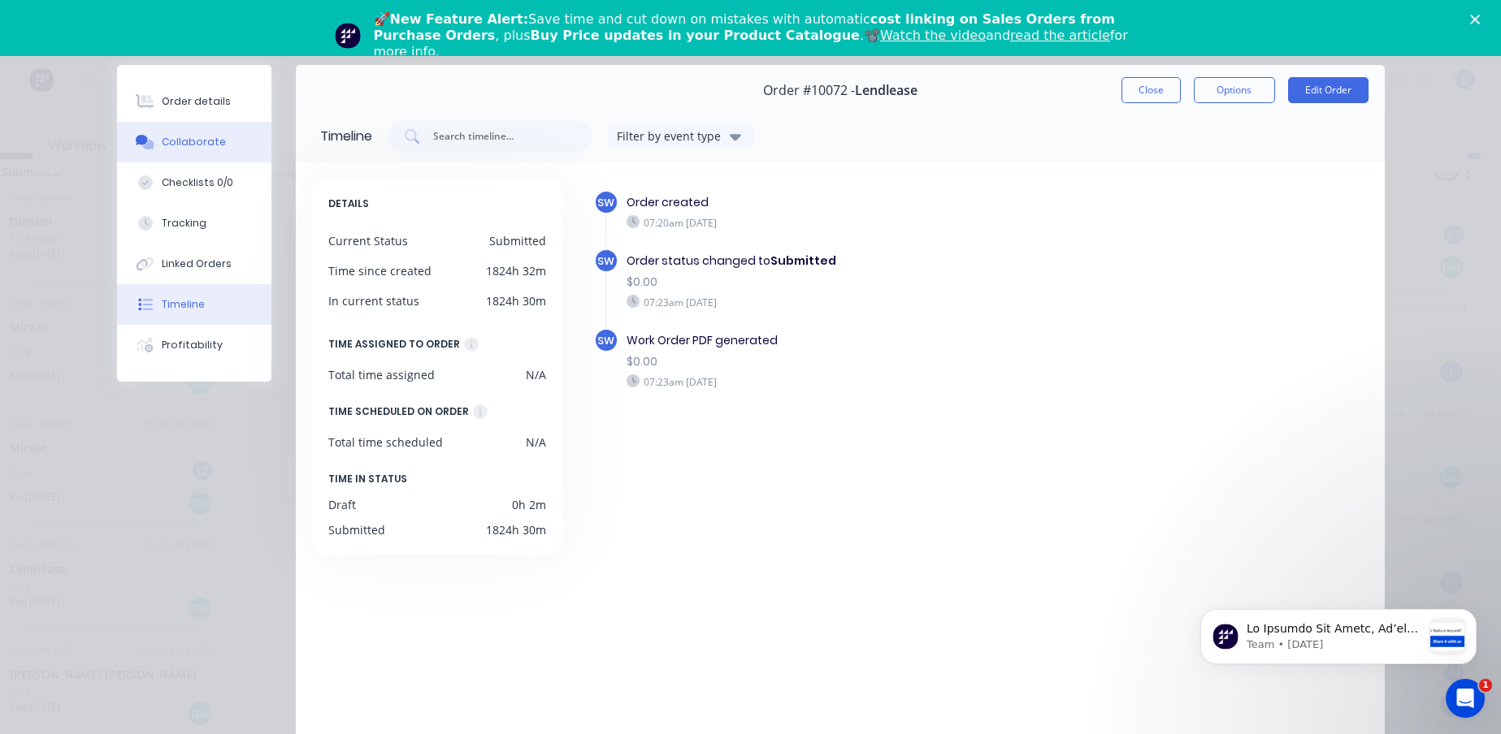
click at [194, 146] on div "Collaborate" at bounding box center [194, 142] width 64 height 15
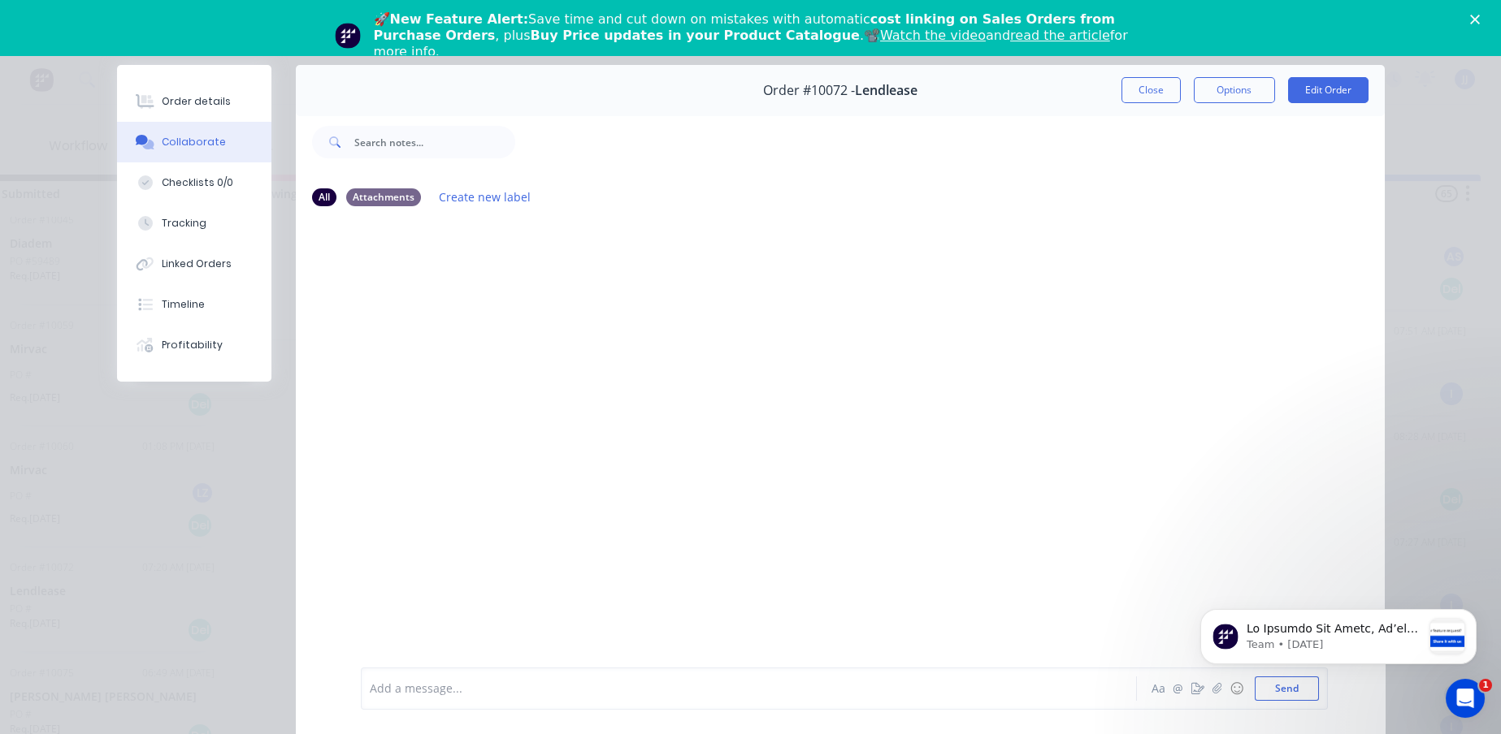
scroll to position [0, 40]
click at [242, 185] on button "Checklists 0/0" at bounding box center [194, 182] width 154 height 41
type textarea "x"
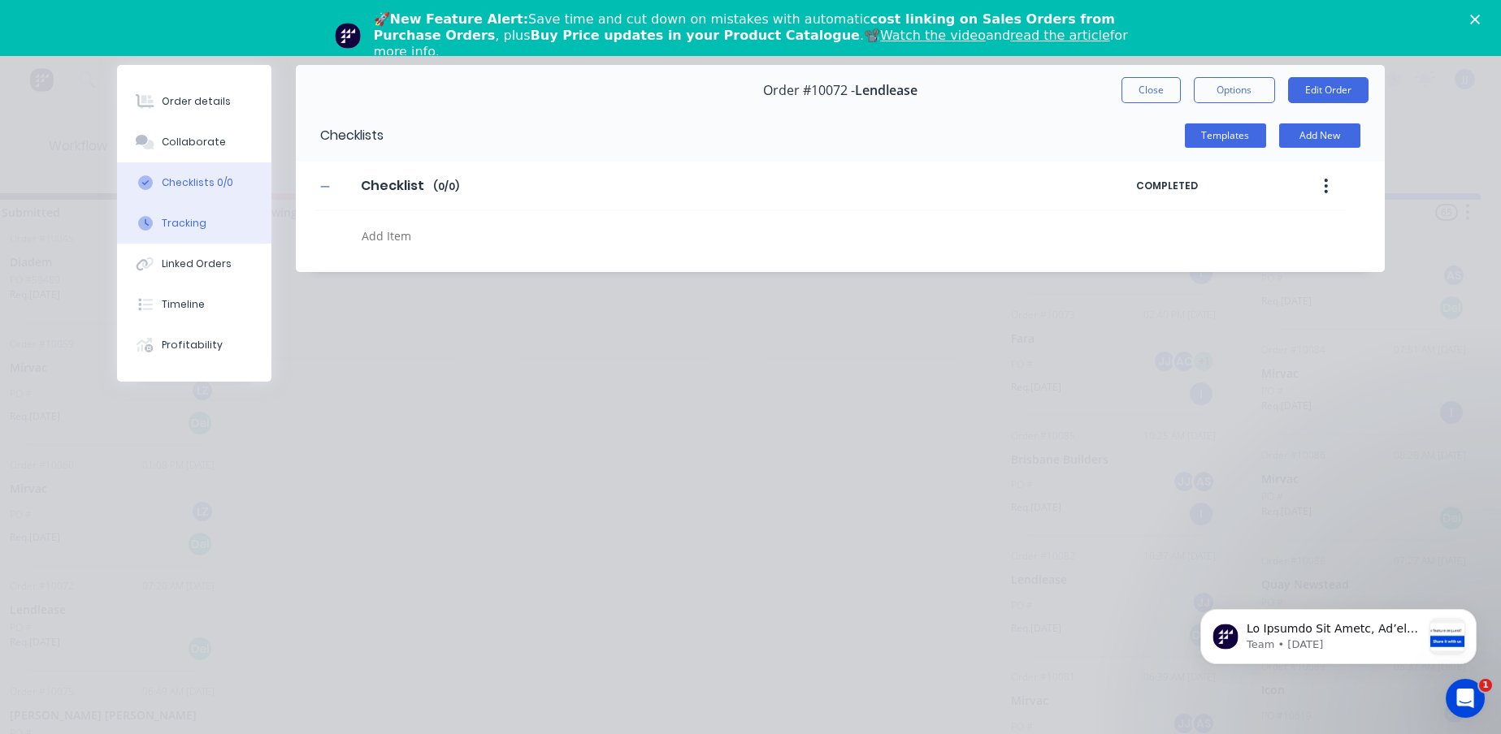
click at [239, 216] on button "Tracking" at bounding box center [194, 223] width 154 height 41
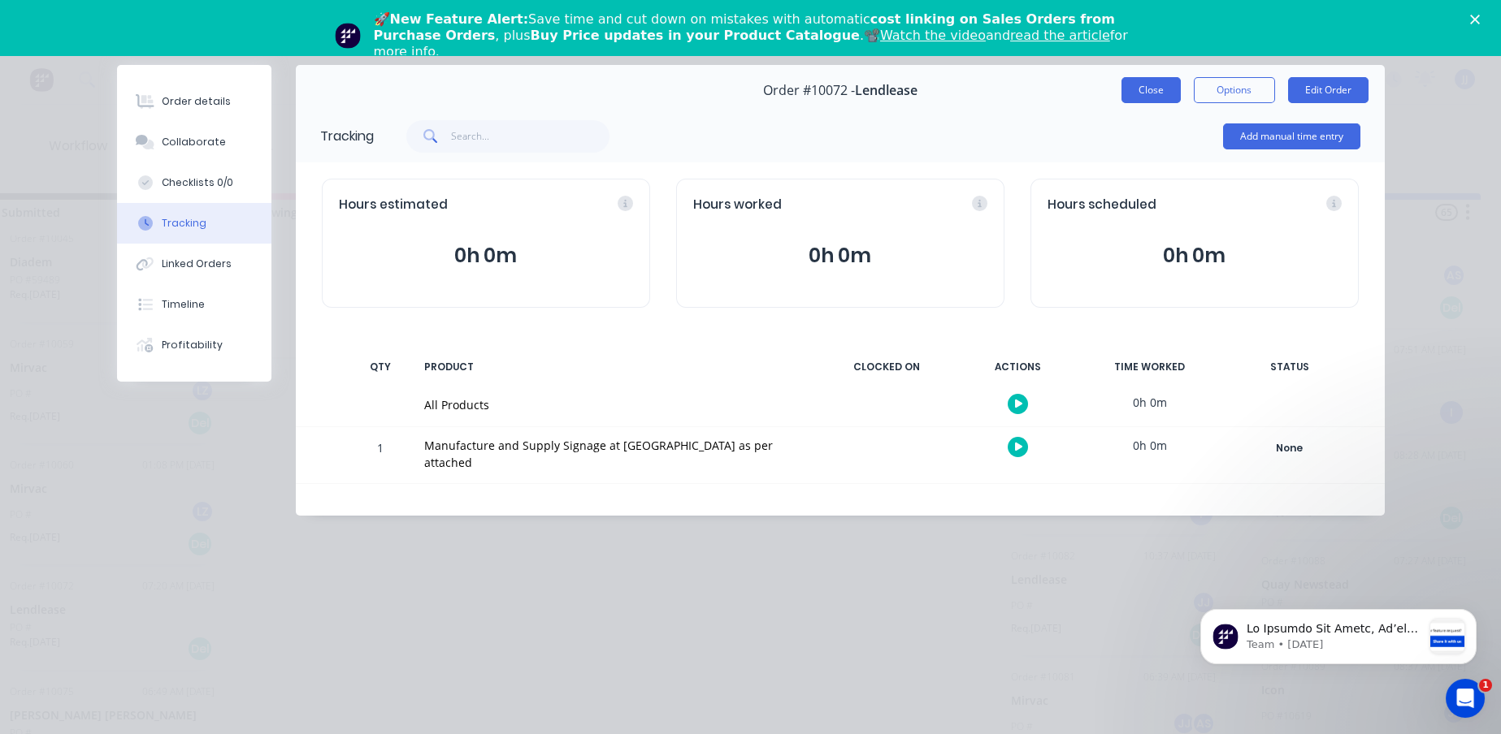
click at [1173, 99] on button "Close" at bounding box center [1150, 90] width 59 height 26
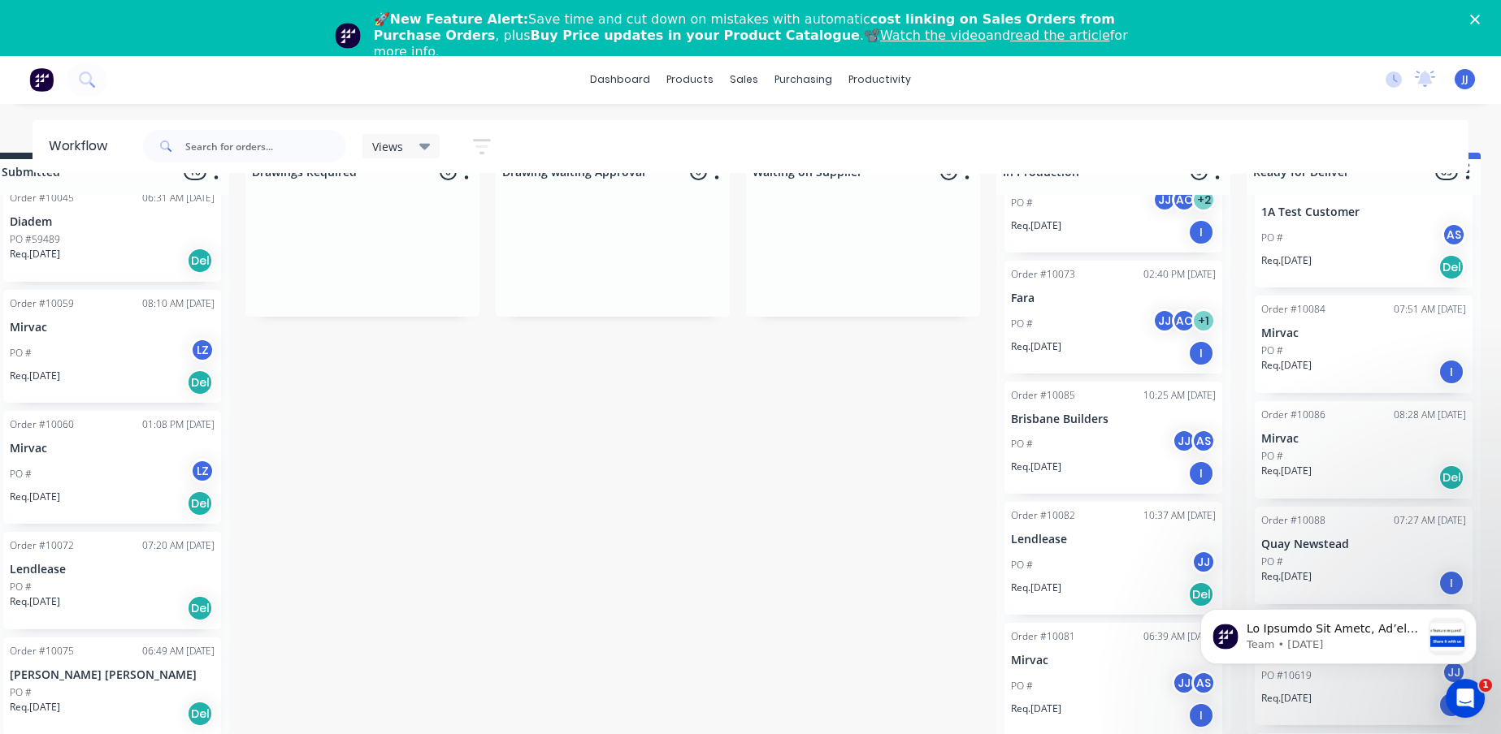
scroll to position [54, 40]
click at [109, 453] on div "Order #10012 10:33 AM [DATE] [PERSON_NAME] [PERSON_NAME] PO # LZ Req. [DATE] De…" at bounding box center [112, 464] width 234 height 539
click at [136, 459] on div "PO # LZ" at bounding box center [112, 474] width 205 height 31
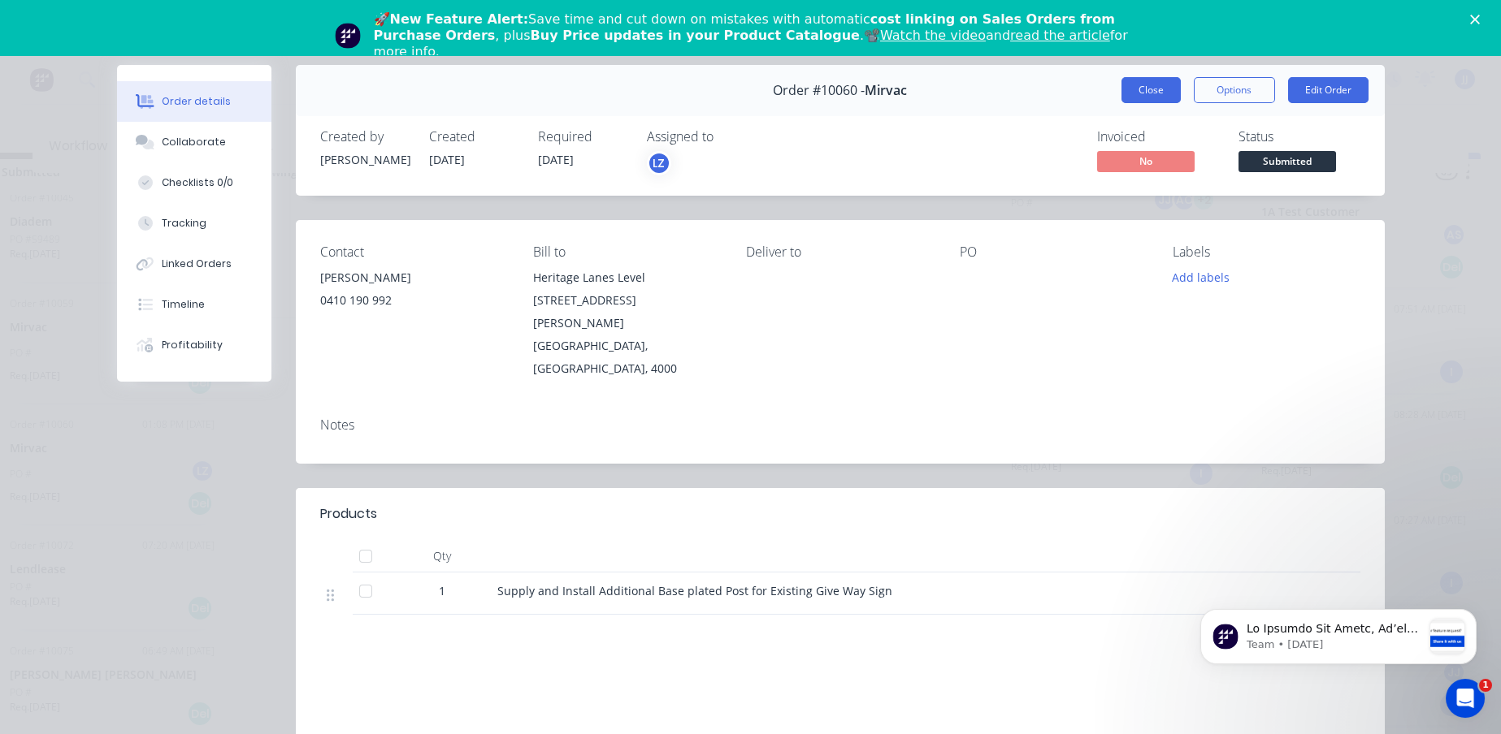
drag, startPoint x: 119, startPoint y: 497, endPoint x: 1139, endPoint y: 98, distance: 1095.7
click at [1139, 98] on button "Close" at bounding box center [1150, 90] width 59 height 26
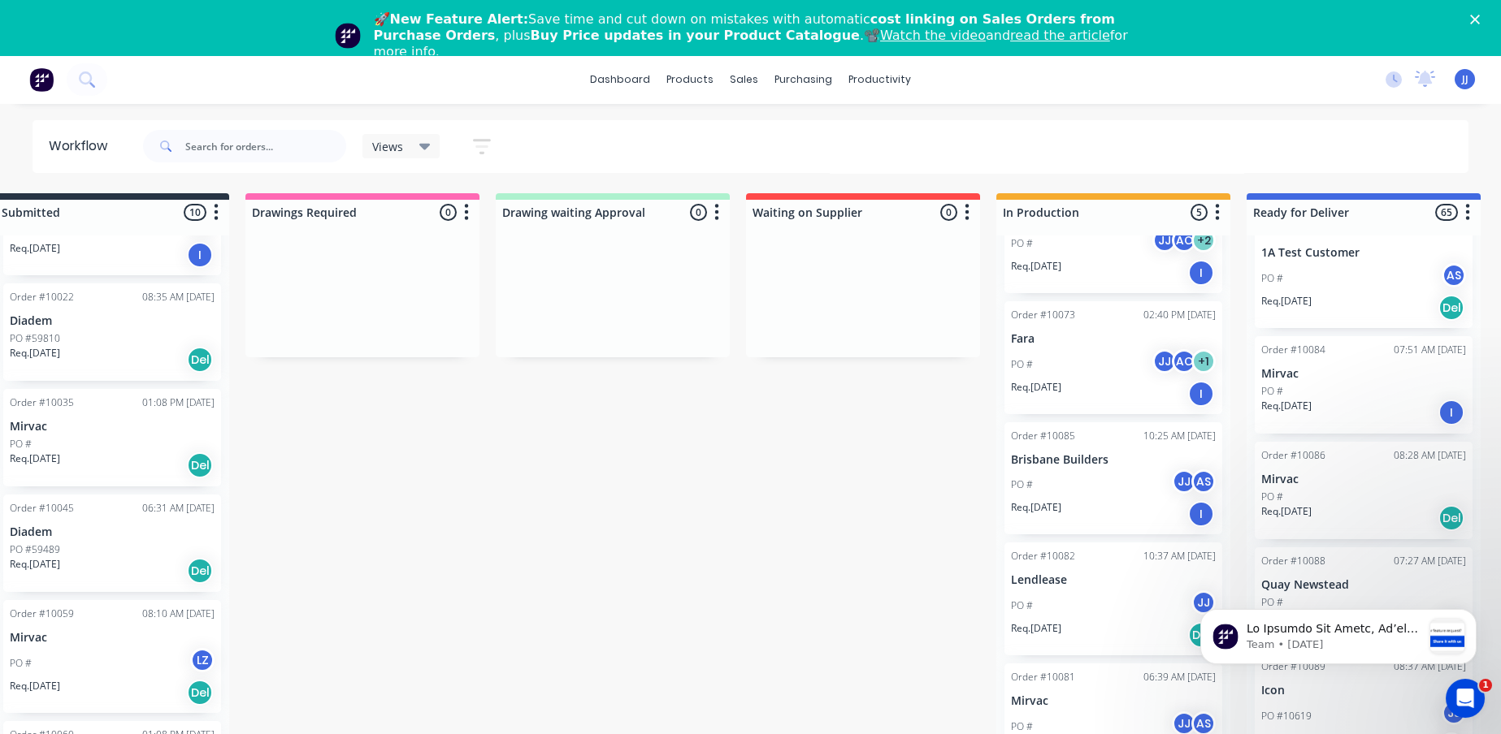
scroll to position [372, 0]
click at [87, 652] on div "PO # LZ" at bounding box center [112, 664] width 205 height 31
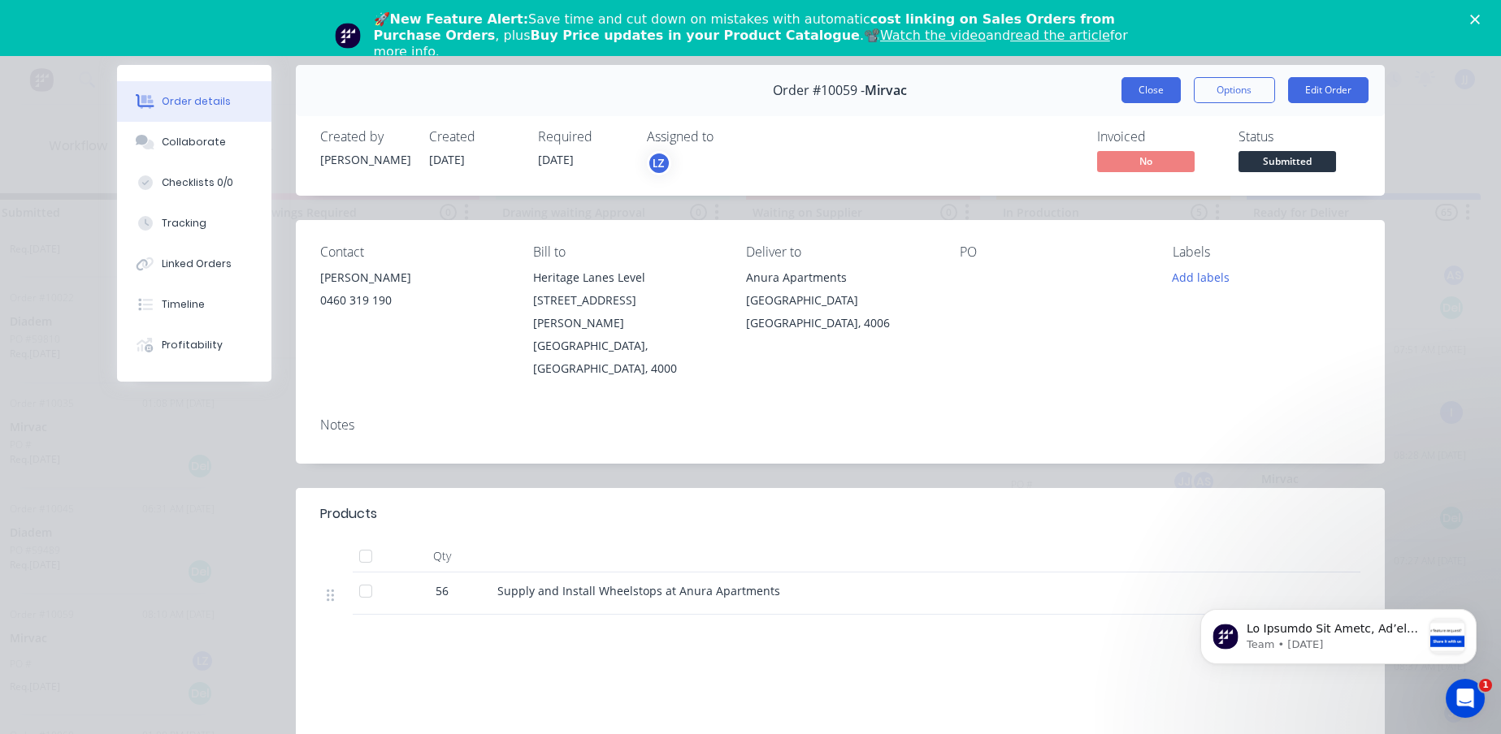
click at [1146, 93] on button "Close" at bounding box center [1150, 90] width 59 height 26
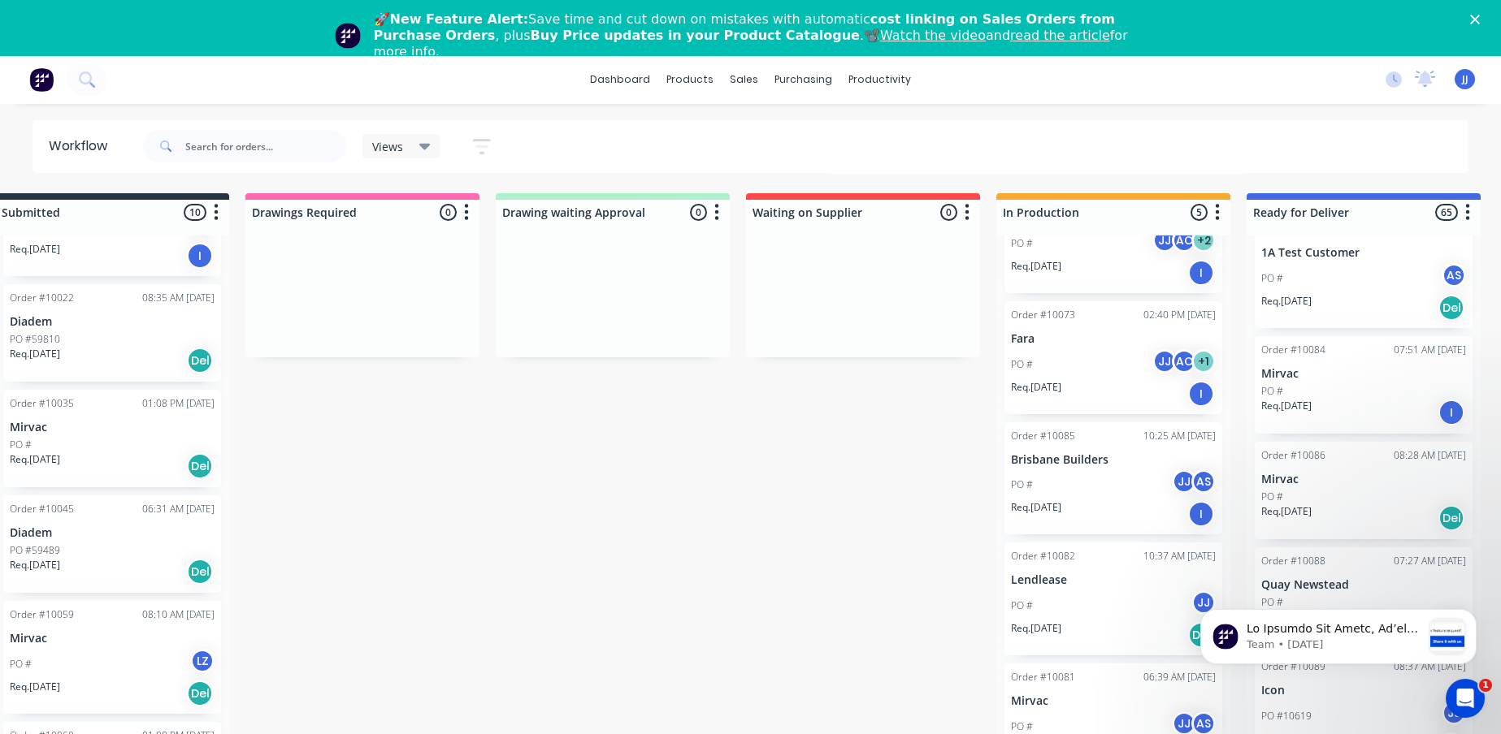
click at [123, 558] on div "Req. [DATE] Del" at bounding box center [112, 572] width 205 height 28
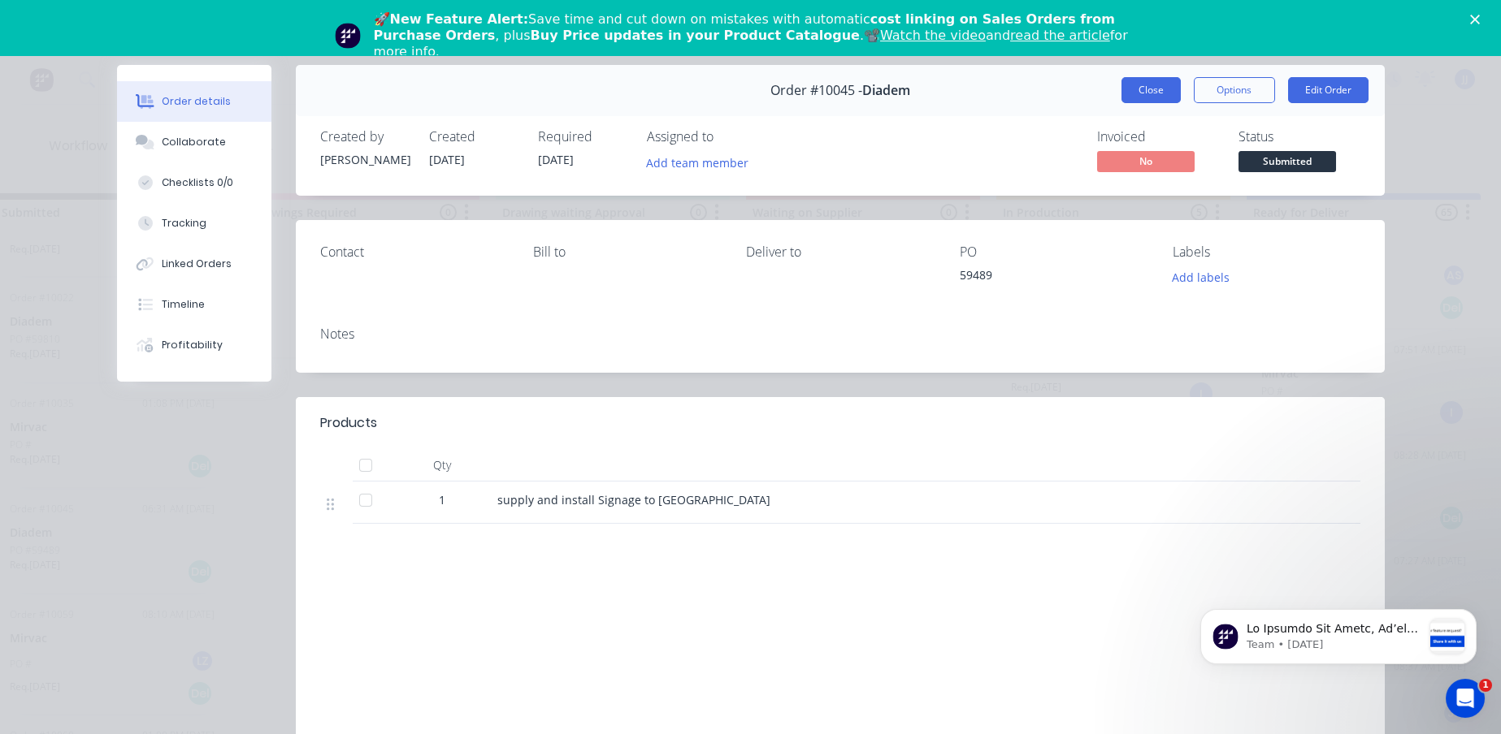
click at [1142, 94] on button "Close" at bounding box center [1150, 90] width 59 height 26
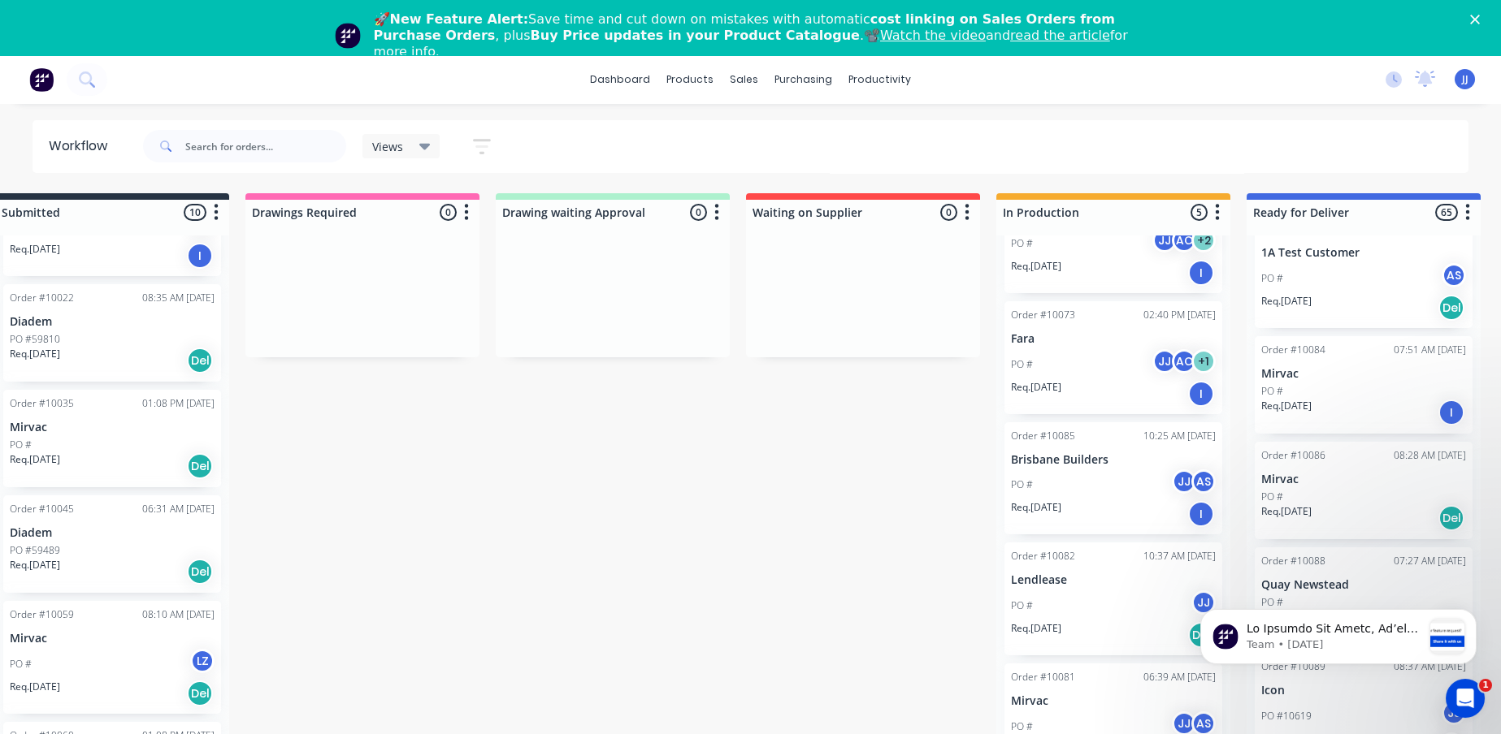
click at [132, 527] on p "Diadem" at bounding box center [112, 533] width 205 height 14
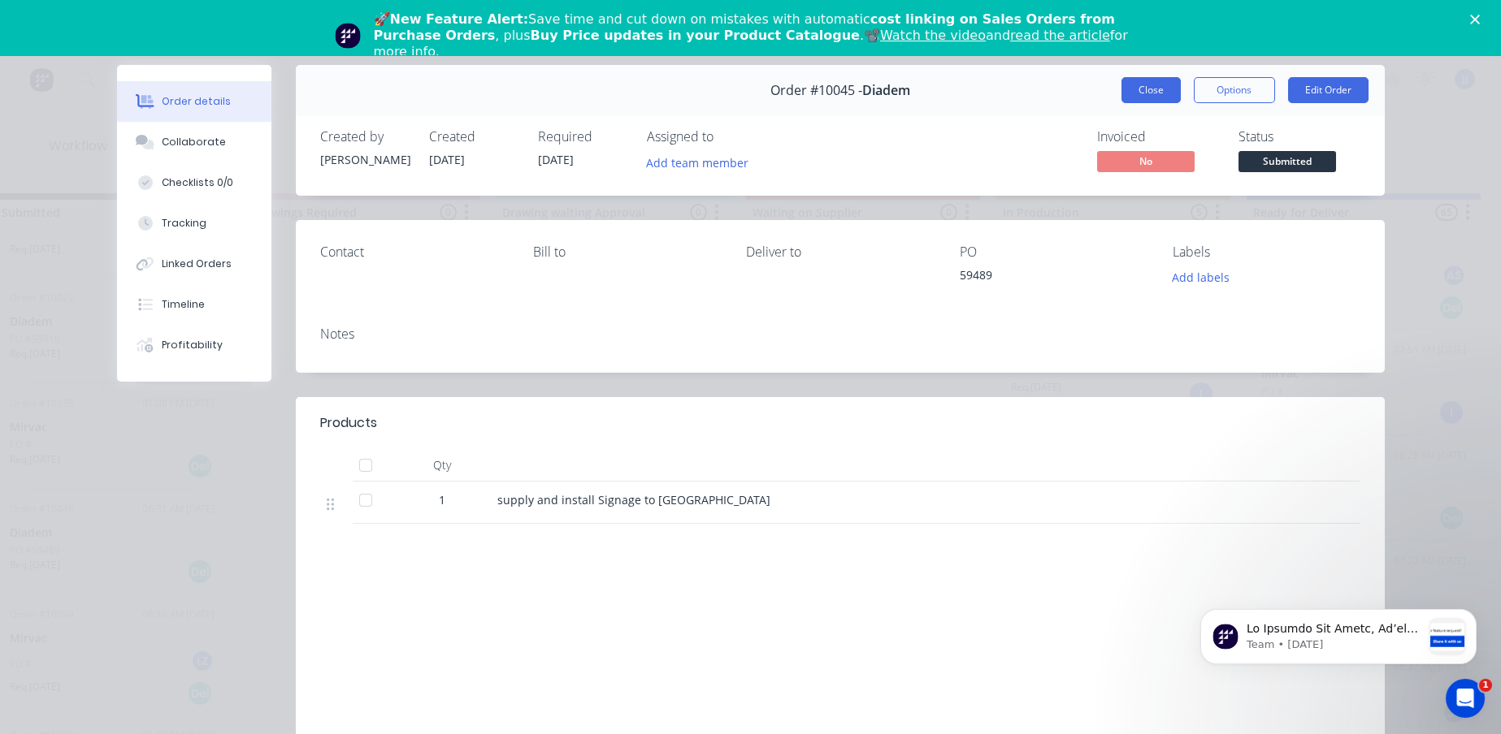
click at [1122, 87] on button "Close" at bounding box center [1150, 90] width 59 height 26
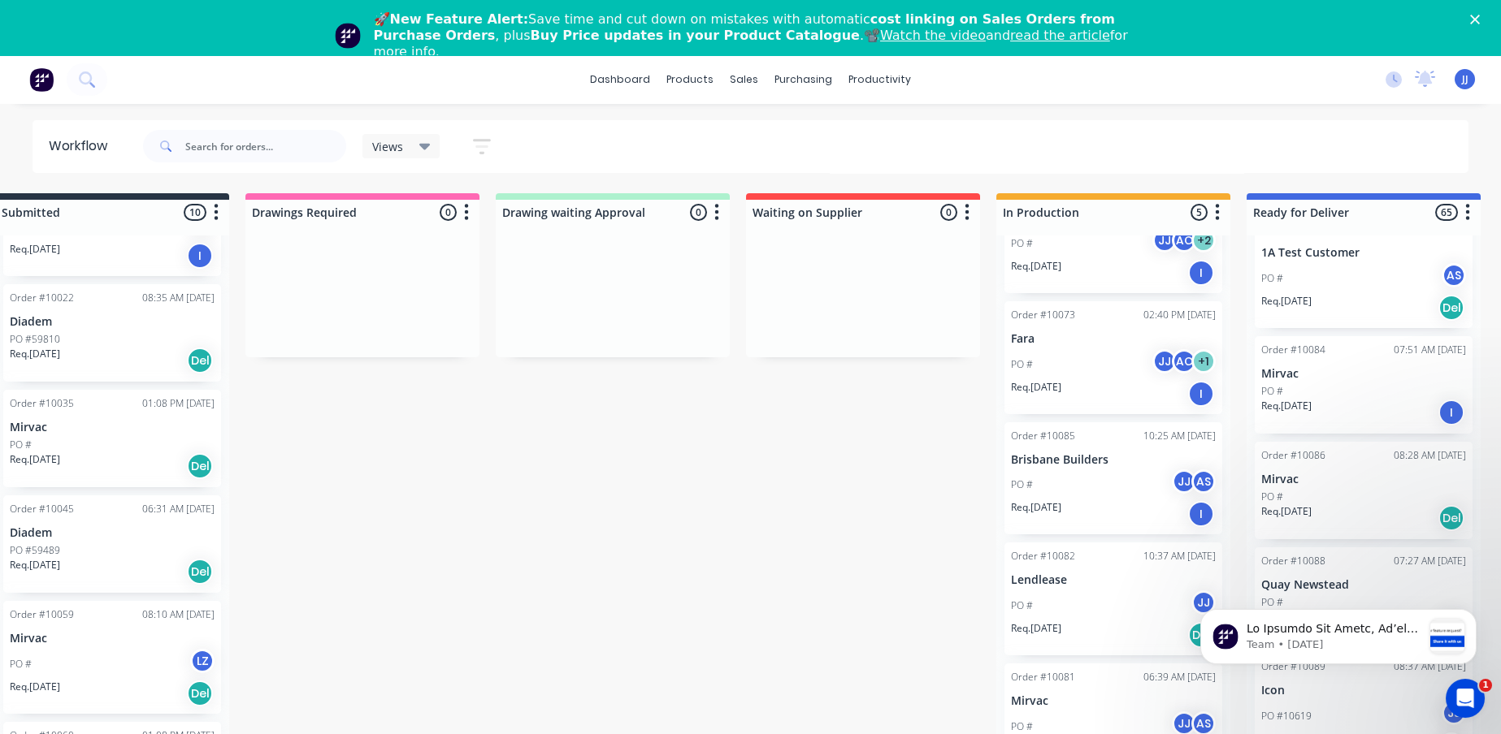
click at [70, 568] on div "Req. [DATE] Del" at bounding box center [112, 572] width 205 height 28
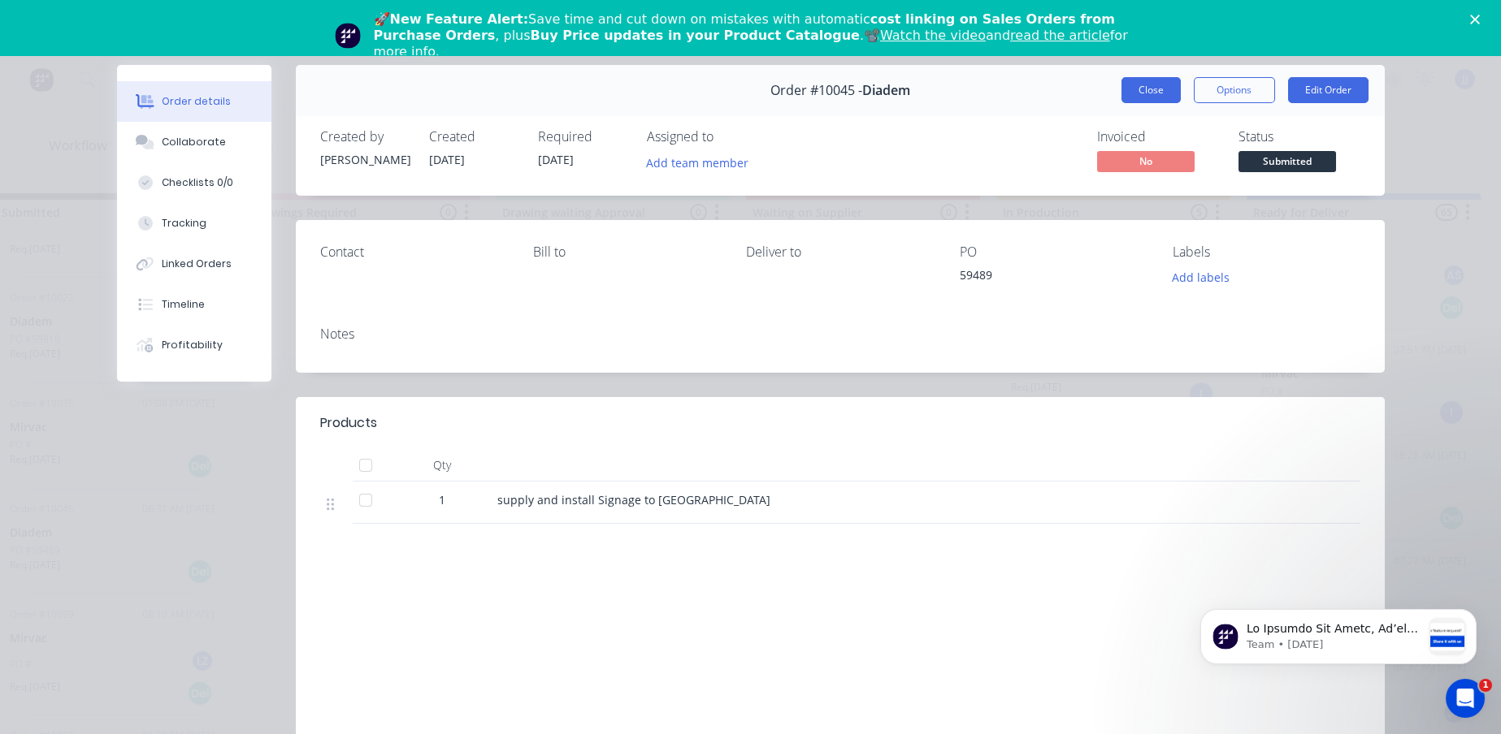
click at [1156, 84] on button "Close" at bounding box center [1150, 90] width 59 height 26
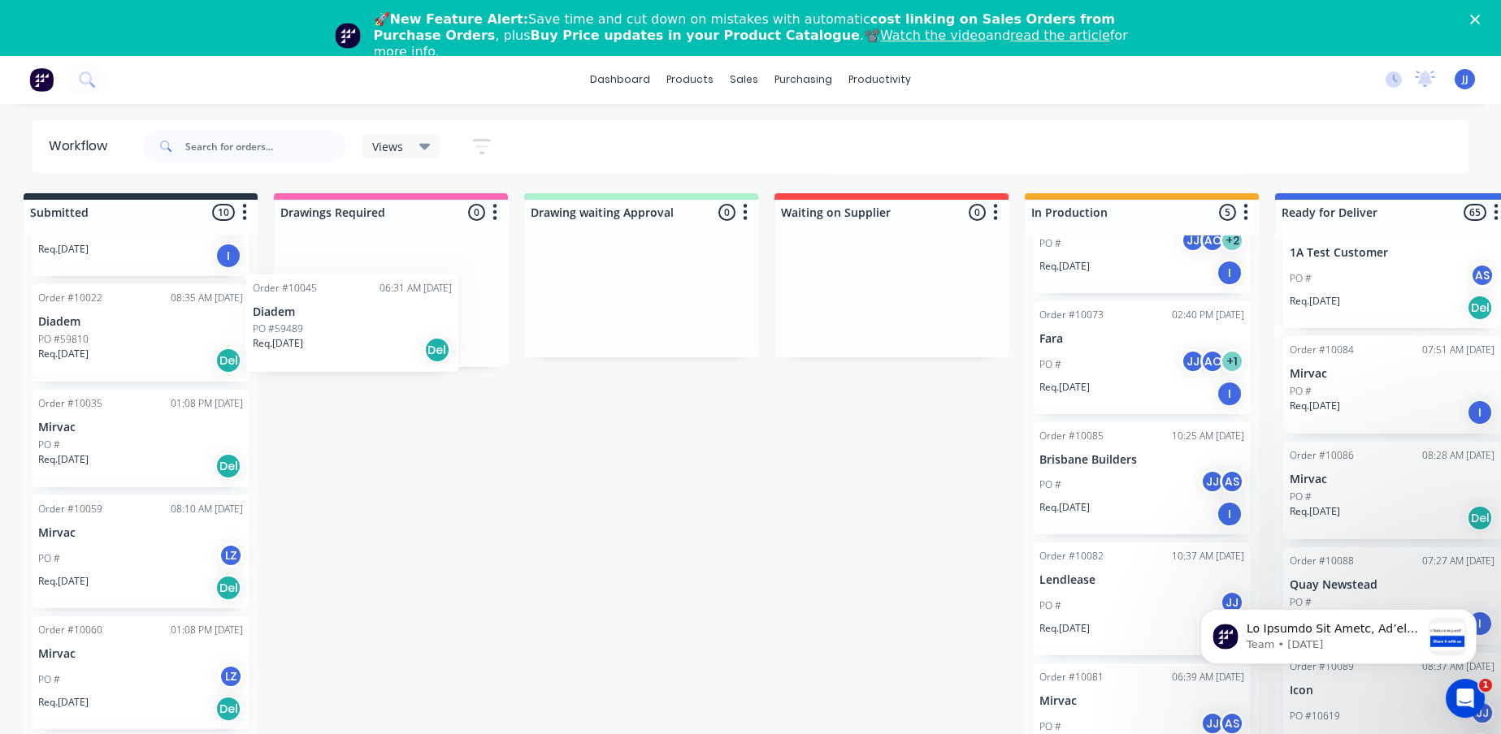
scroll to position [0, 5]
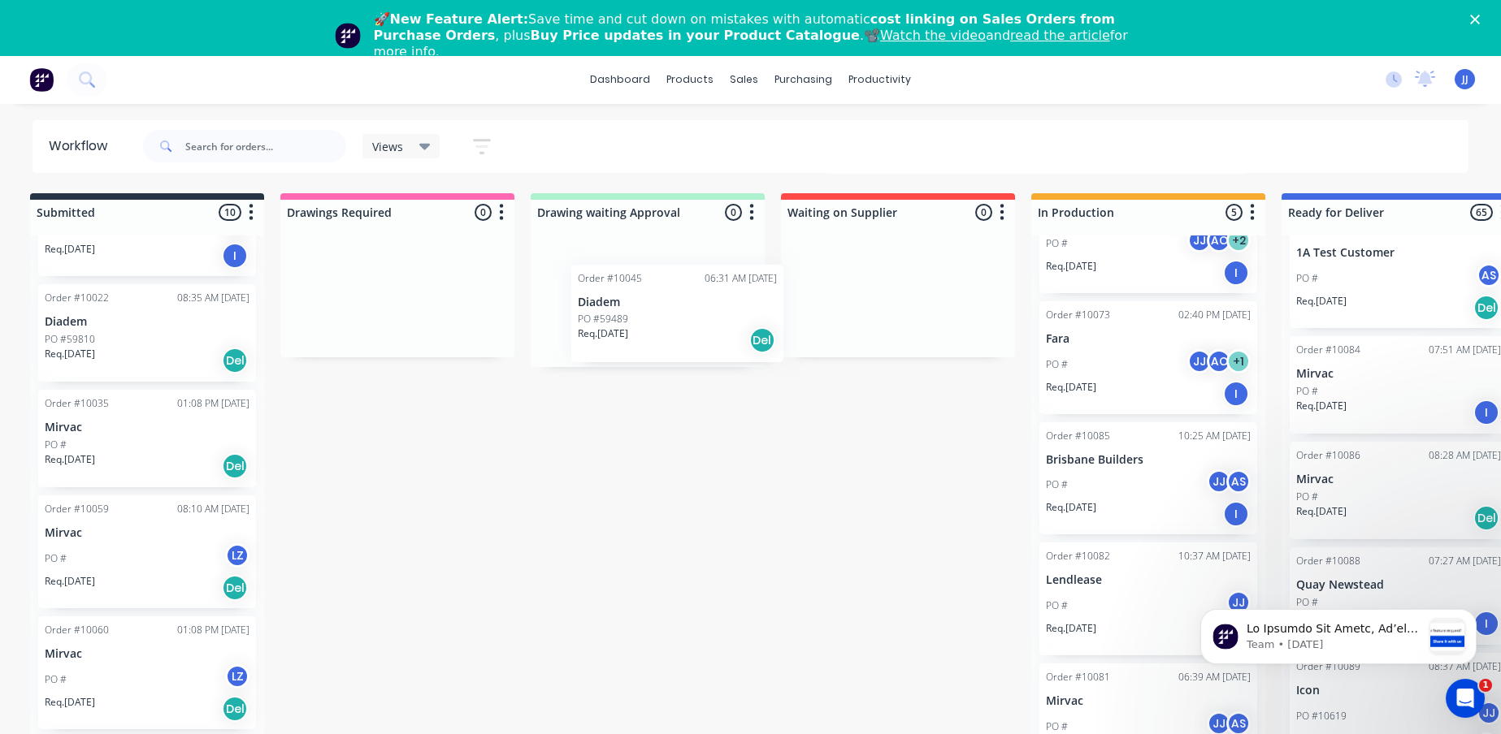
drag, startPoint x: 88, startPoint y: 543, endPoint x: 665, endPoint y: 318, distance: 619.7
click at [663, 314] on div "Submitted 10 Sort By Created date Required date Order number Customer name Most…" at bounding box center [984, 484] width 2003 height 582
click at [95, 581] on p "Req. [DATE]" at bounding box center [70, 581] width 50 height 15
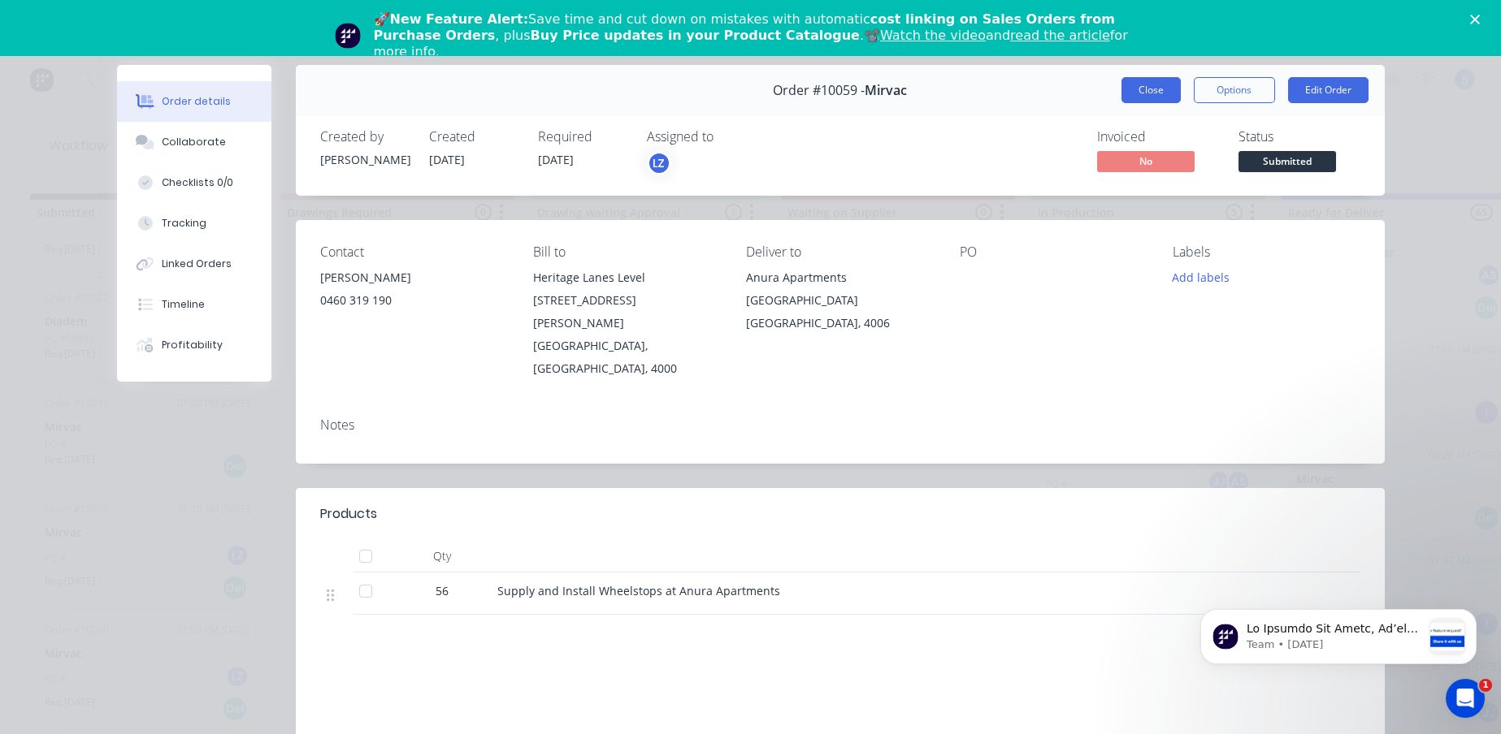
click at [1161, 90] on button "Close" at bounding box center [1150, 90] width 59 height 26
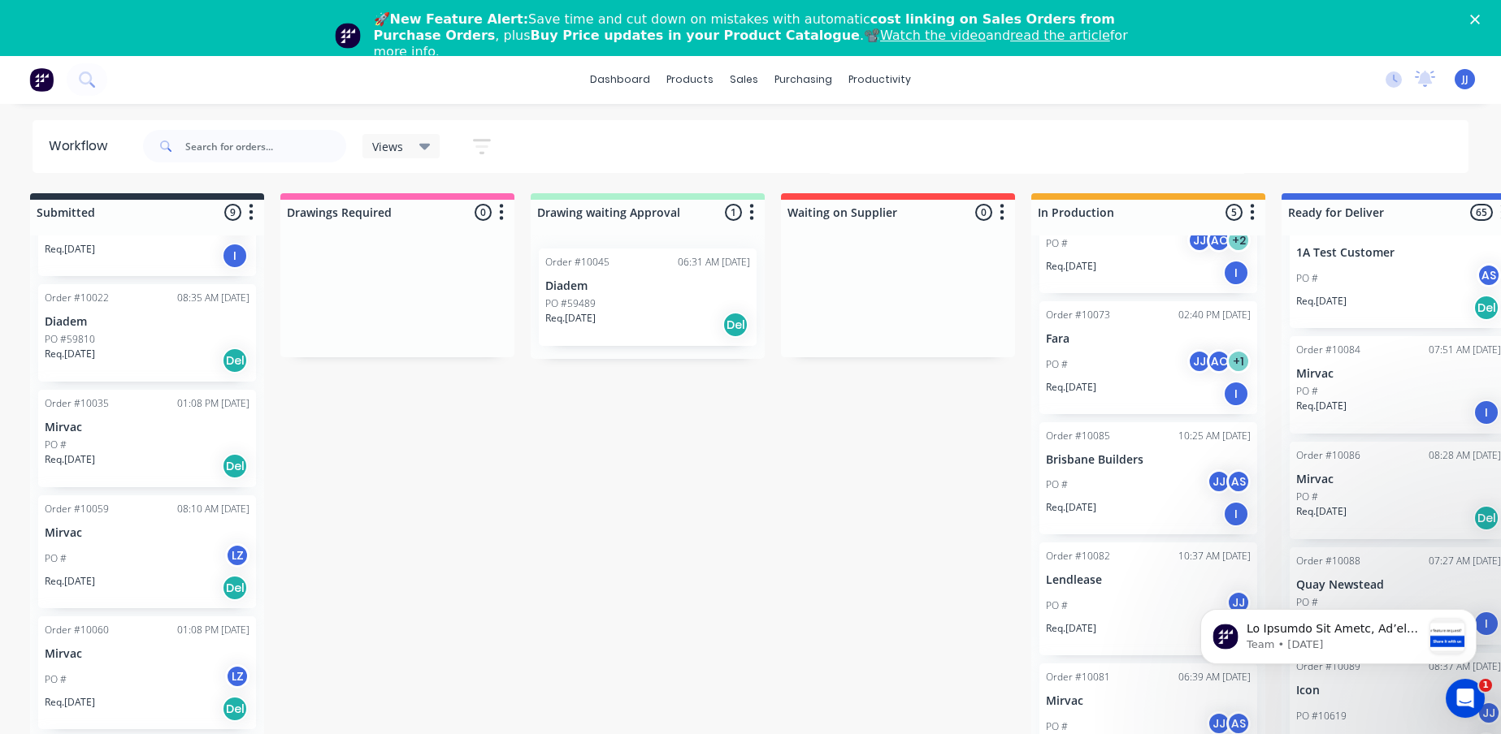
click at [160, 429] on p "Mirvac" at bounding box center [147, 428] width 205 height 14
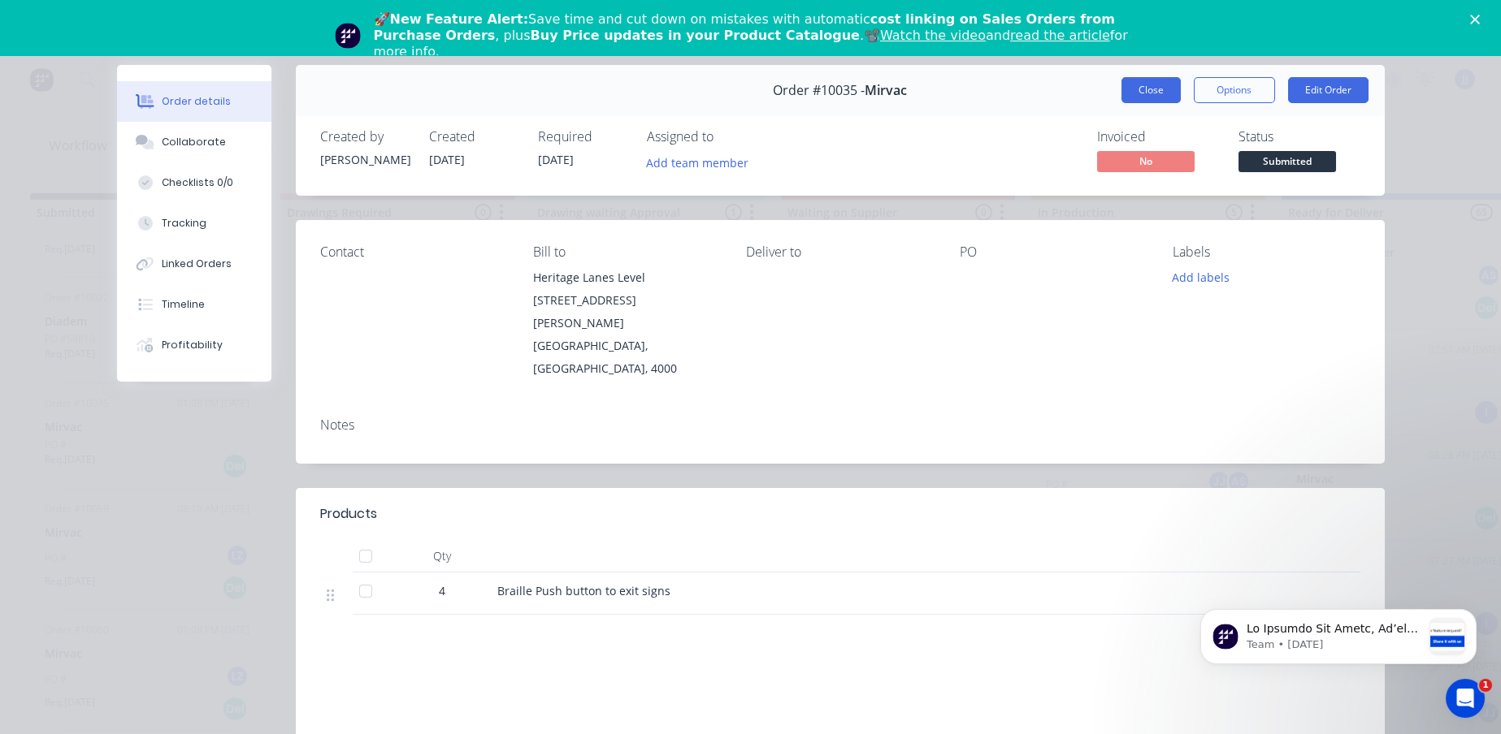
click at [1125, 91] on button "Close" at bounding box center [1150, 90] width 59 height 26
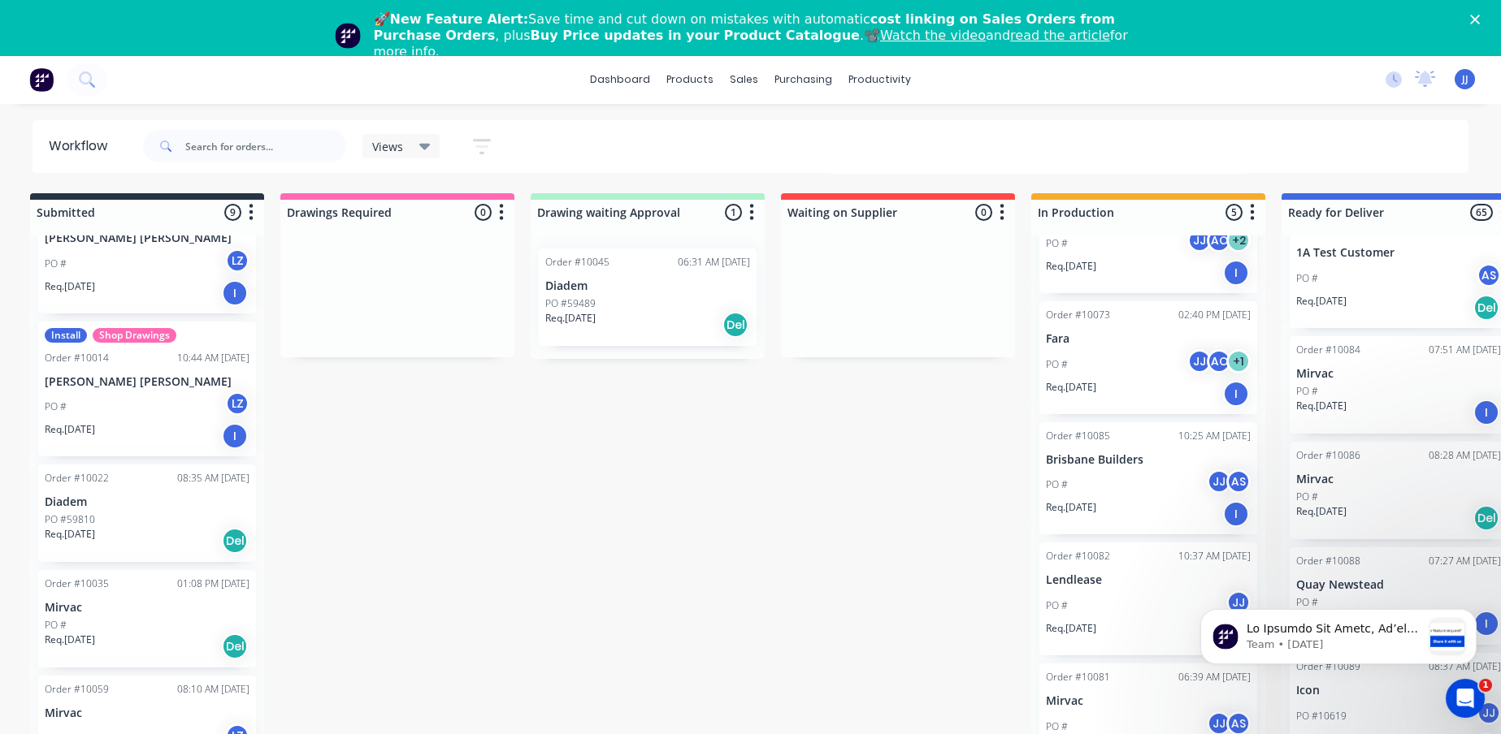
scroll to position [191, 0]
click at [119, 534] on div "Req. [DATE] Del" at bounding box center [147, 542] width 205 height 28
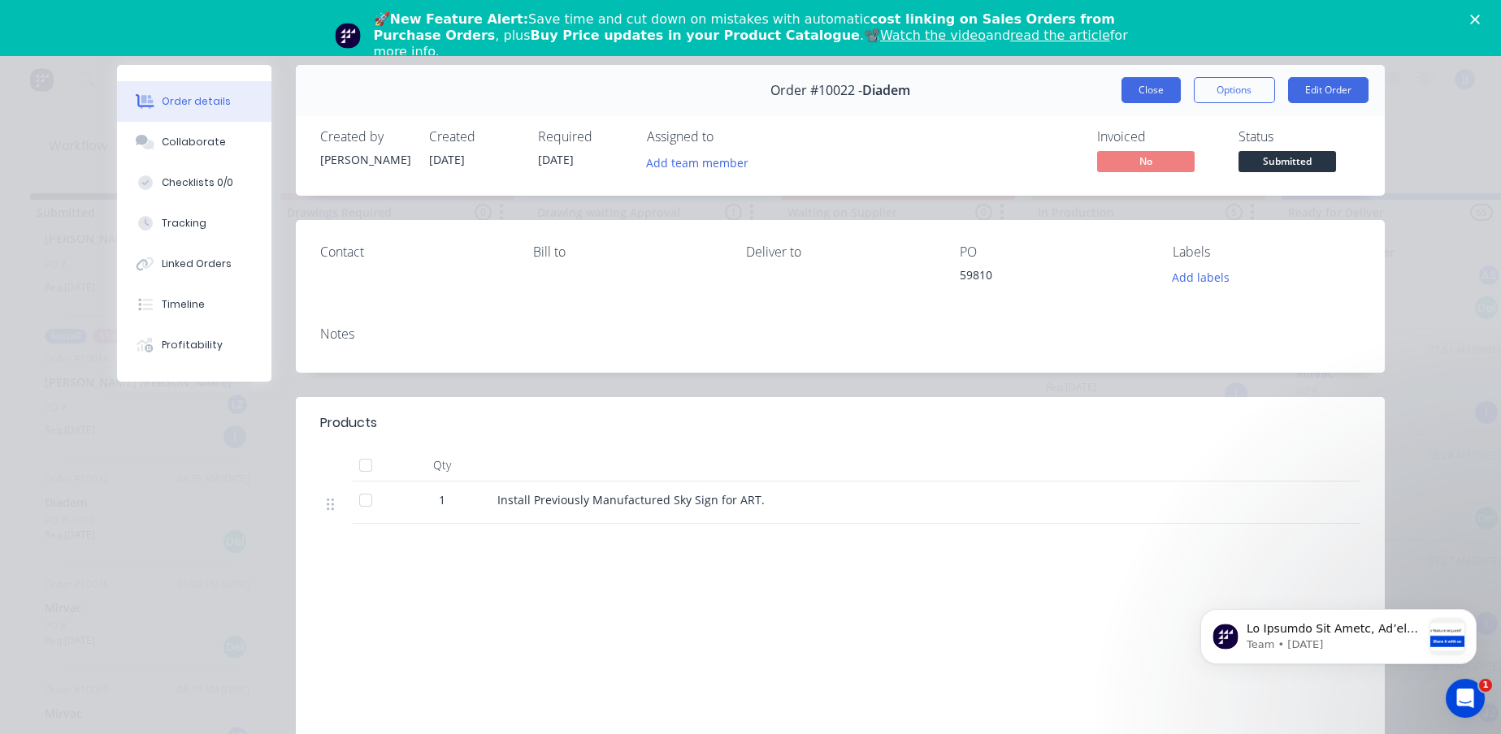
click at [1136, 91] on button "Close" at bounding box center [1150, 90] width 59 height 26
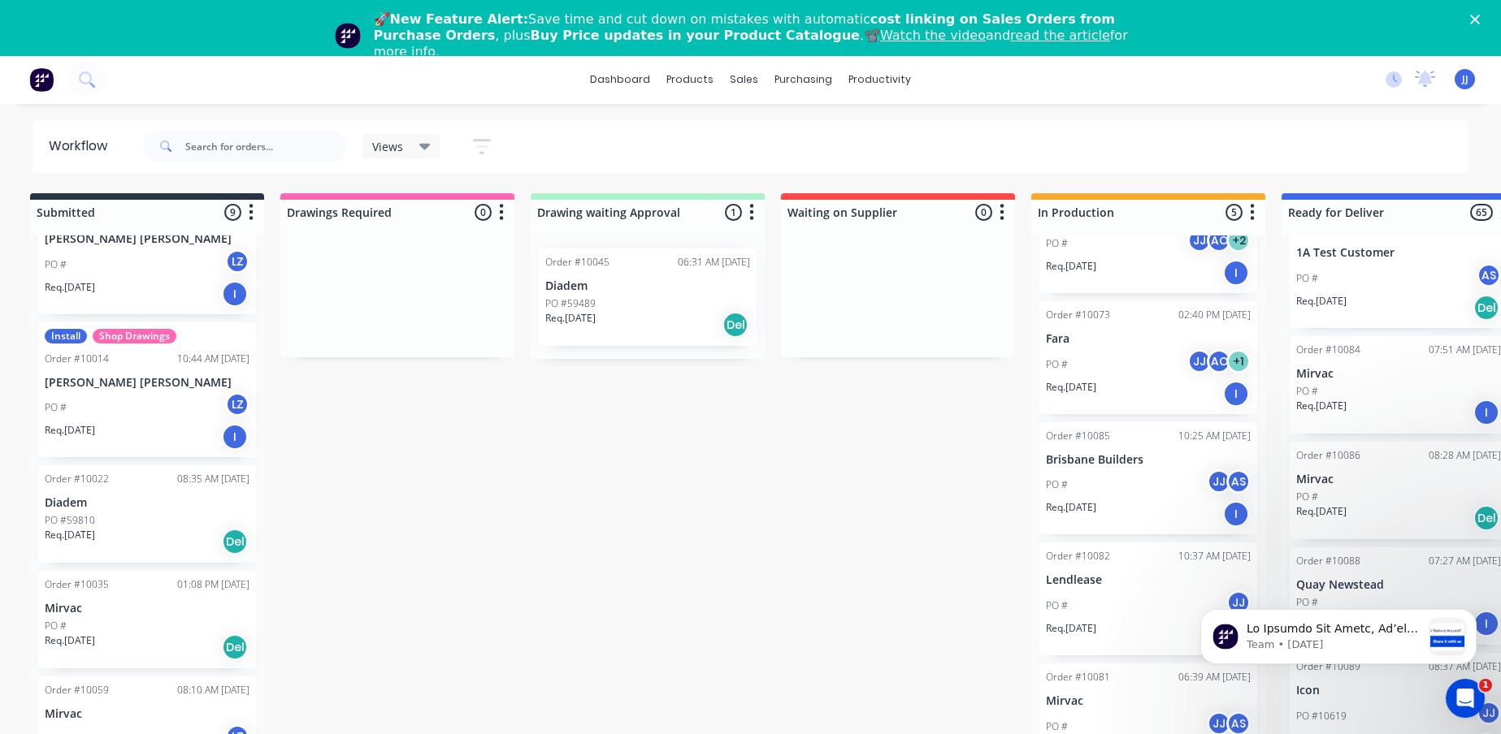
click at [174, 414] on div "PO # LZ" at bounding box center [147, 407] width 205 height 31
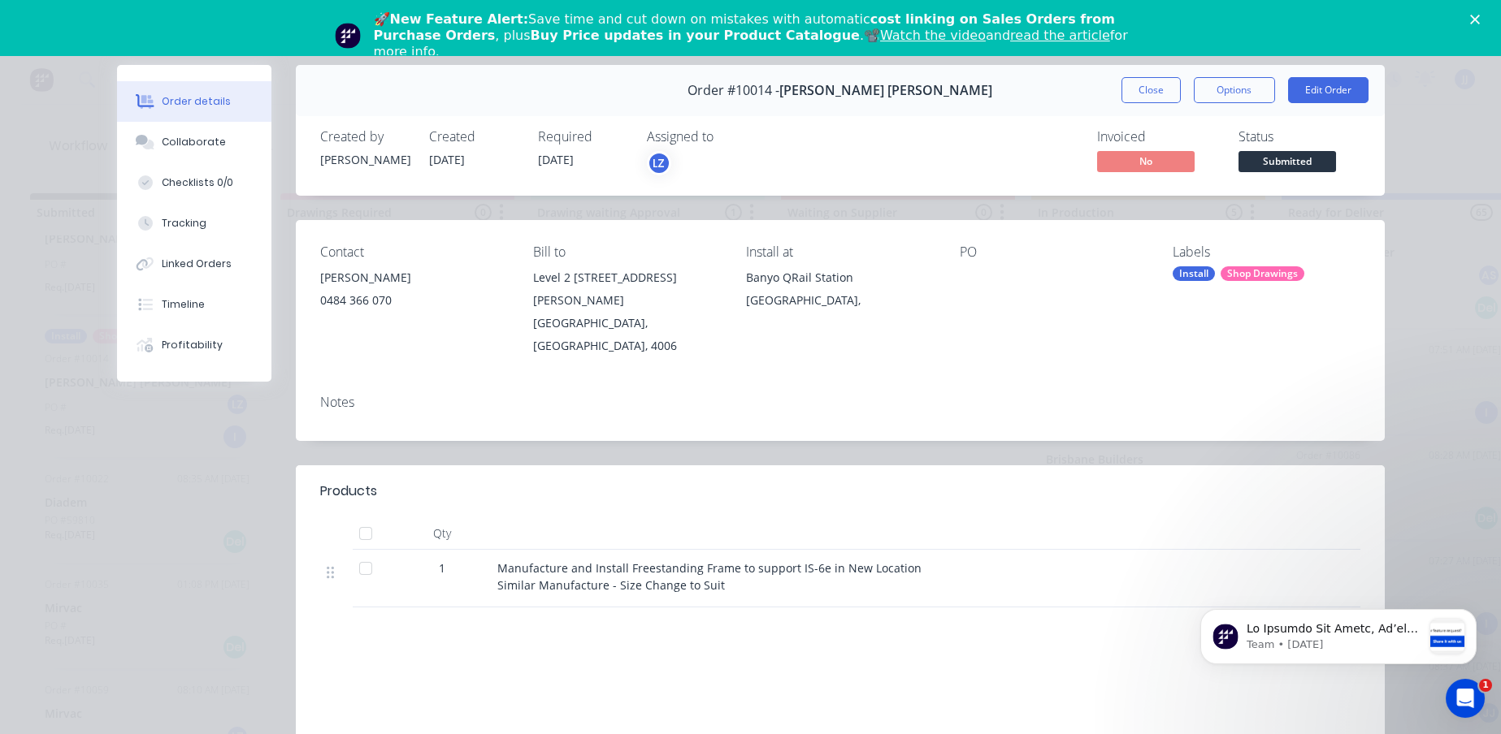
drag, startPoint x: 184, startPoint y: 425, endPoint x: 972, endPoint y: 332, distance: 793.5
click at [972, 332] on div "Contact [PERSON_NAME][GEOGRAPHIC_DATA] 366 070 Bill to Level [GEOGRAPHIC_DATA][…" at bounding box center [840, 301] width 1089 height 162
drag, startPoint x: 972, startPoint y: 332, endPoint x: 952, endPoint y: 340, distance: 20.8
drag, startPoint x: 952, startPoint y: 340, endPoint x: 795, endPoint y: 472, distance: 205.9
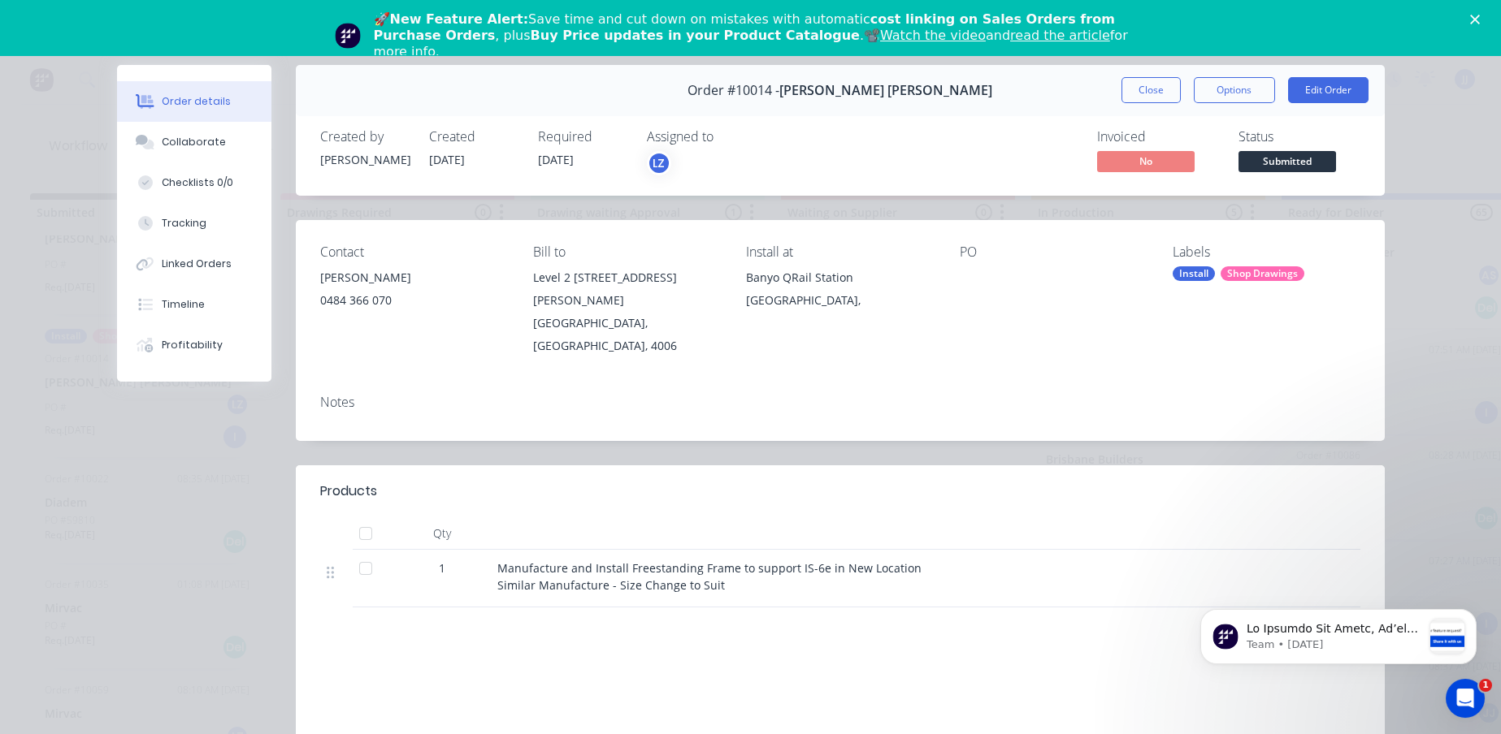
click at [795, 472] on header "Products" at bounding box center [840, 492] width 1089 height 52
drag, startPoint x: 486, startPoint y: 531, endPoint x: 331, endPoint y: 534, distance: 155.2
drag, startPoint x: 331, startPoint y: 534, endPoint x: 1136, endPoint y: 100, distance: 914.6
click at [1141, 97] on button "Close" at bounding box center [1150, 90] width 59 height 26
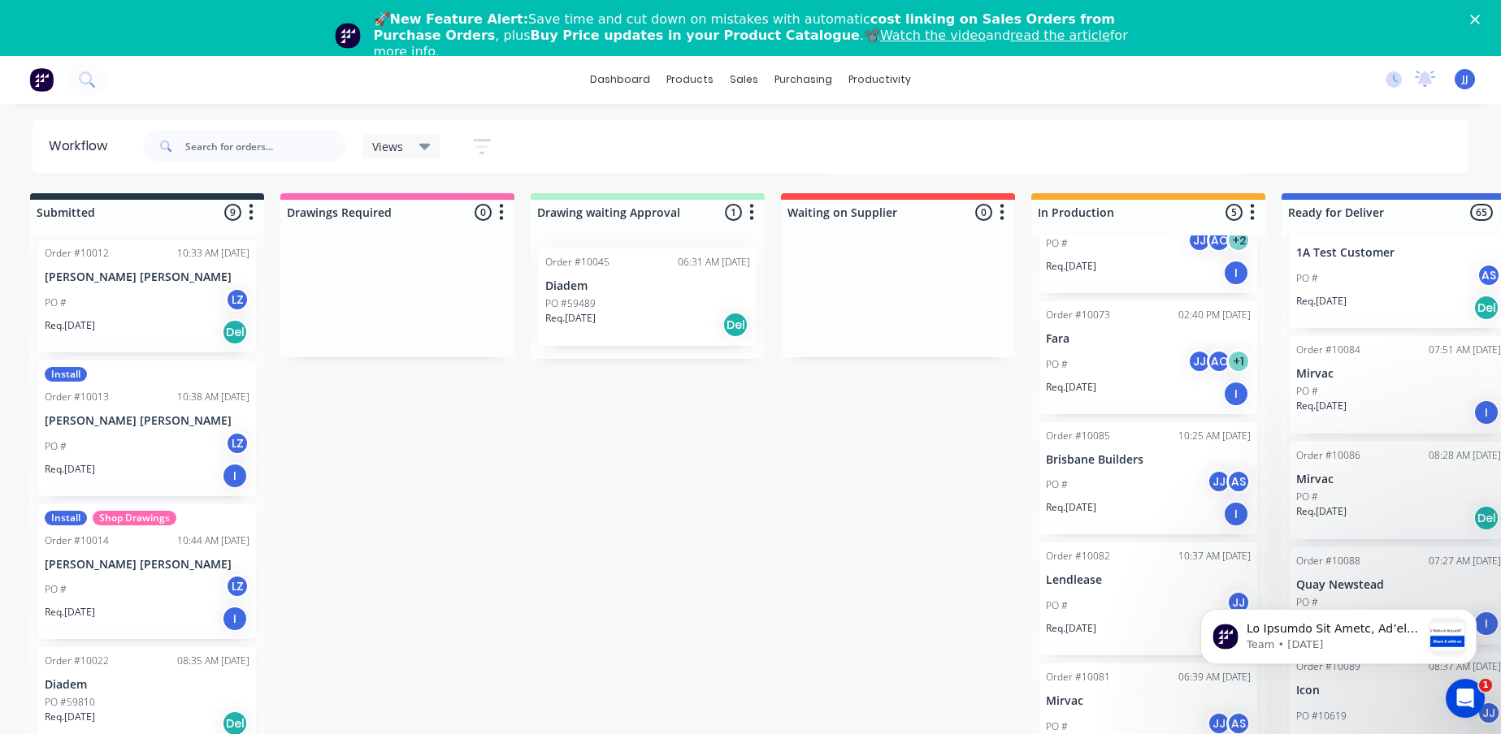
scroll to position [0, 0]
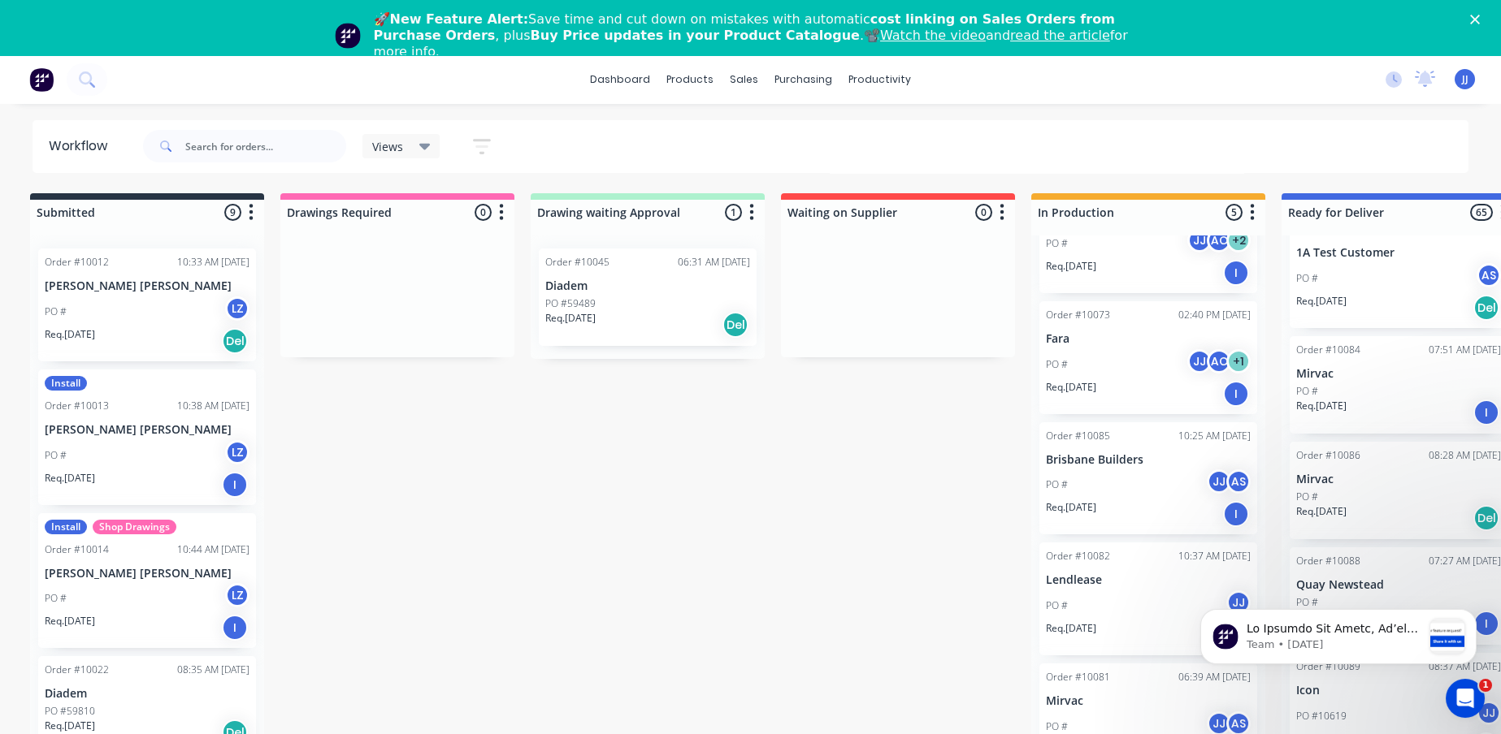
click at [109, 489] on div "Req. [DATE] I" at bounding box center [147, 485] width 205 height 28
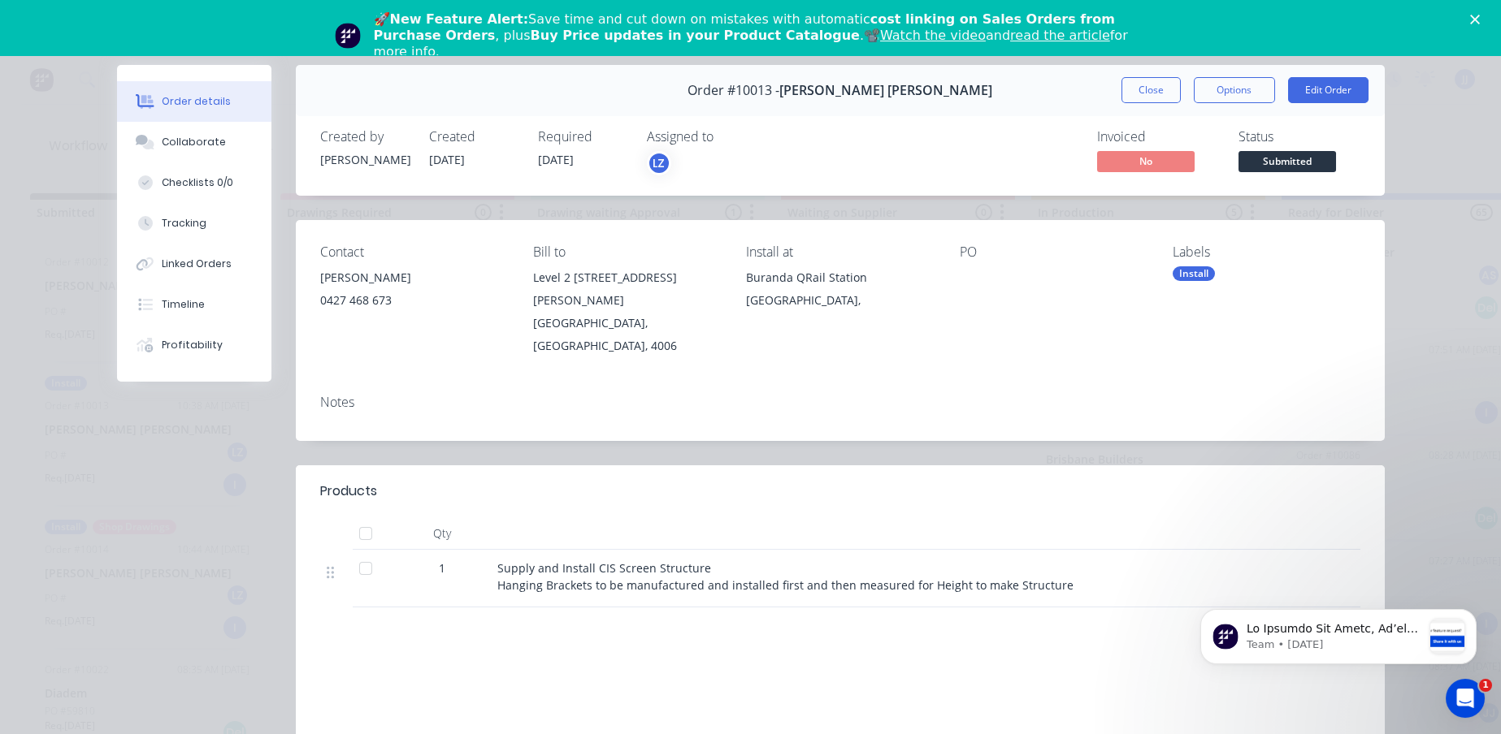
drag, startPoint x: 107, startPoint y: 490, endPoint x: 261, endPoint y: 614, distance: 197.6
click at [261, 614] on div "Order #10013 - [PERSON_NAME] [PERSON_NAME] Close Options Edit Order Created by …" at bounding box center [750, 481] width 1267 height 832
